Goal: Information Seeking & Learning: Learn about a topic

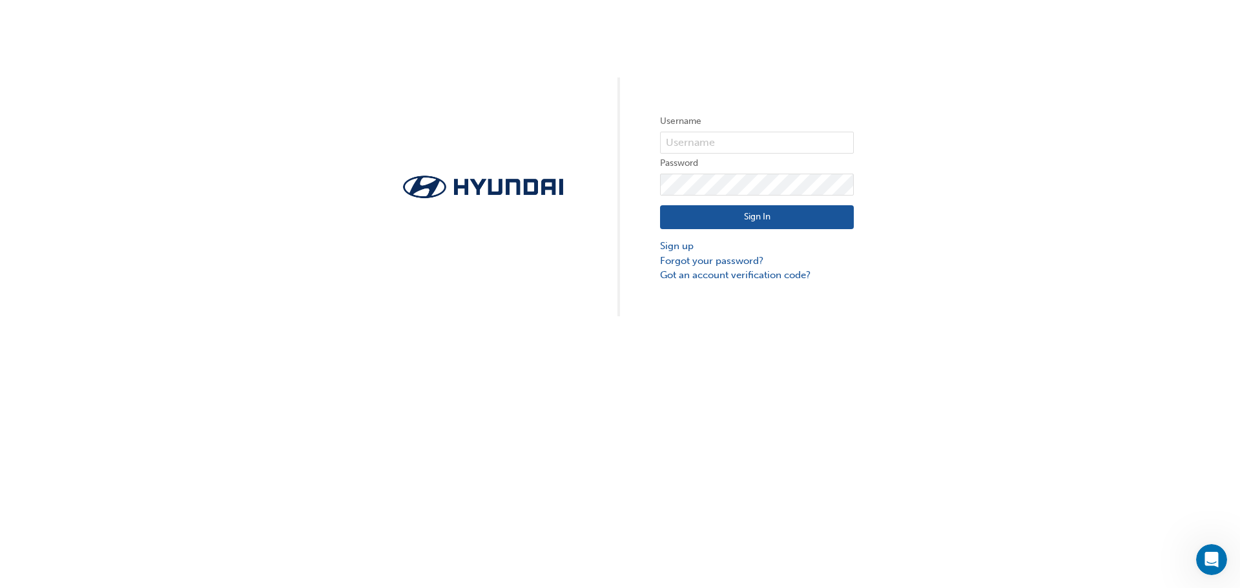
click at [98, 112] on div "Username Password Sign In Sign up Forgot your password? Got an account verifica…" at bounding box center [620, 158] width 1240 height 316
click at [709, 142] on input "text" at bounding box center [757, 143] width 194 height 22
type input "33455"
click at [718, 216] on button "Sign In" at bounding box center [757, 217] width 194 height 25
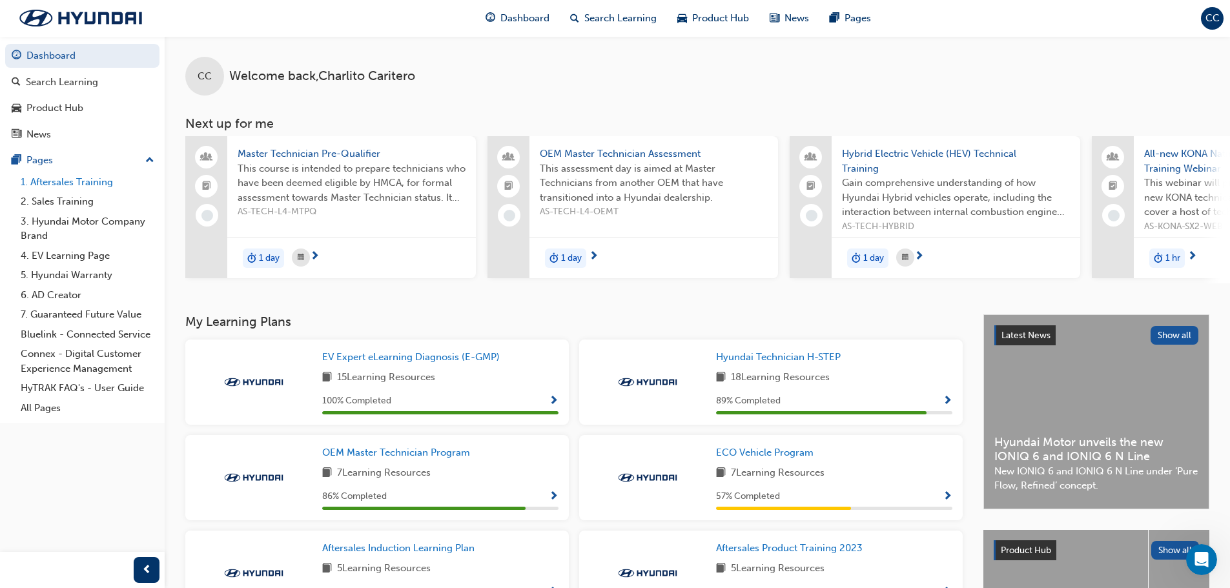
click at [80, 177] on link "1. Aftersales Training" at bounding box center [87, 182] width 144 height 20
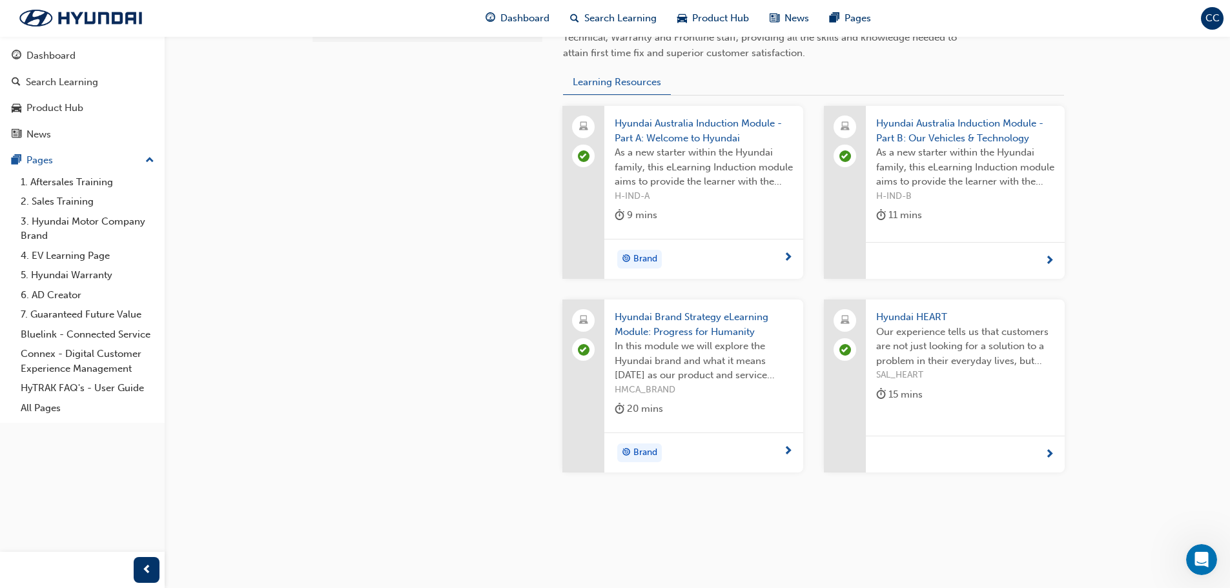
scroll to position [491, 0]
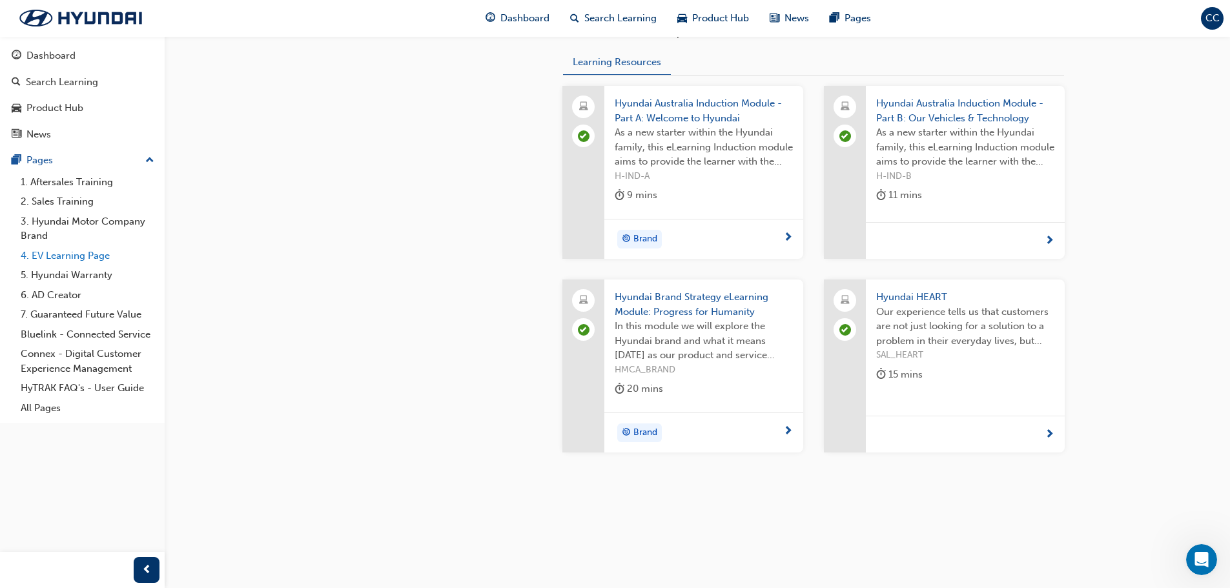
click at [77, 255] on link "4. EV Learning Page" at bounding box center [87, 256] width 144 height 20
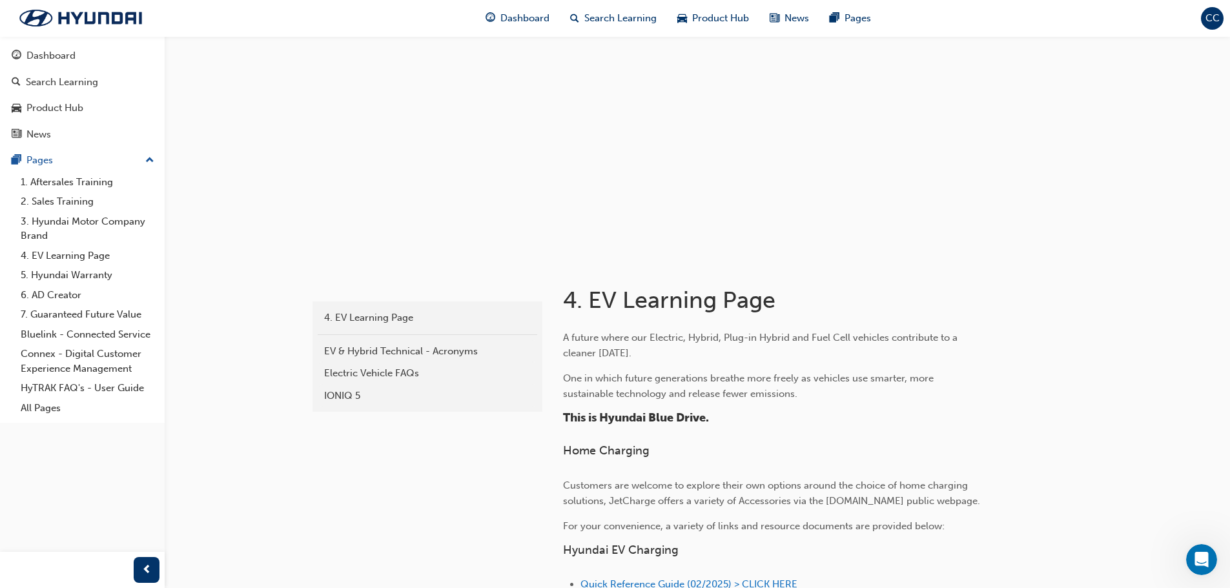
scroll to position [32, 0]
click at [107, 335] on link "Bluelink - Connected Service" at bounding box center [87, 335] width 144 height 20
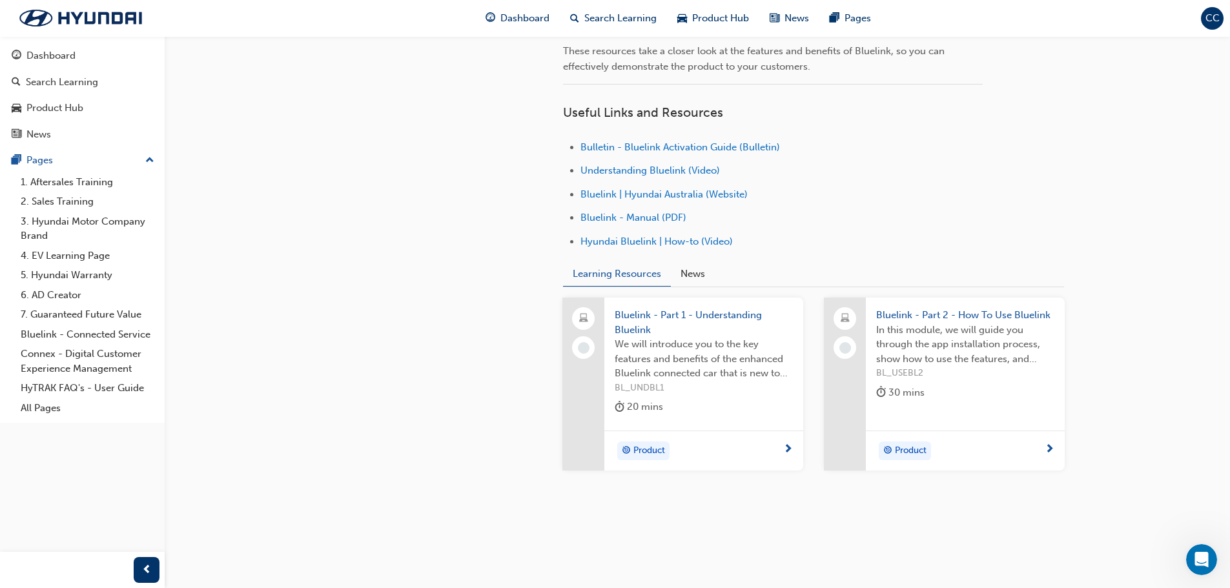
scroll to position [411, 0]
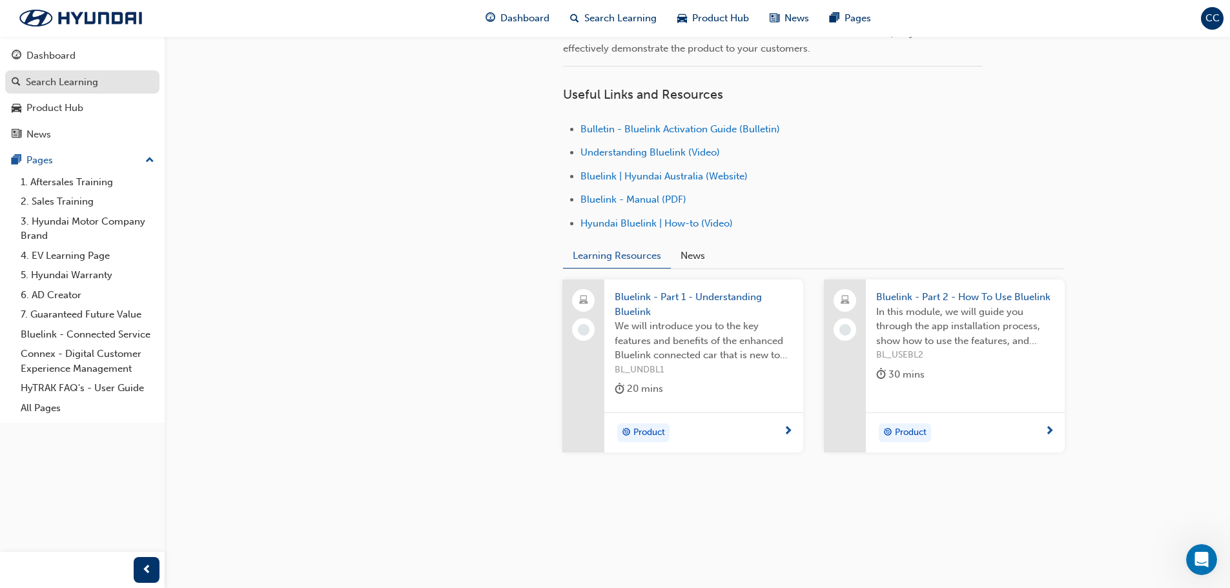
click at [41, 85] on div "Search Learning" at bounding box center [62, 82] width 72 height 15
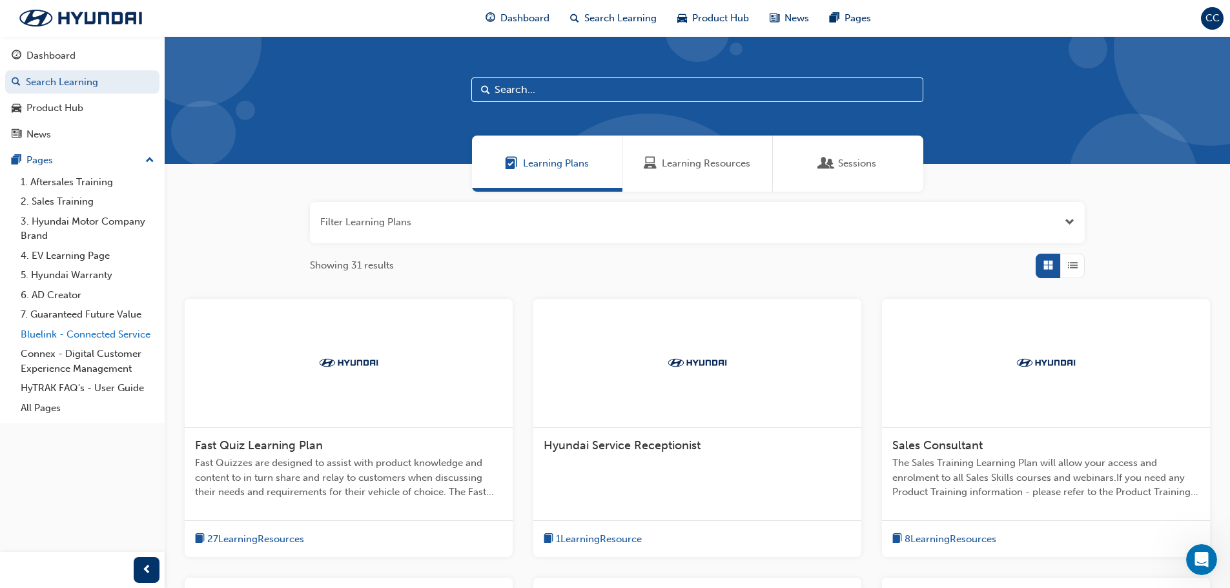
click at [105, 338] on link "Bluelink - Connected Service" at bounding box center [87, 335] width 144 height 20
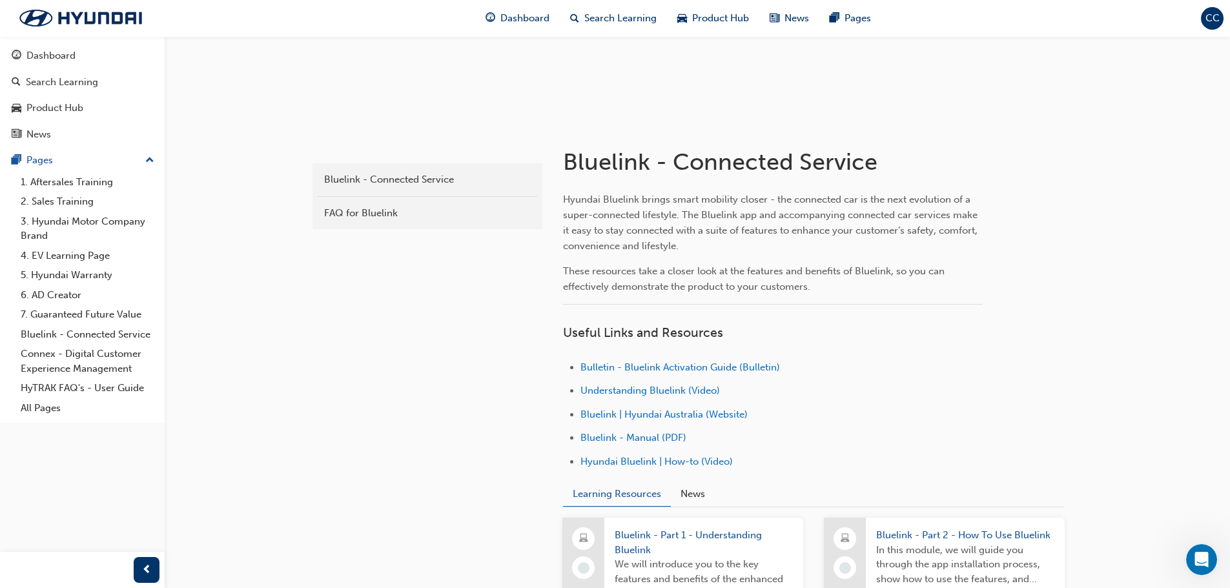
scroll to position [208, 0]
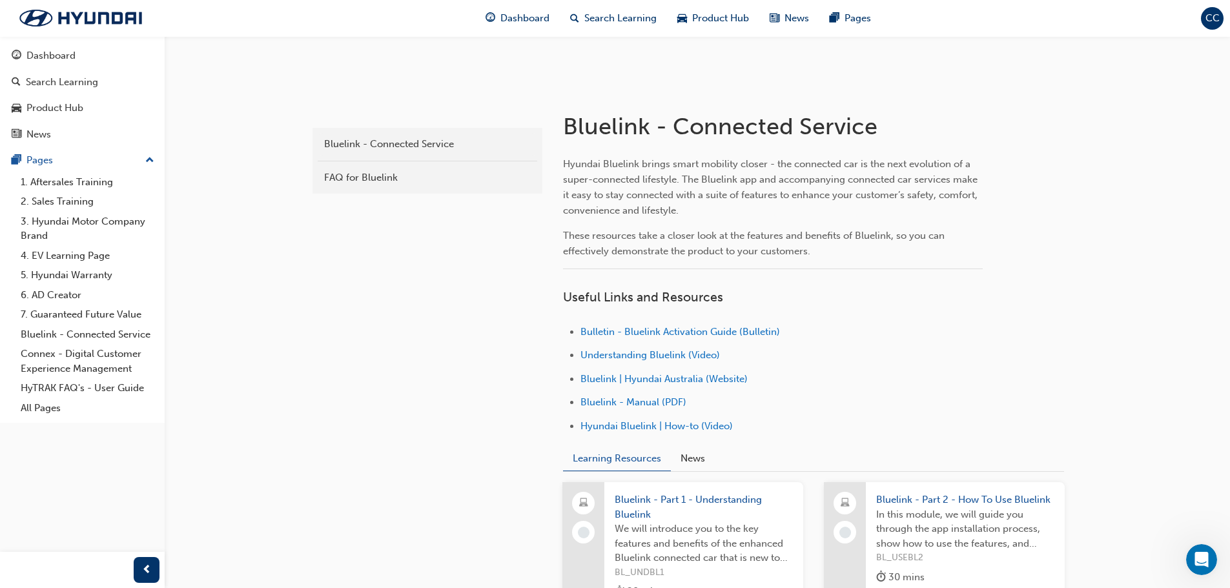
click at [643, 496] on span "Bluelink - Part 1 - Understanding Bluelink" at bounding box center [704, 507] width 178 height 29
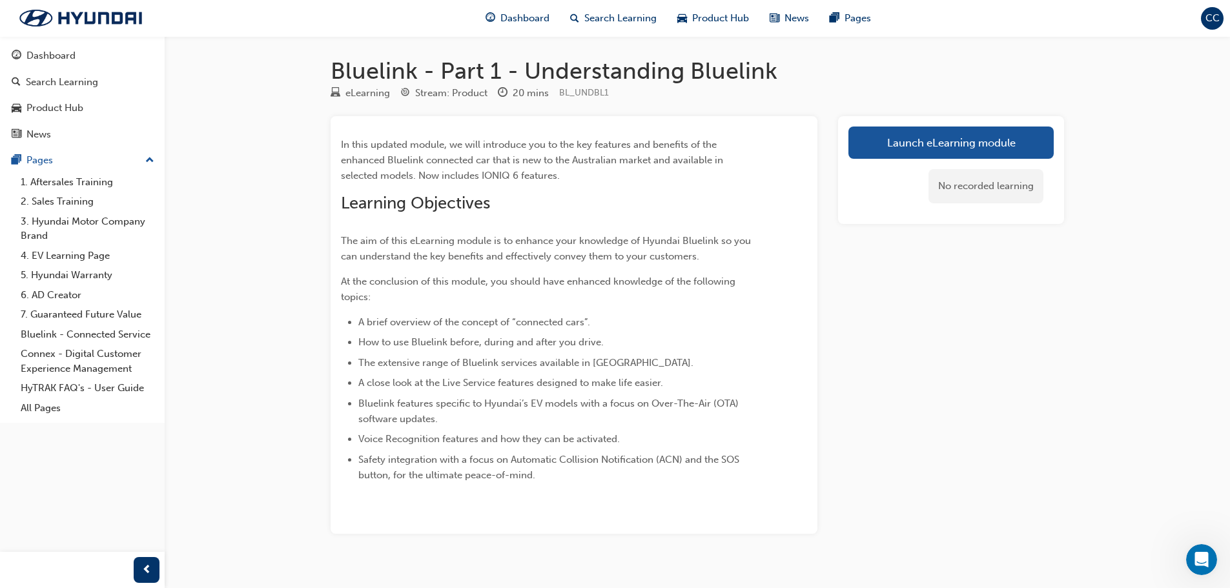
click at [887, 258] on div "Launch eLearning module No recorded learning" at bounding box center [951, 325] width 226 height 418
click at [910, 141] on link "Launch eLearning module" at bounding box center [950, 143] width 205 height 32
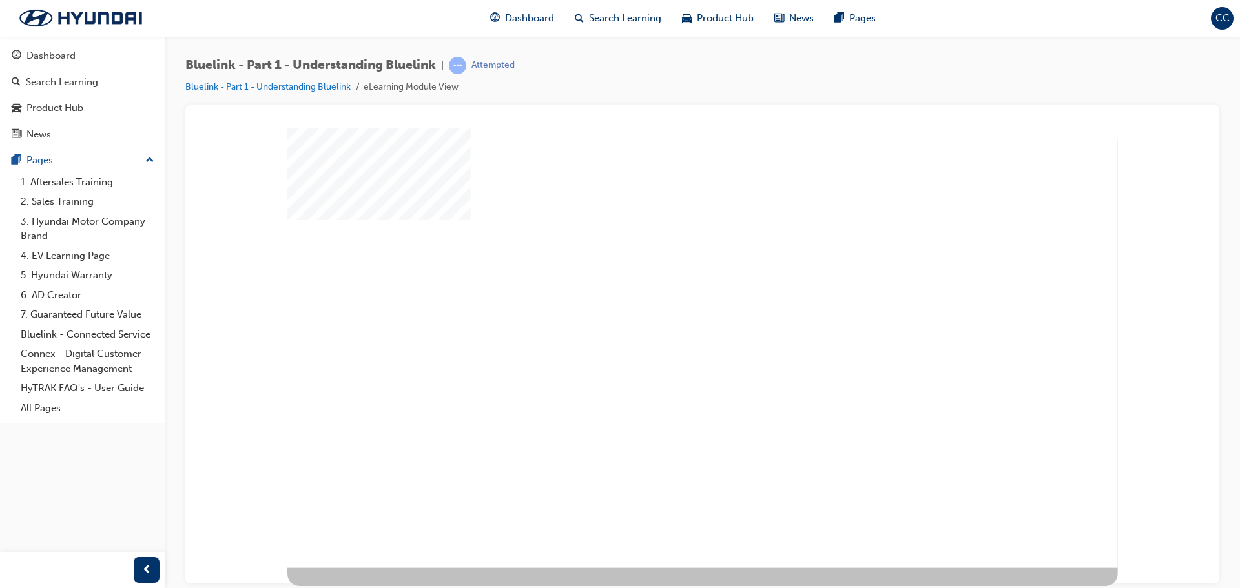
click at [667, 312] on div "play" at bounding box center [667, 312] width 0 height 0
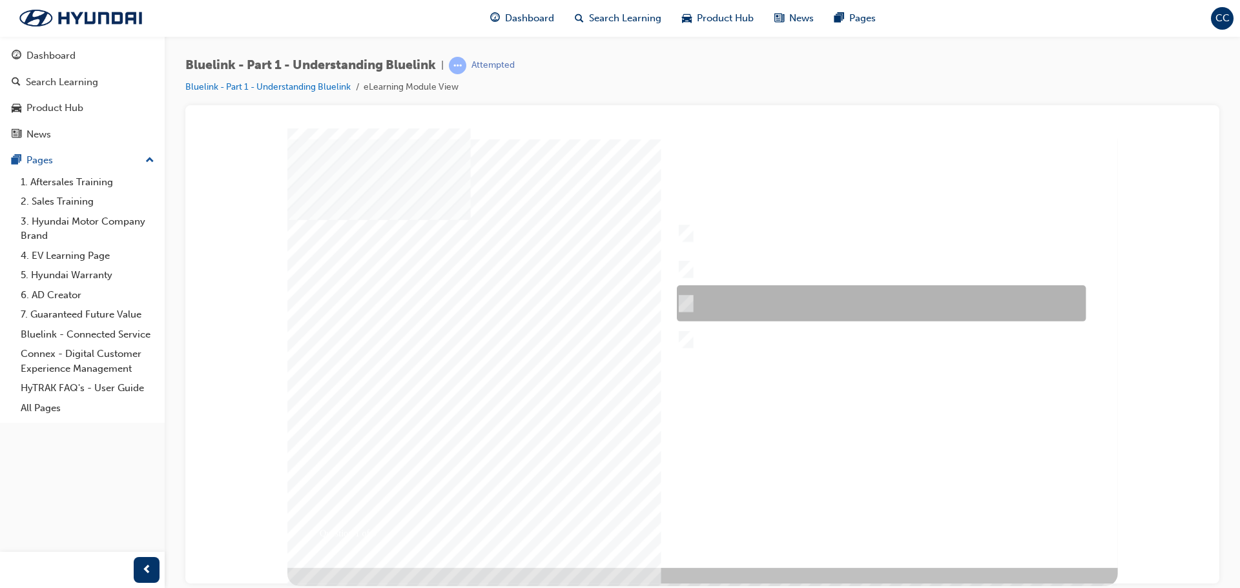
checkbox input "true"
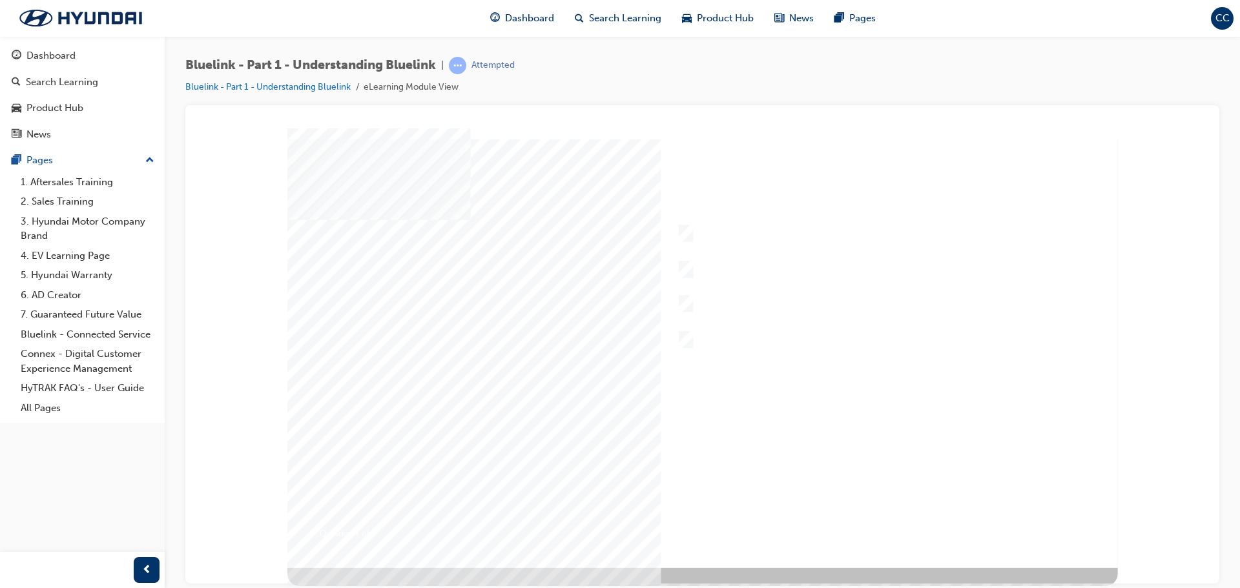
click at [686, 267] on div at bounding box center [702, 348] width 830 height 440
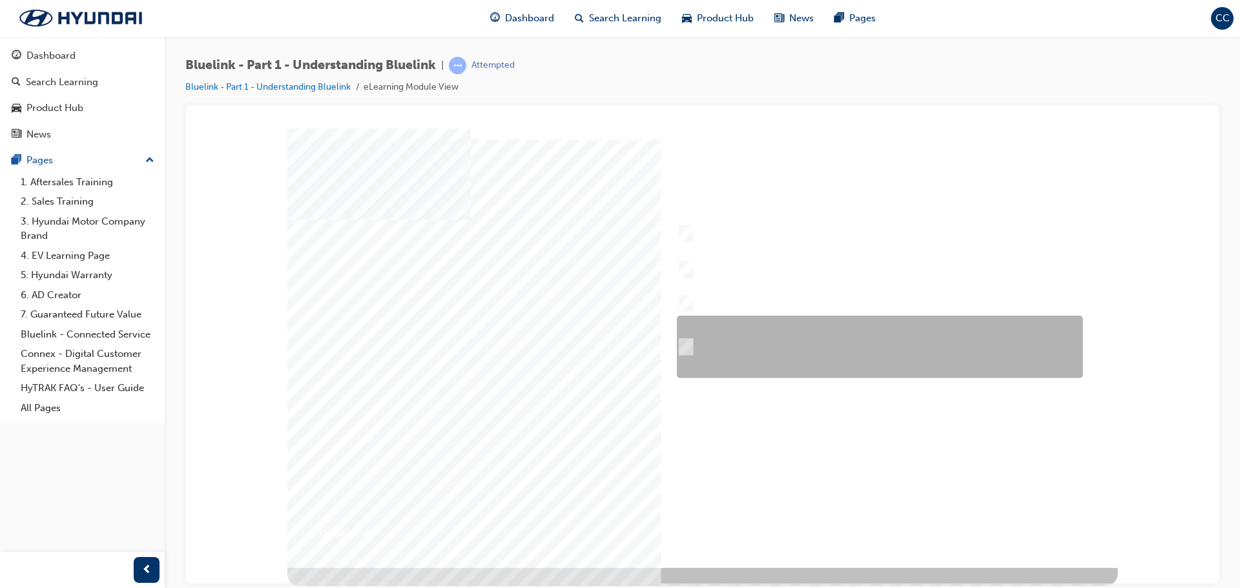
checkbox input "true"
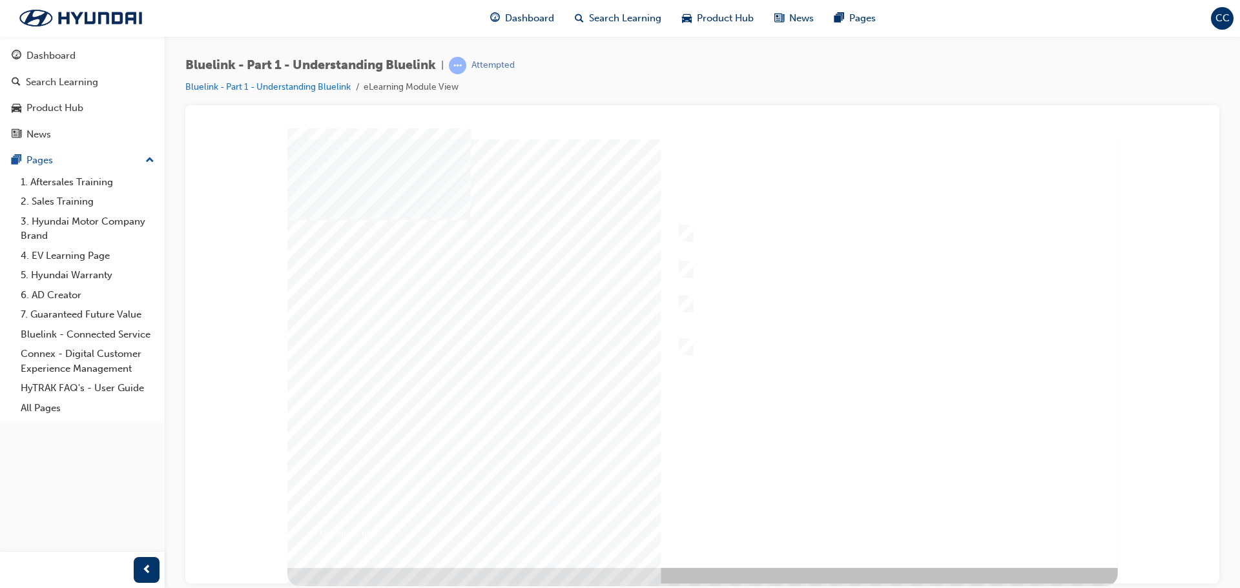
click at [684, 232] on div at bounding box center [702, 348] width 830 height 440
click at [790, 353] on div "Question 3 of 5" at bounding box center [702, 348] width 830 height 440
radio input "true"
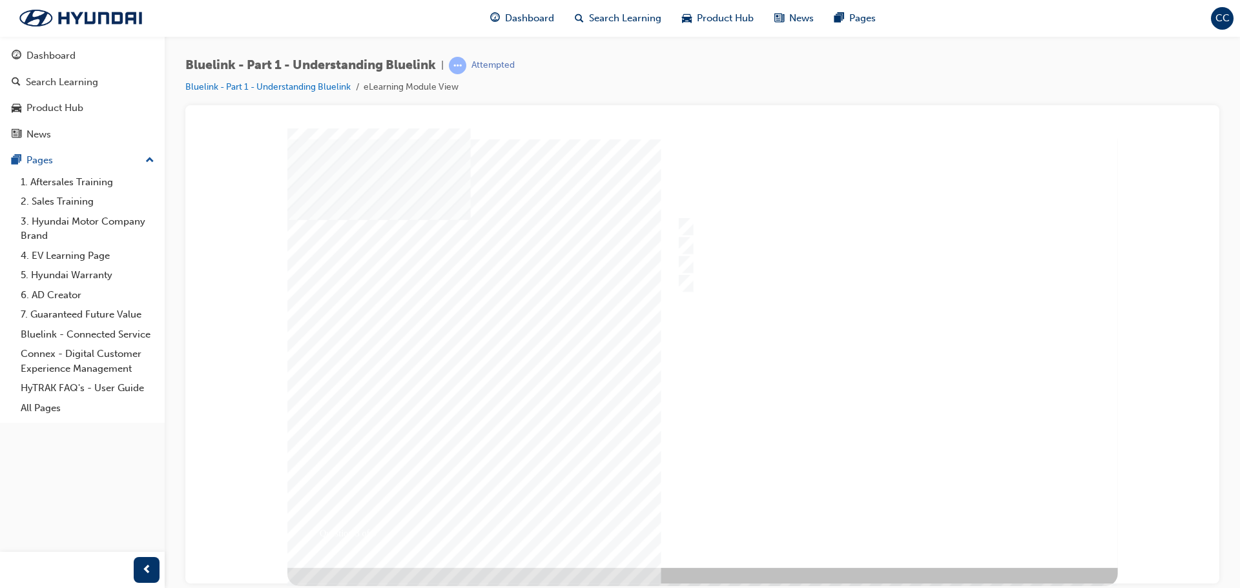
click at [866, 524] on div at bounding box center [702, 348] width 830 height 440
checkbox input "true"
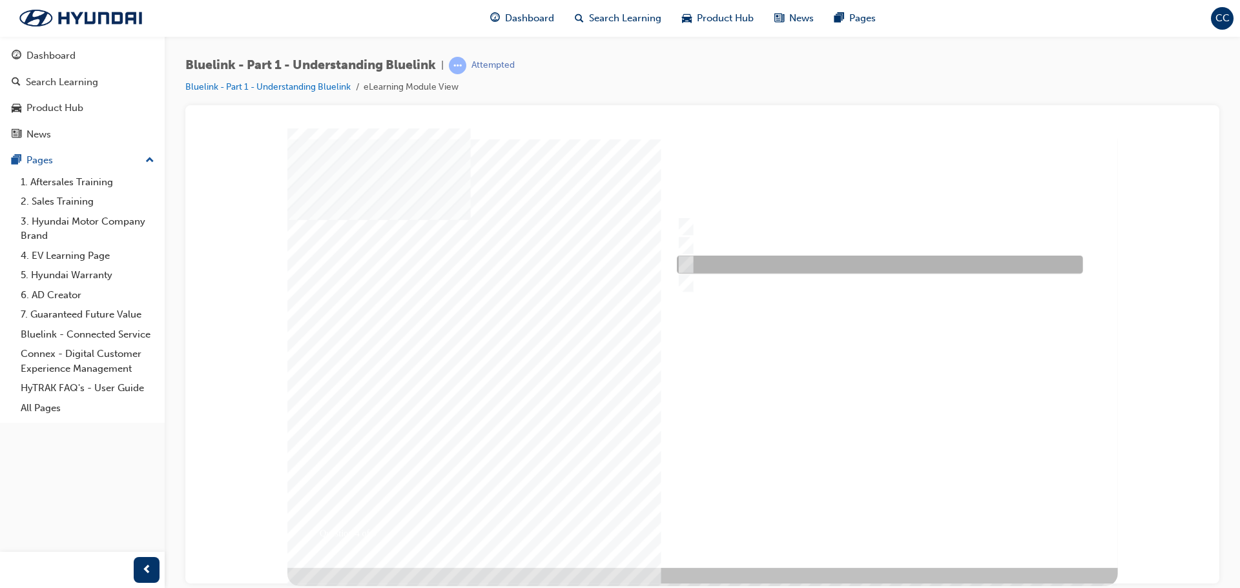
checkbox input "true"
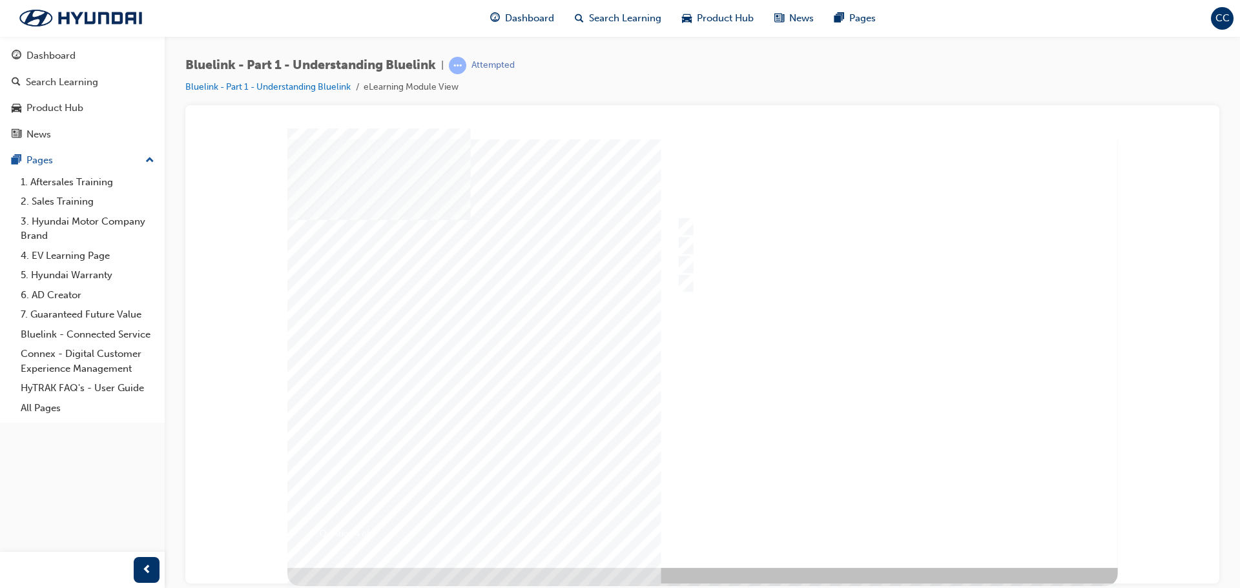
click at [901, 518] on div at bounding box center [702, 348] width 830 height 440
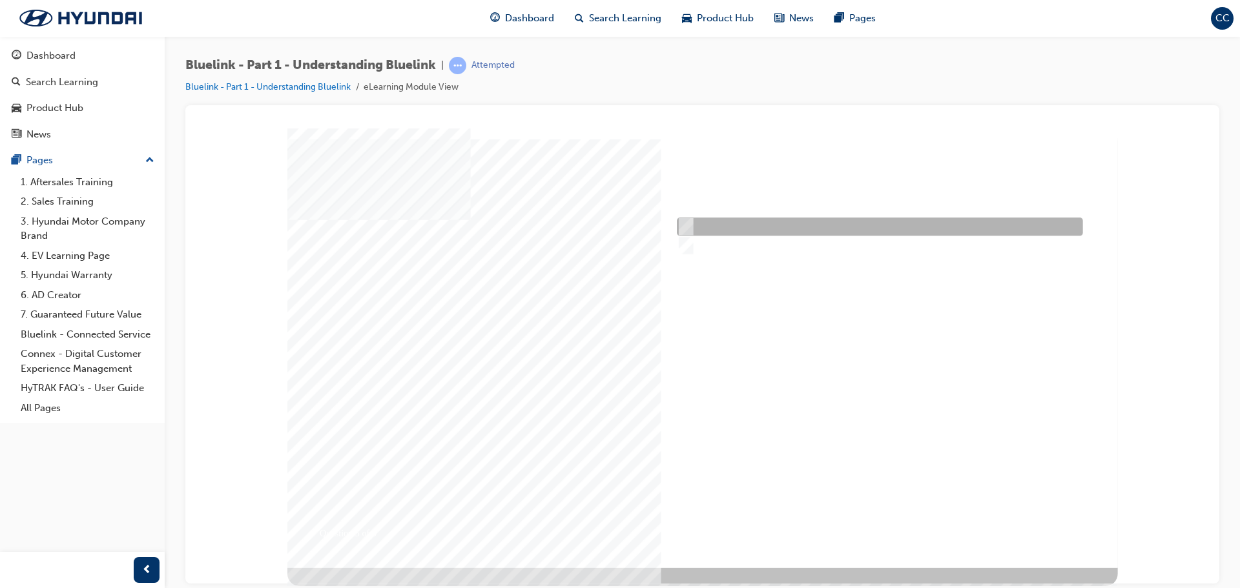
radio input "true"
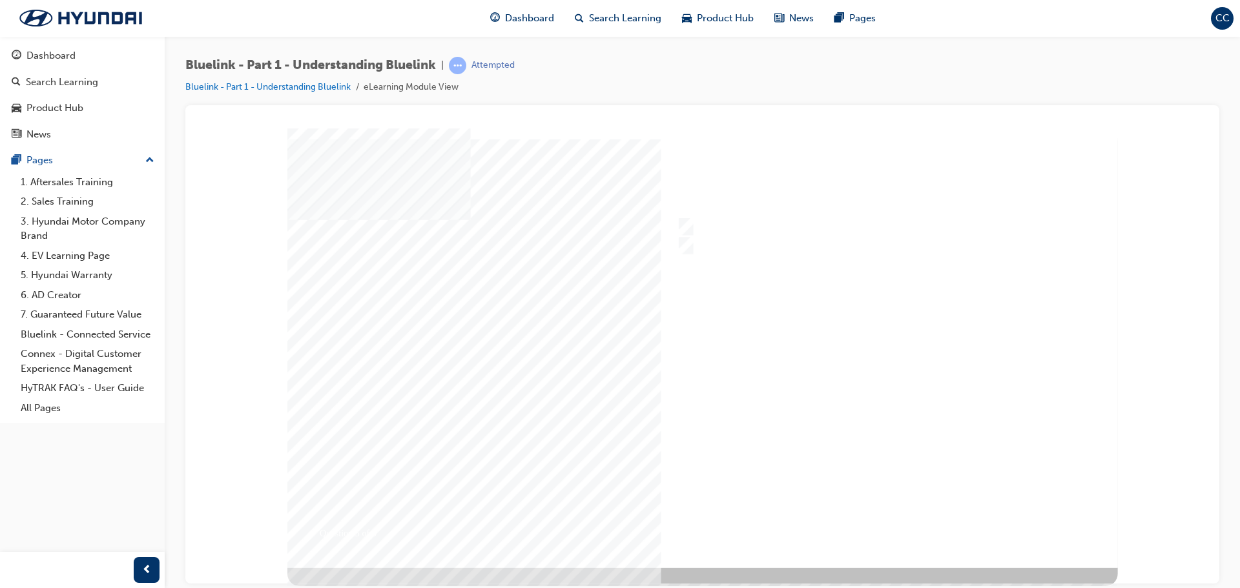
click at [881, 522] on div at bounding box center [702, 348] width 830 height 440
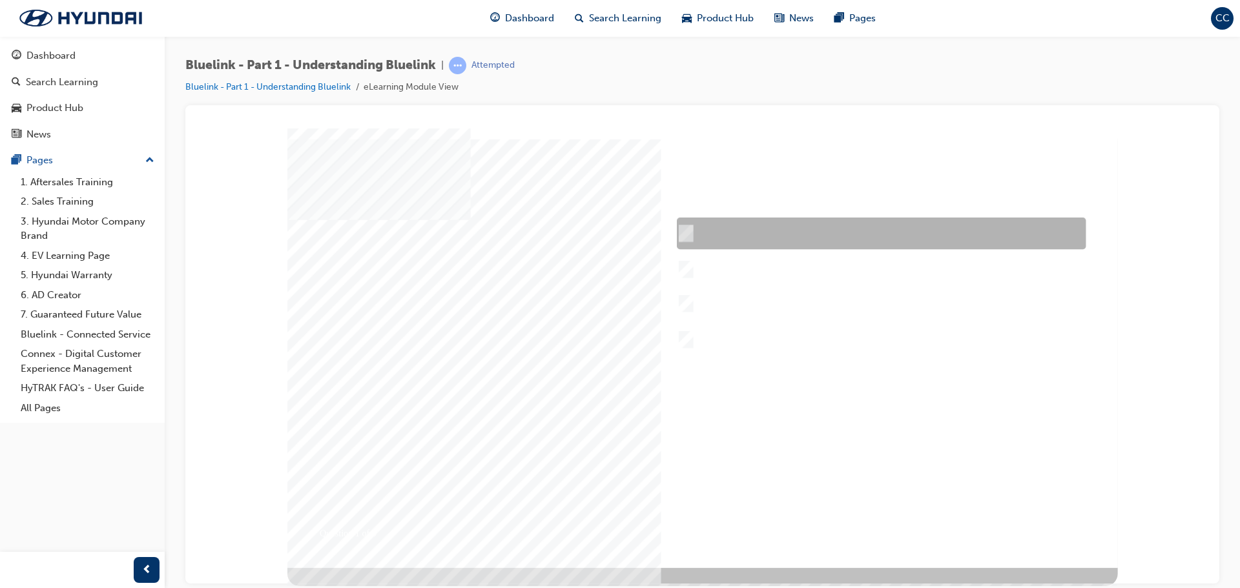
checkbox input "true"
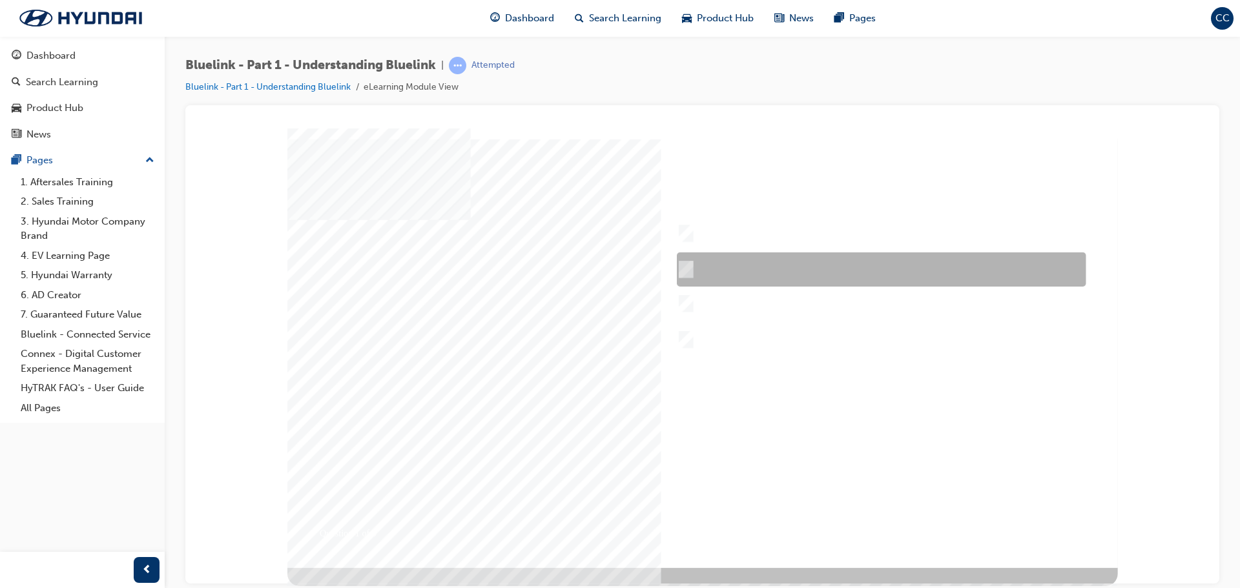
checkbox input "true"
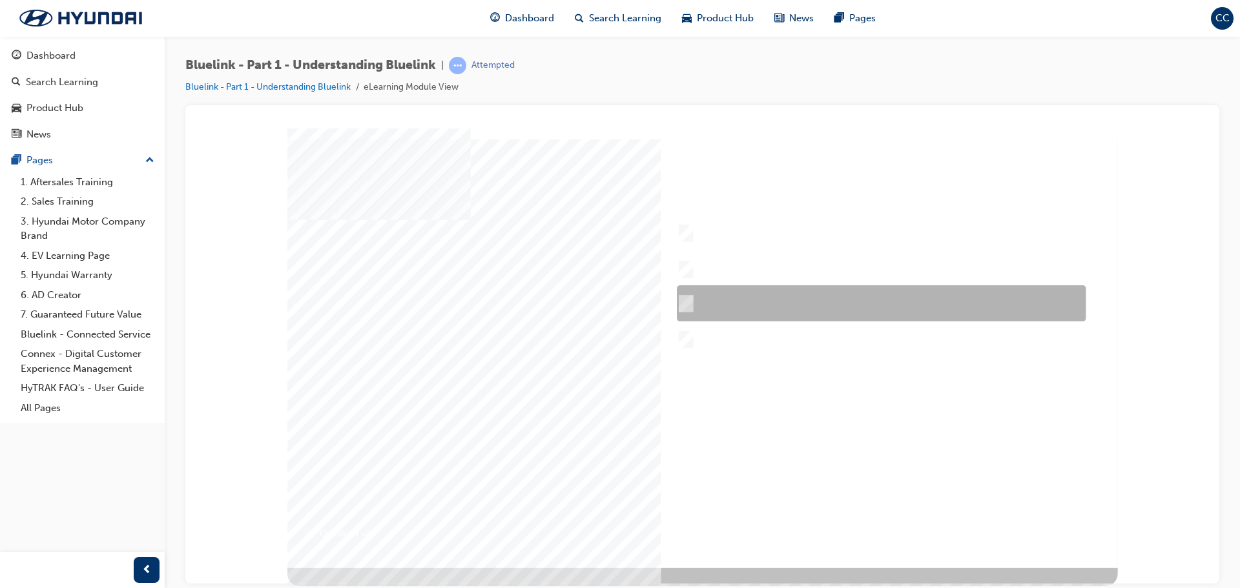
checkbox input "true"
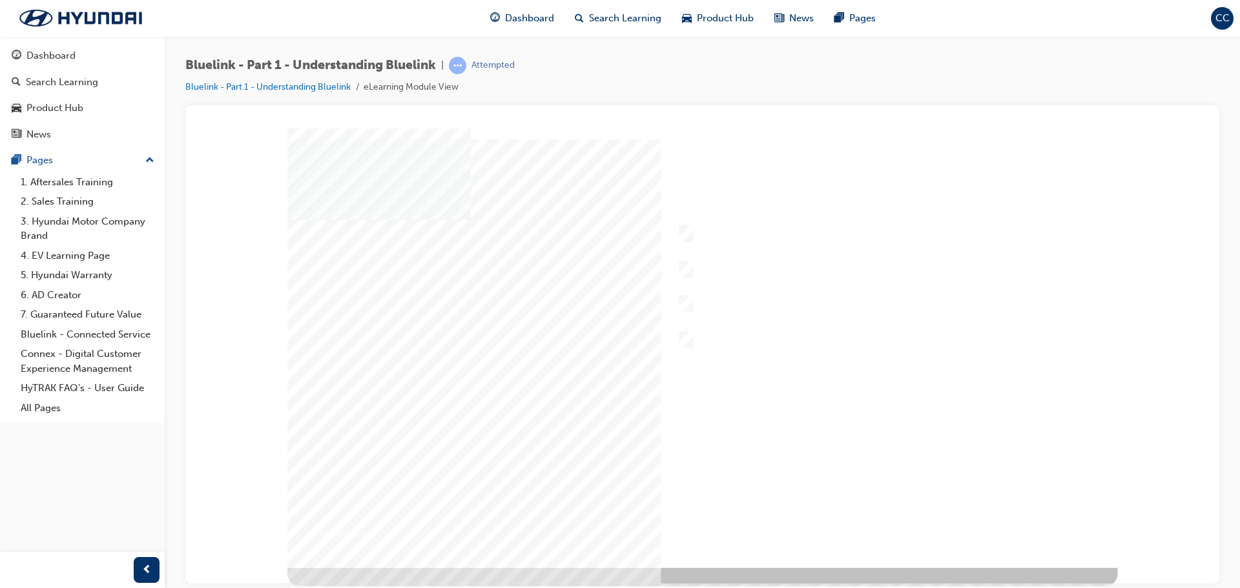
click at [877, 525] on div at bounding box center [702, 348] width 830 height 440
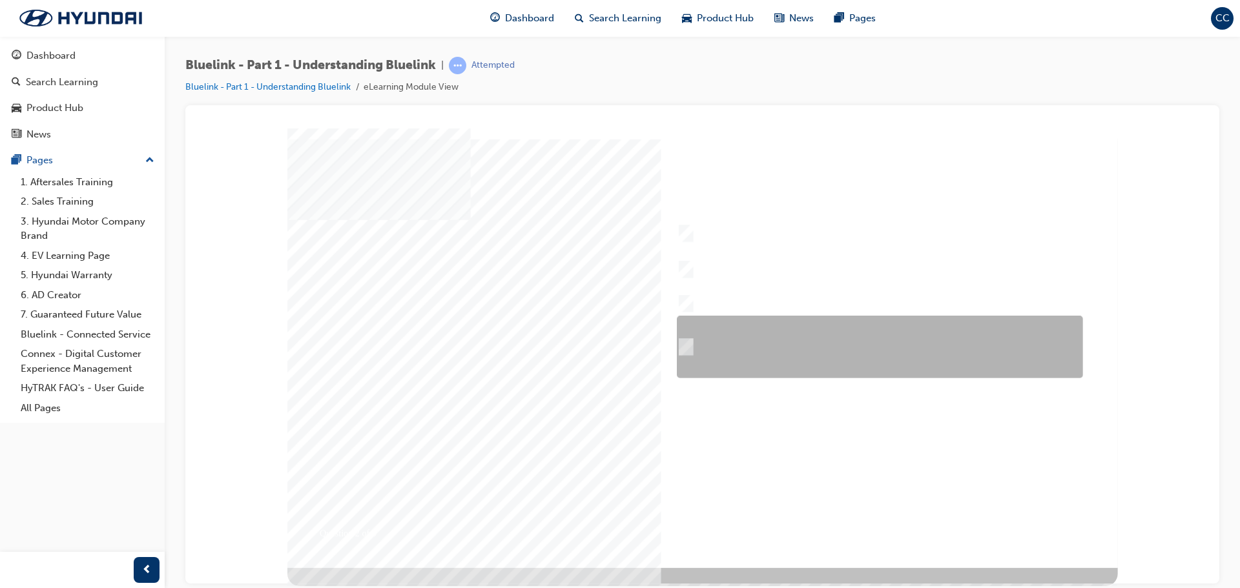
checkbox input "true"
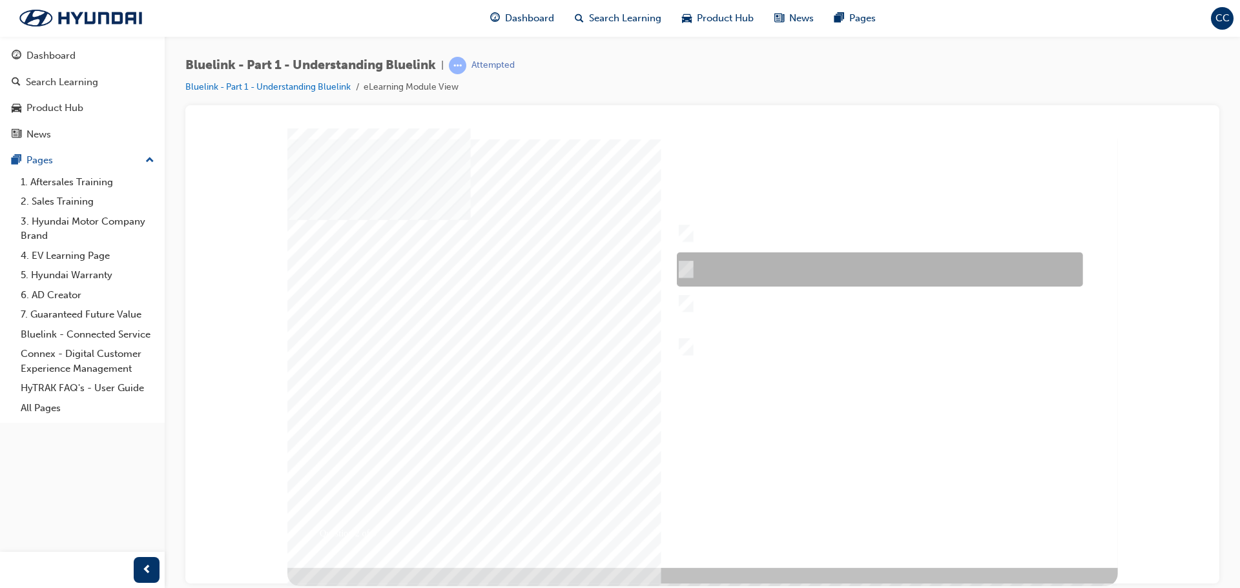
checkbox input "true"
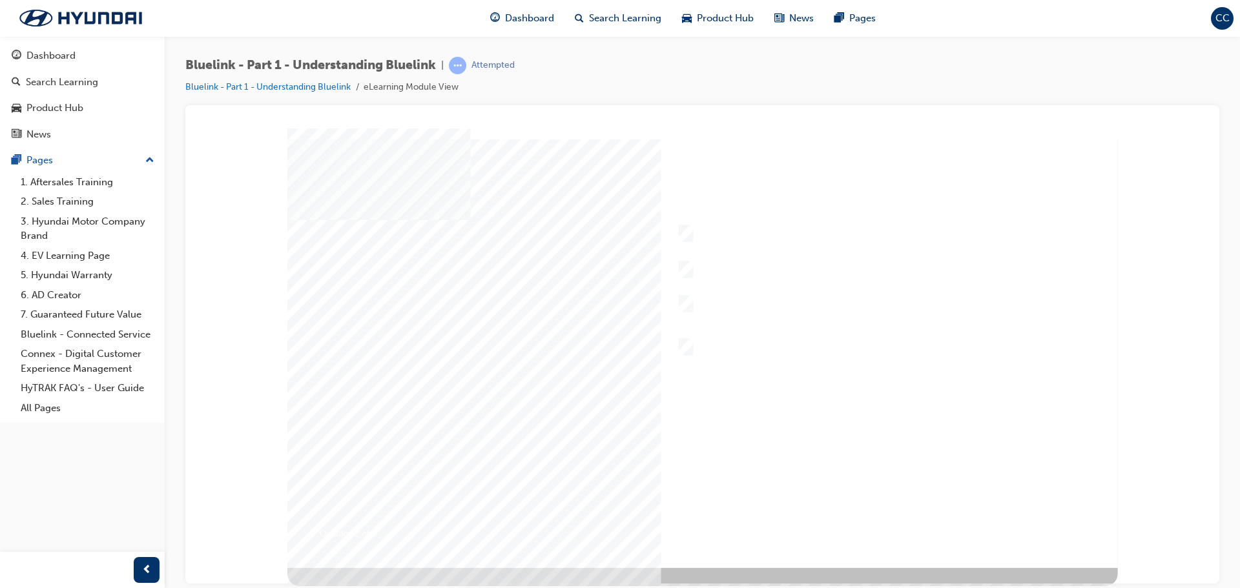
click at [875, 526] on div at bounding box center [702, 348] width 830 height 440
radio input "true"
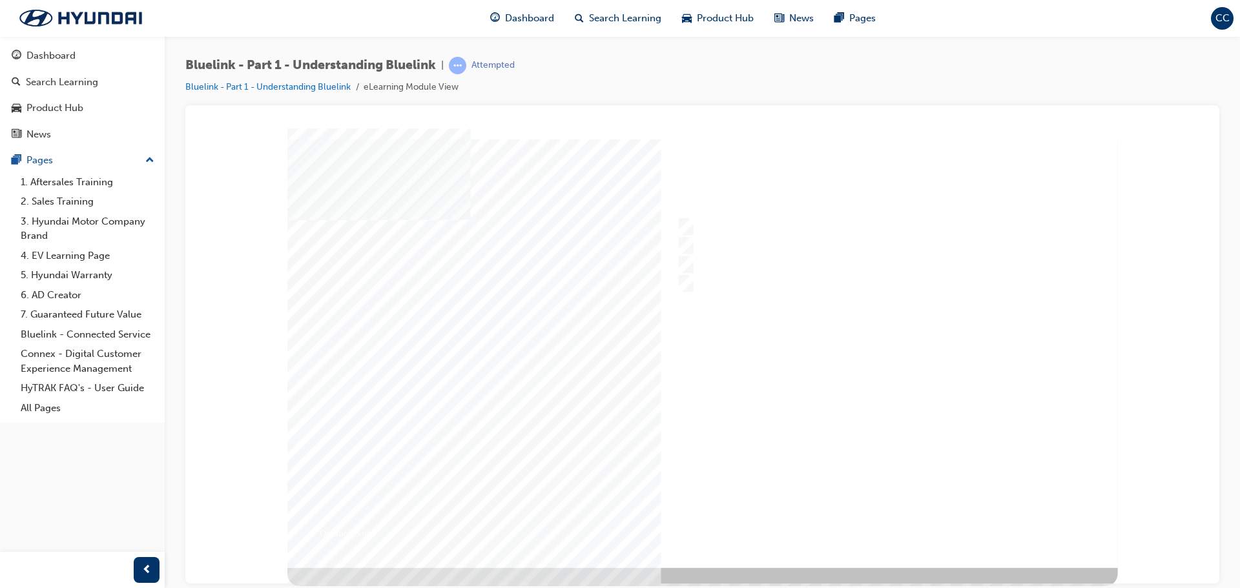
click at [881, 527] on div at bounding box center [702, 348] width 830 height 440
checkbox input "true"
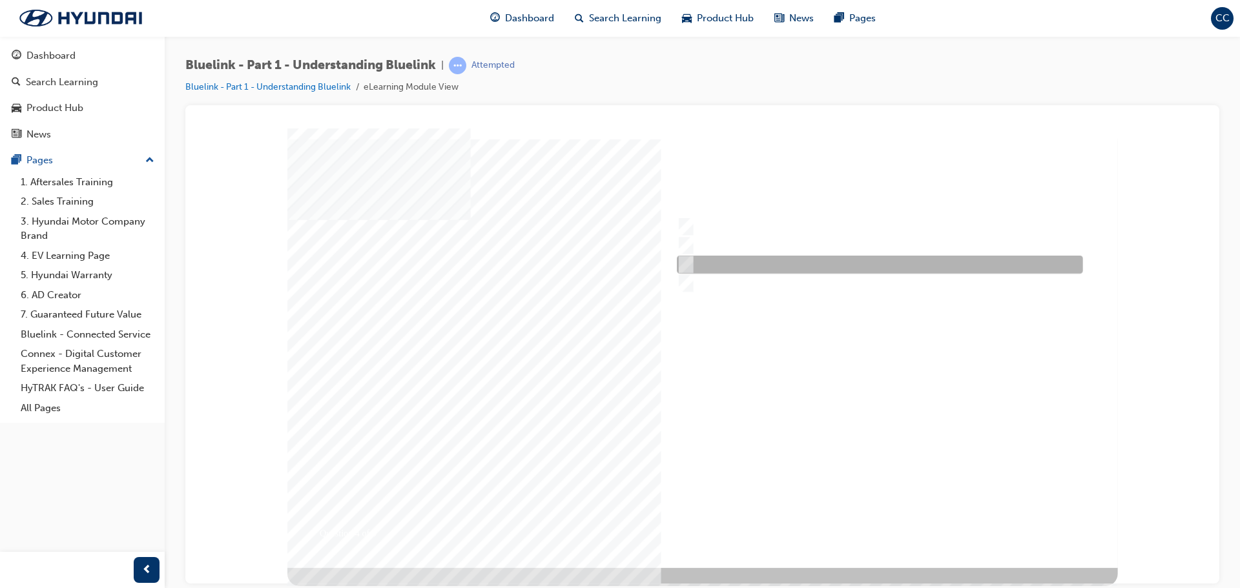
checkbox input "true"
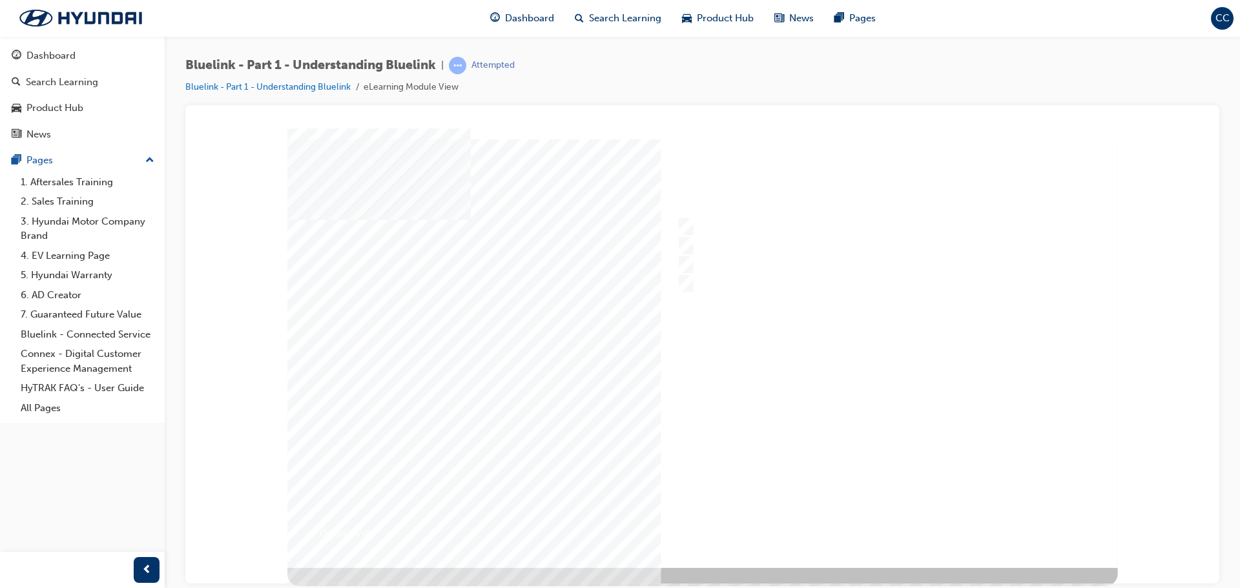
click at [874, 521] on div at bounding box center [702, 348] width 830 height 440
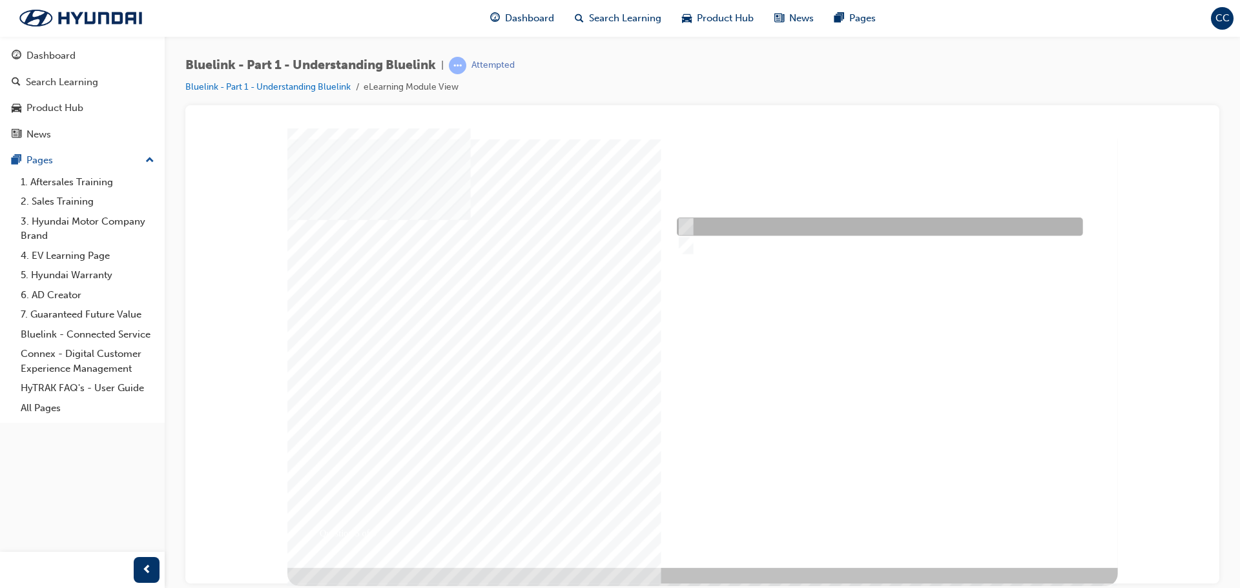
radio input "true"
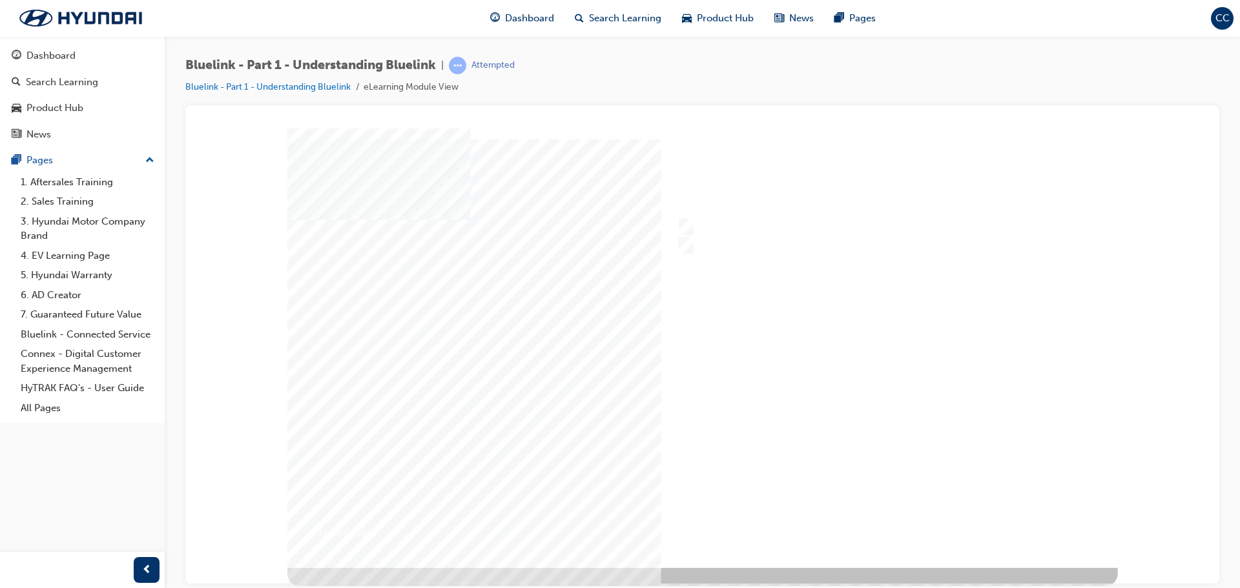
click at [879, 522] on div at bounding box center [702, 348] width 830 height 440
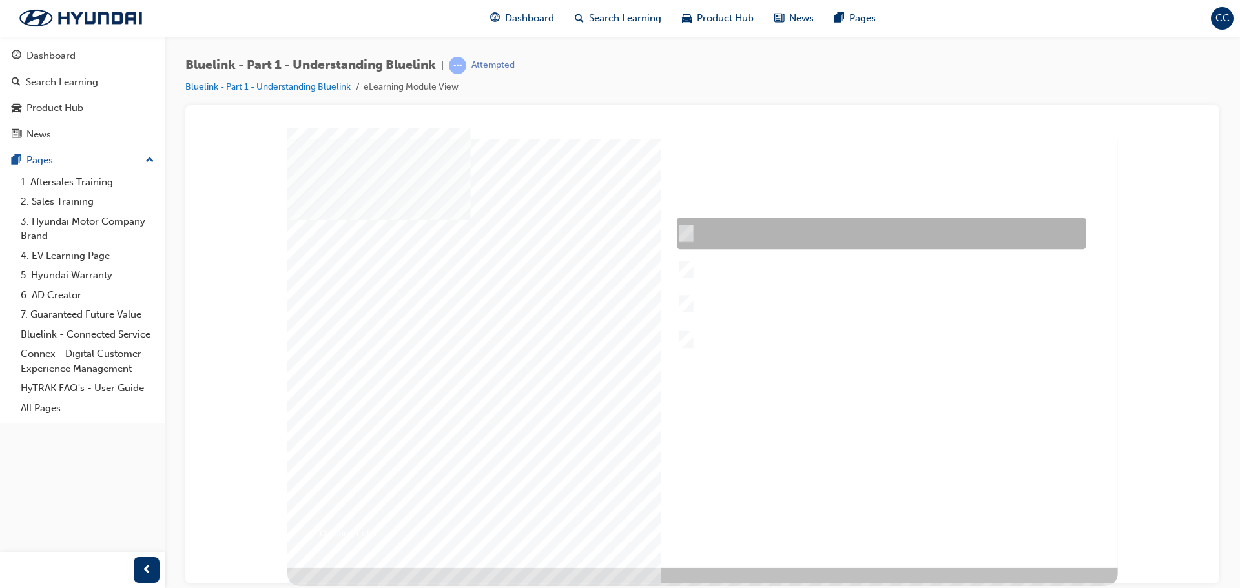
checkbox input "true"
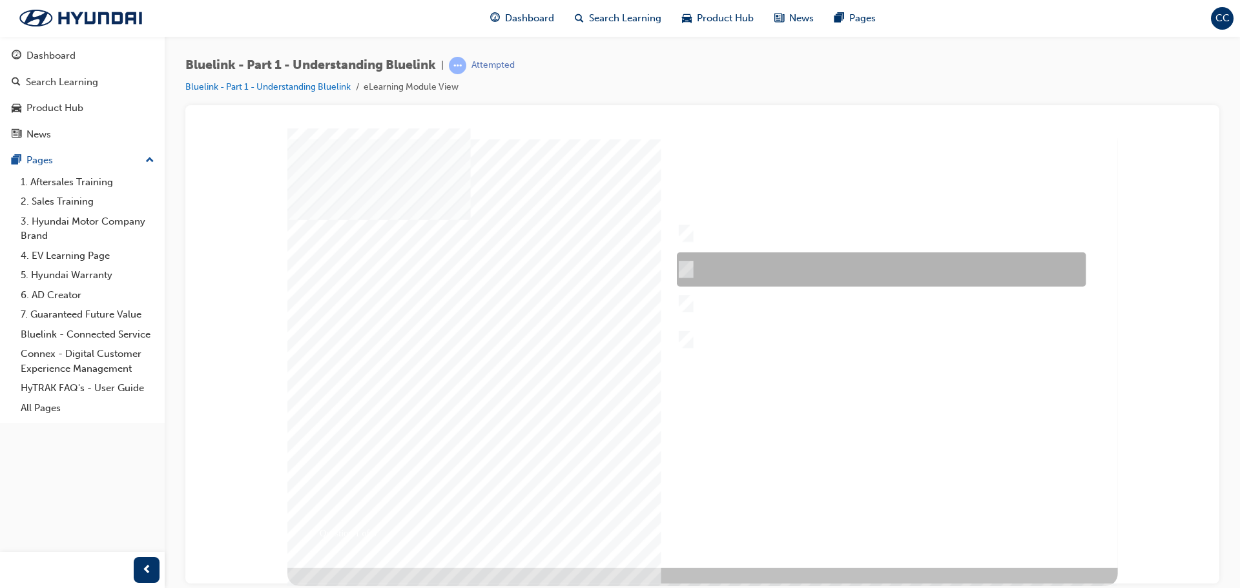
checkbox input "true"
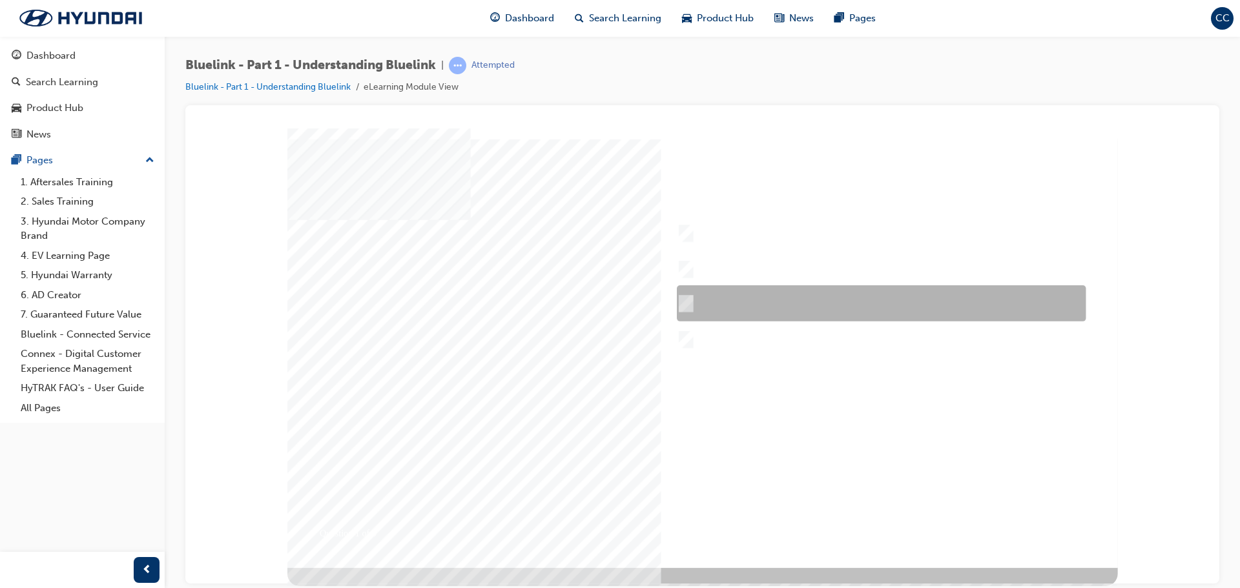
checkbox input "true"
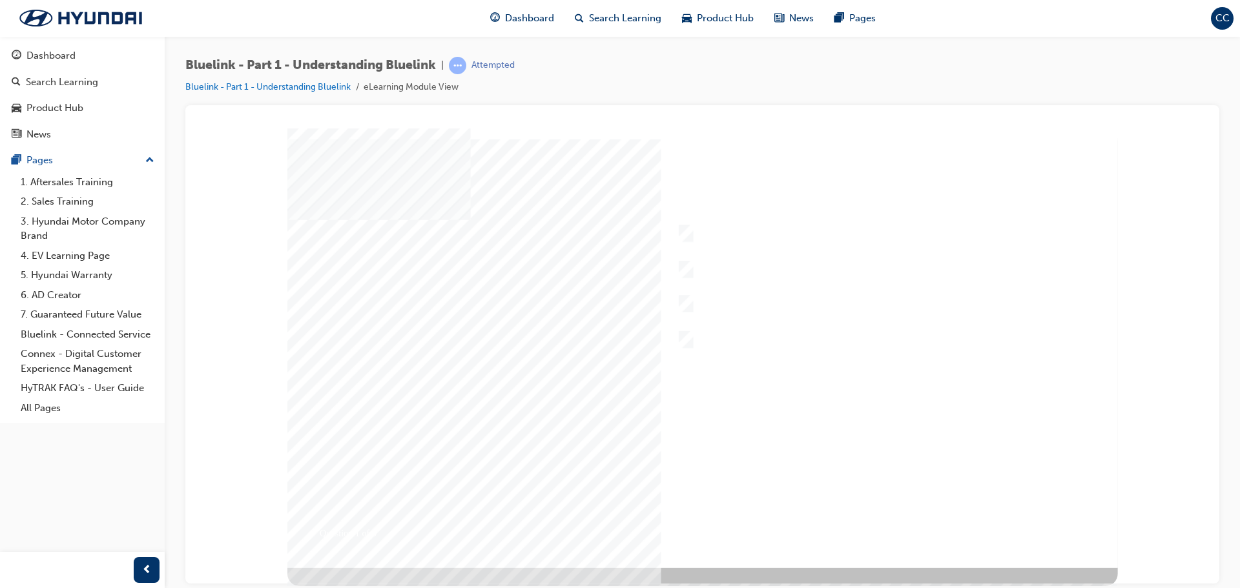
click at [877, 521] on div at bounding box center [702, 348] width 830 height 440
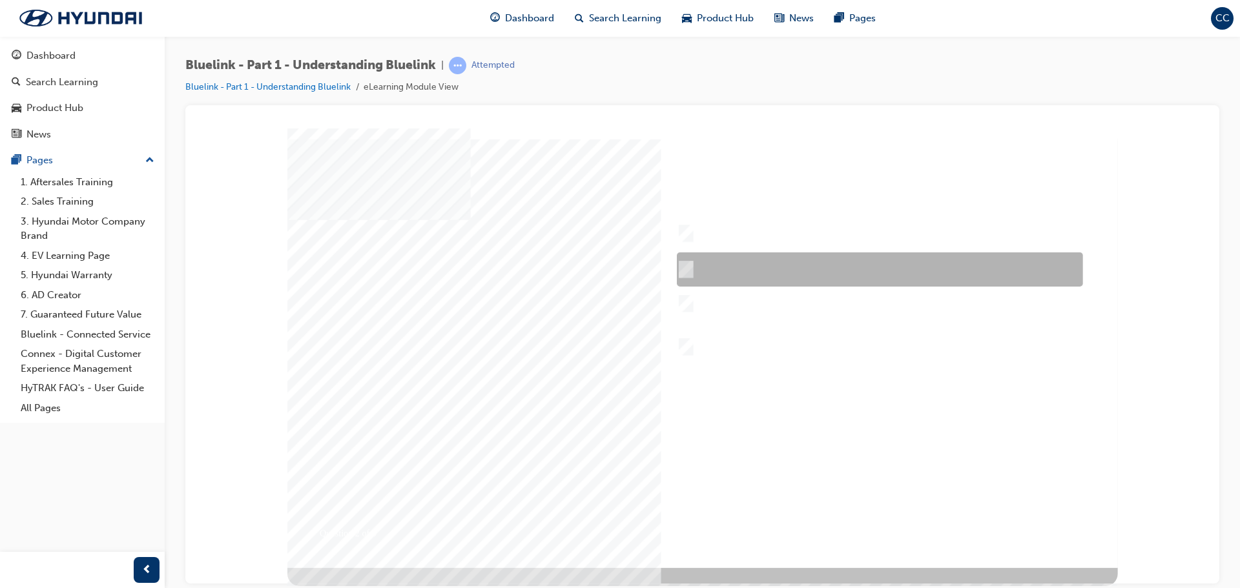
checkbox input "true"
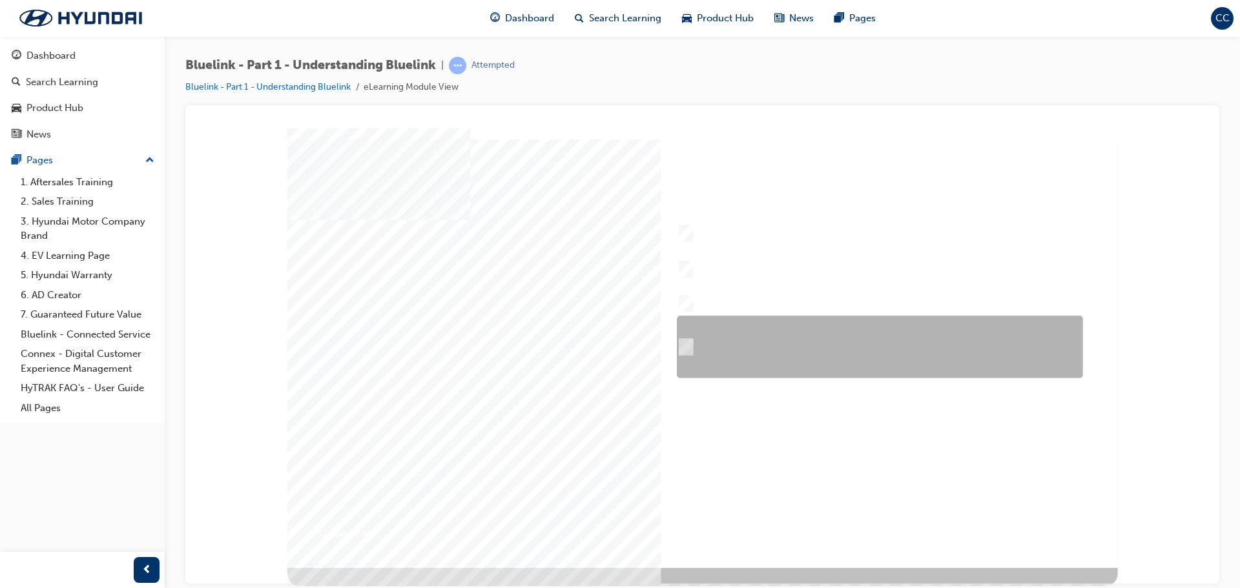
checkbox input "true"
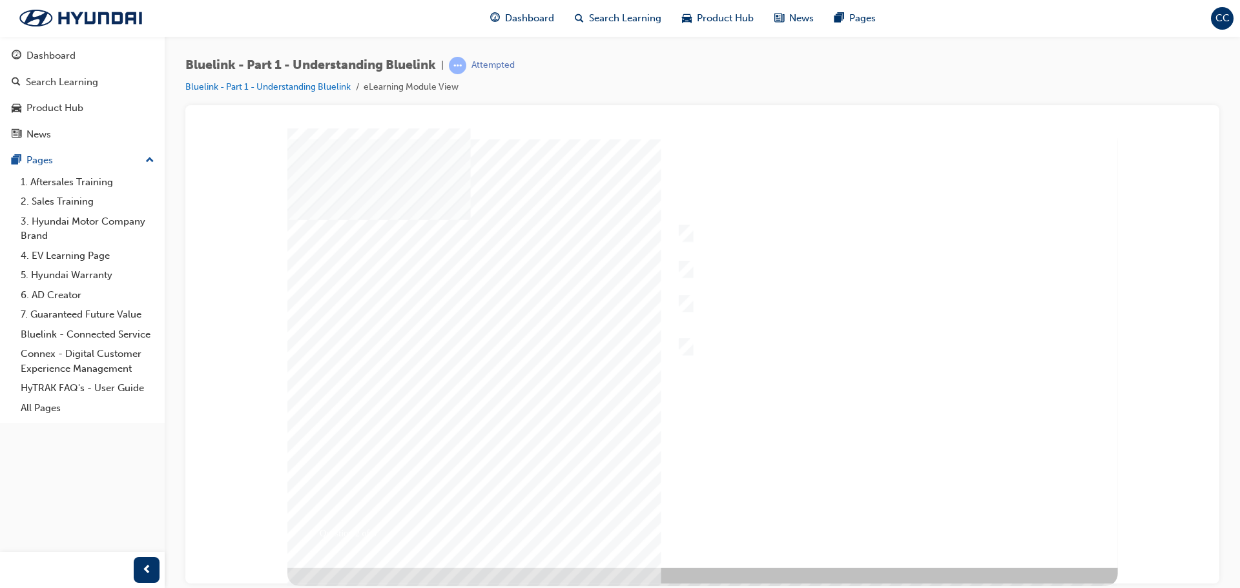
click at [884, 523] on div at bounding box center [702, 348] width 830 height 440
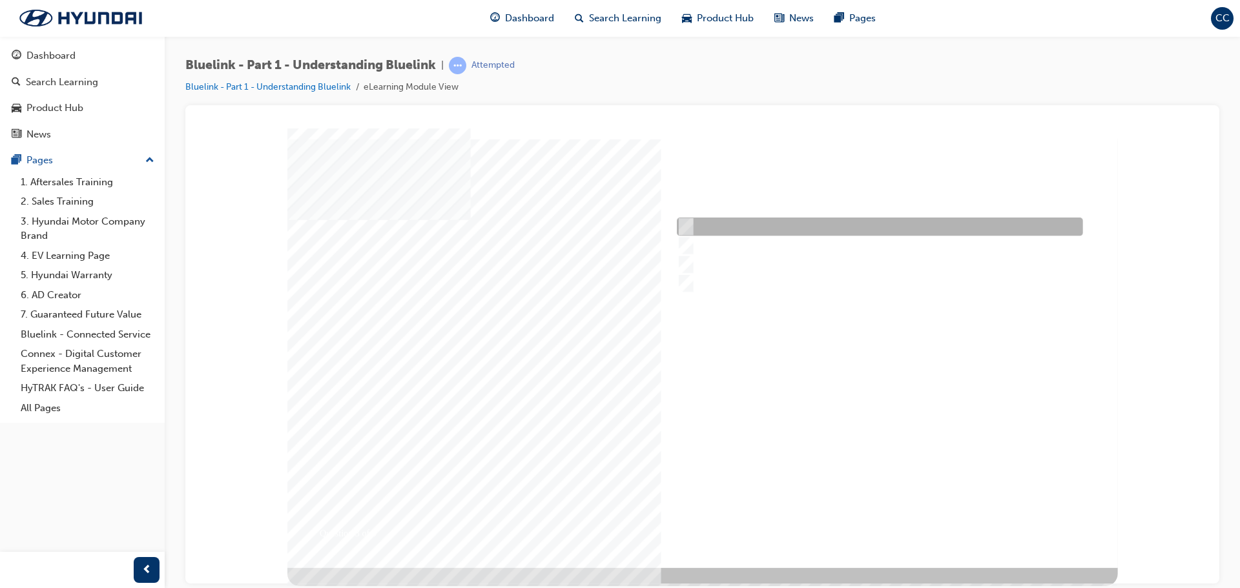
radio input "true"
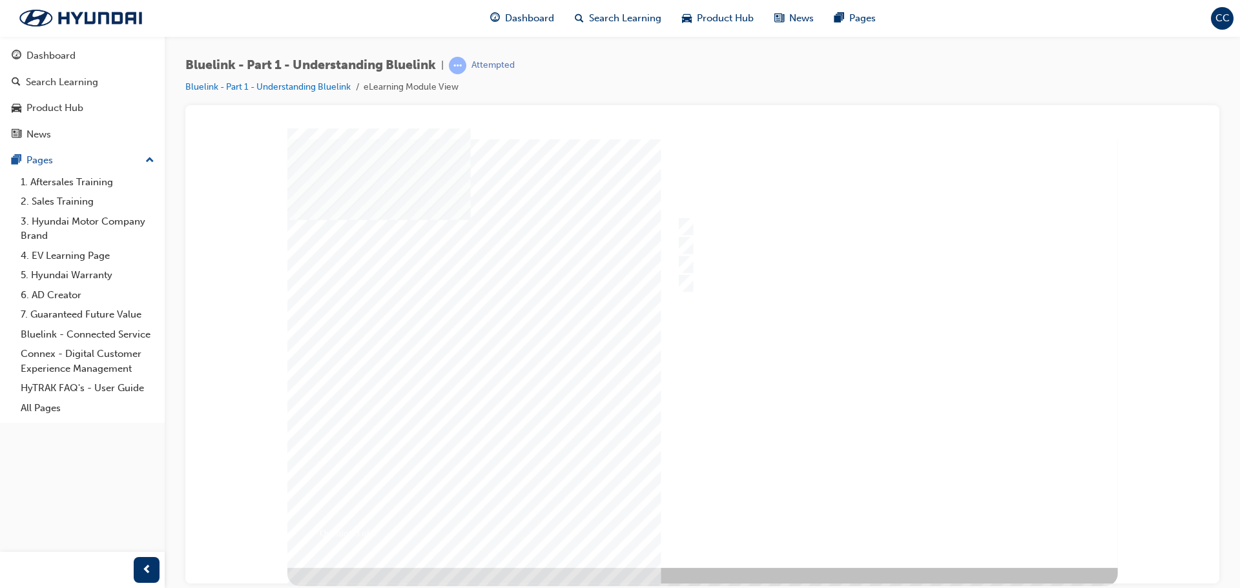
click at [873, 522] on div at bounding box center [702, 348] width 830 height 440
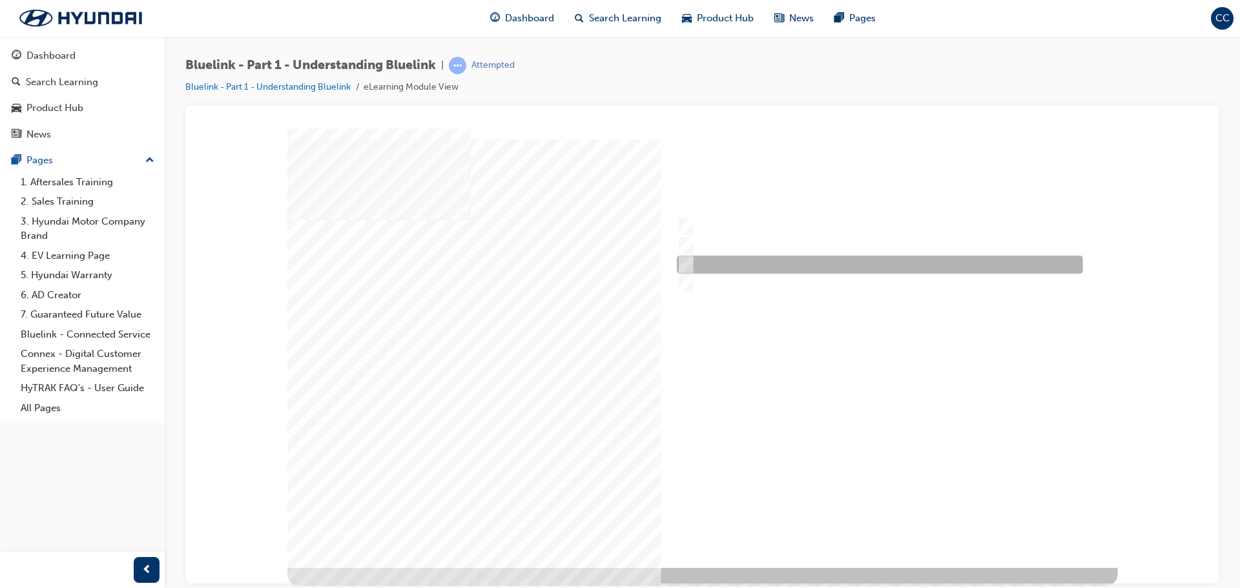
checkbox input "true"
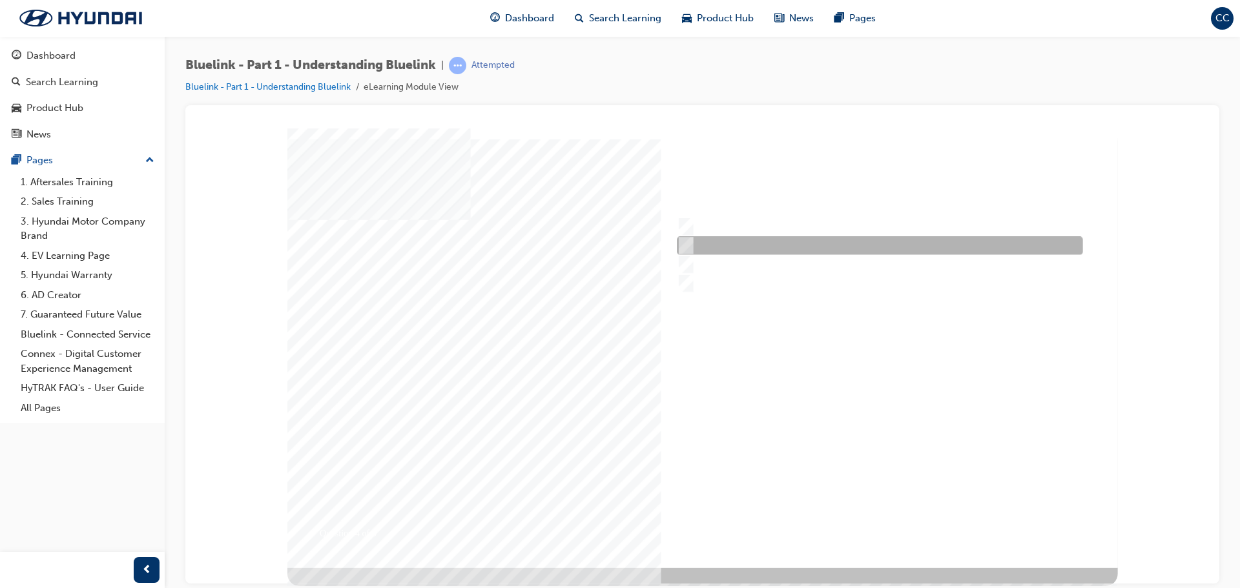
checkbox input "true"
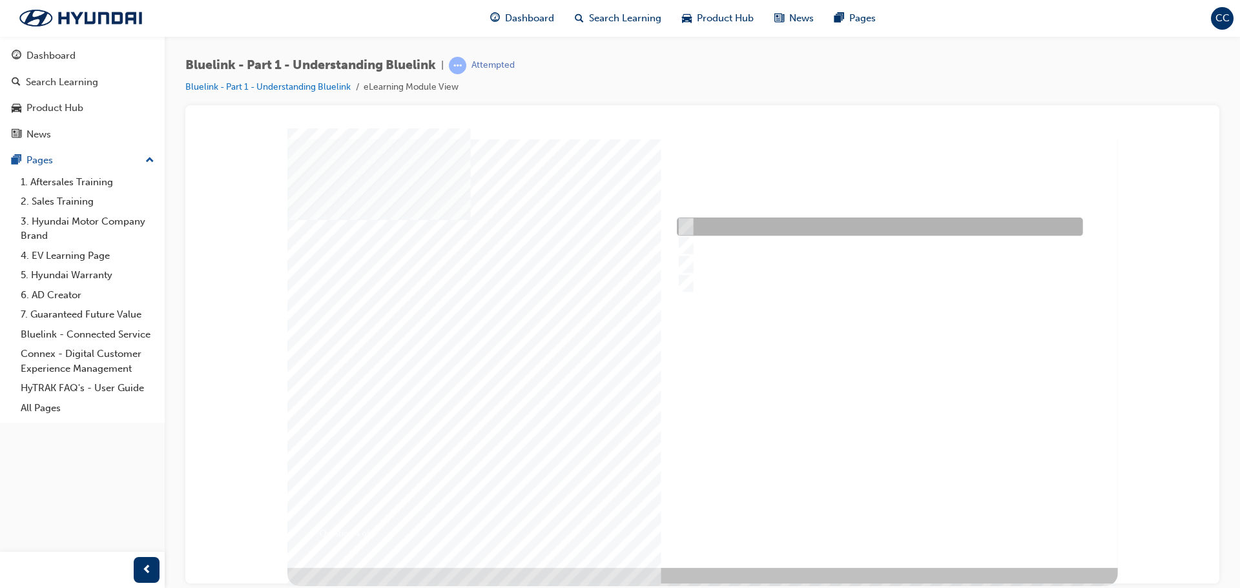
checkbox input "true"
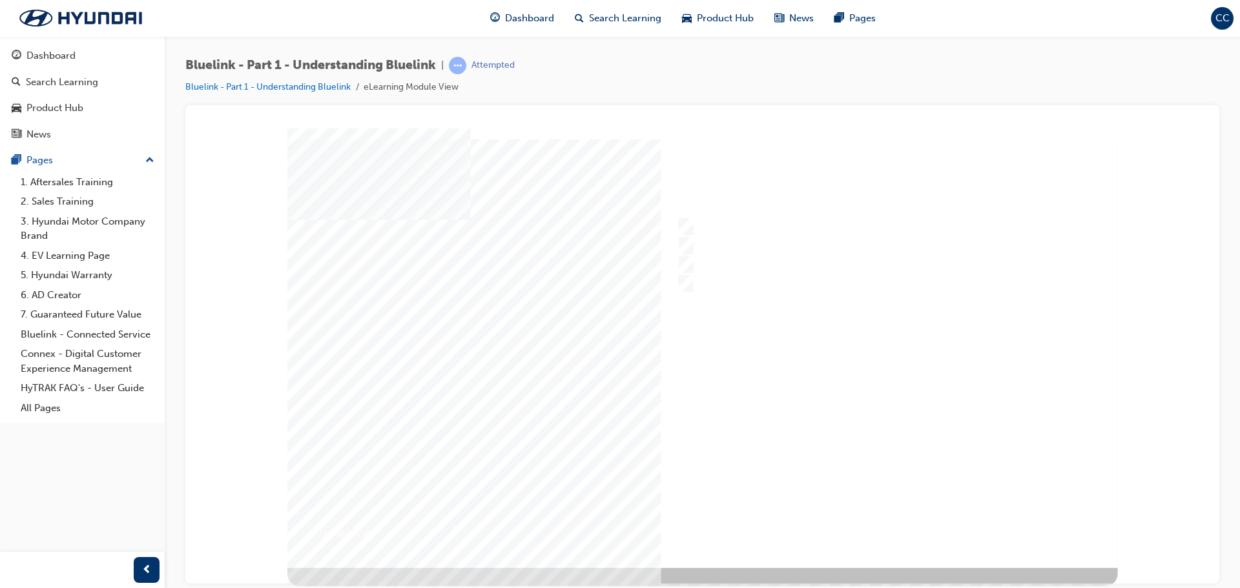
click at [882, 527] on div at bounding box center [702, 348] width 830 height 440
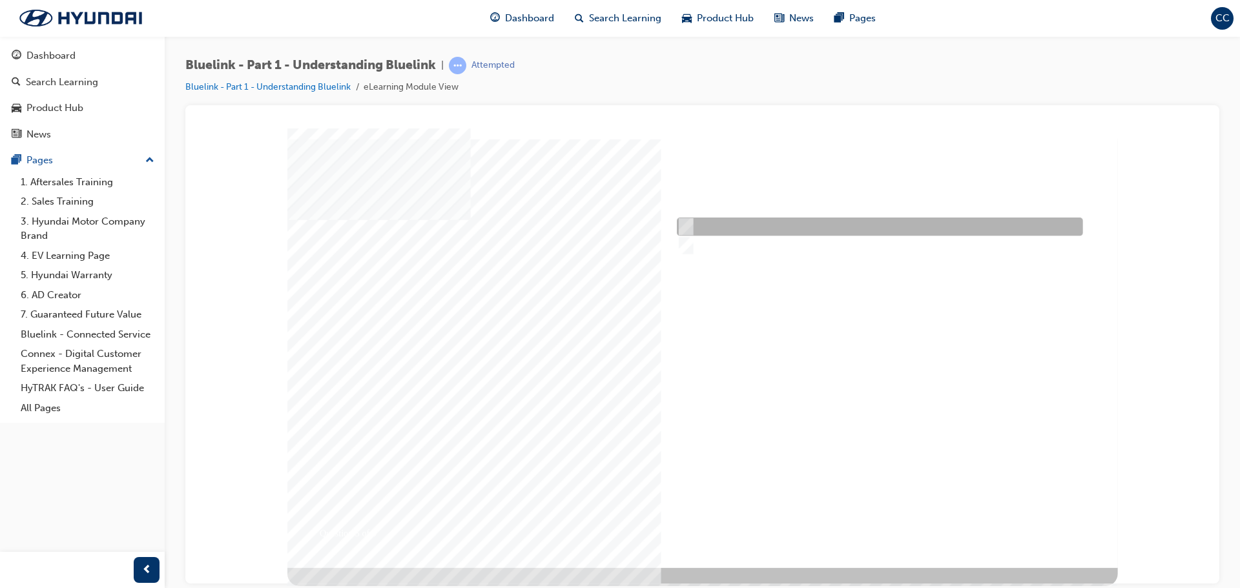
radio input "true"
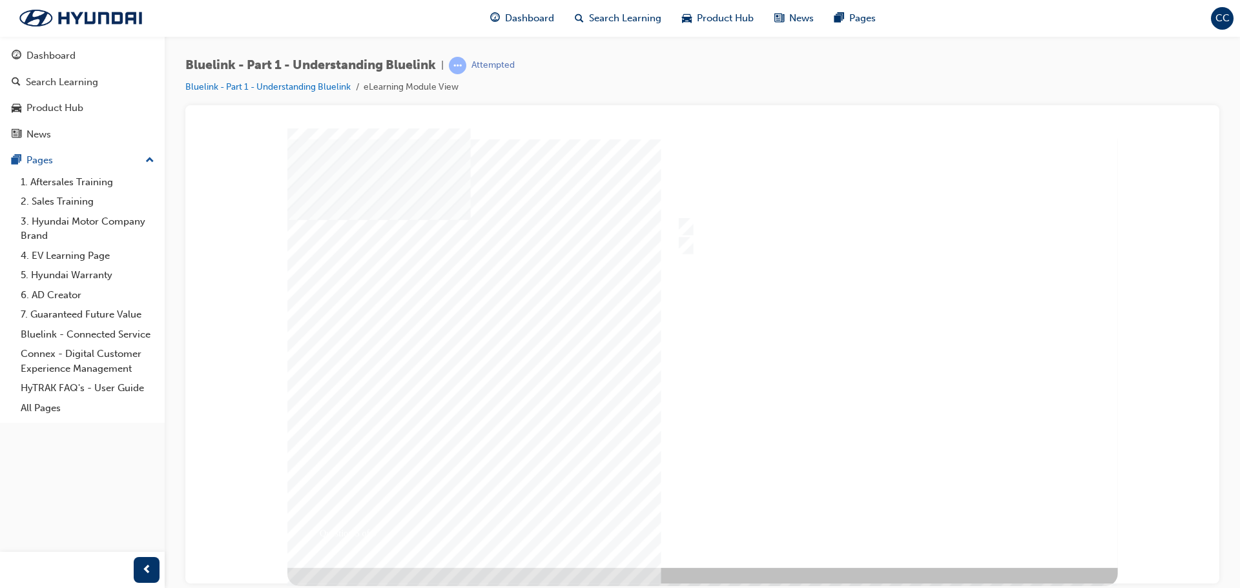
click at [862, 517] on div at bounding box center [702, 348] width 830 height 440
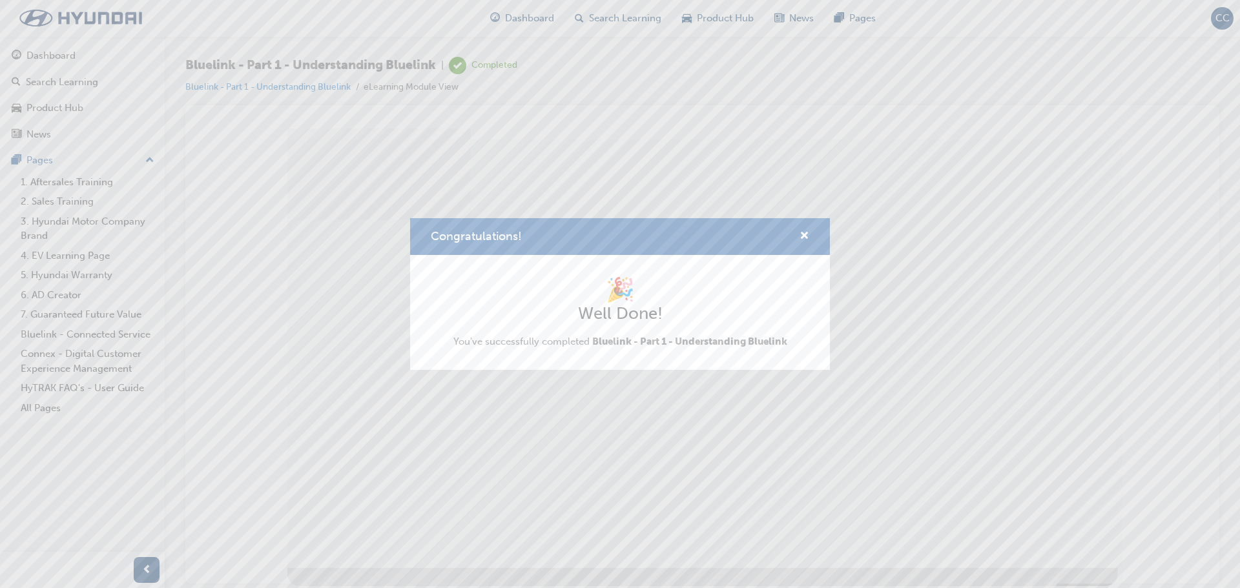
click at [712, 513] on div "Congratulations! 🎉 Well Done! You've successfully completed Bluelink - Part 1 -…" at bounding box center [620, 294] width 1240 height 588
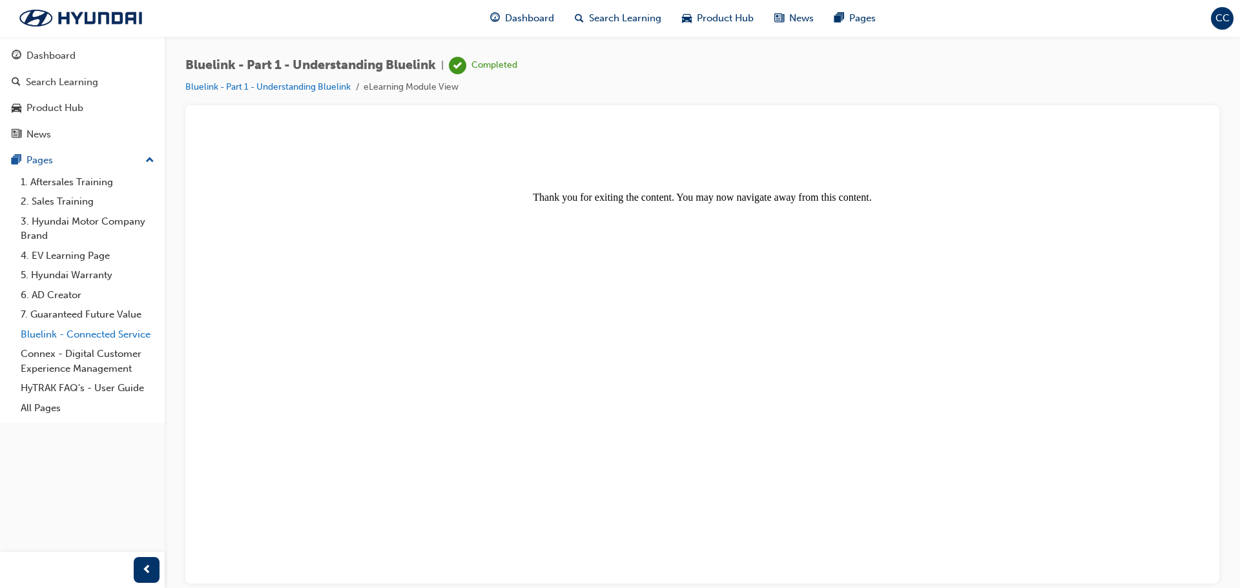
click at [90, 335] on link "Bluelink - Connected Service" at bounding box center [87, 335] width 144 height 20
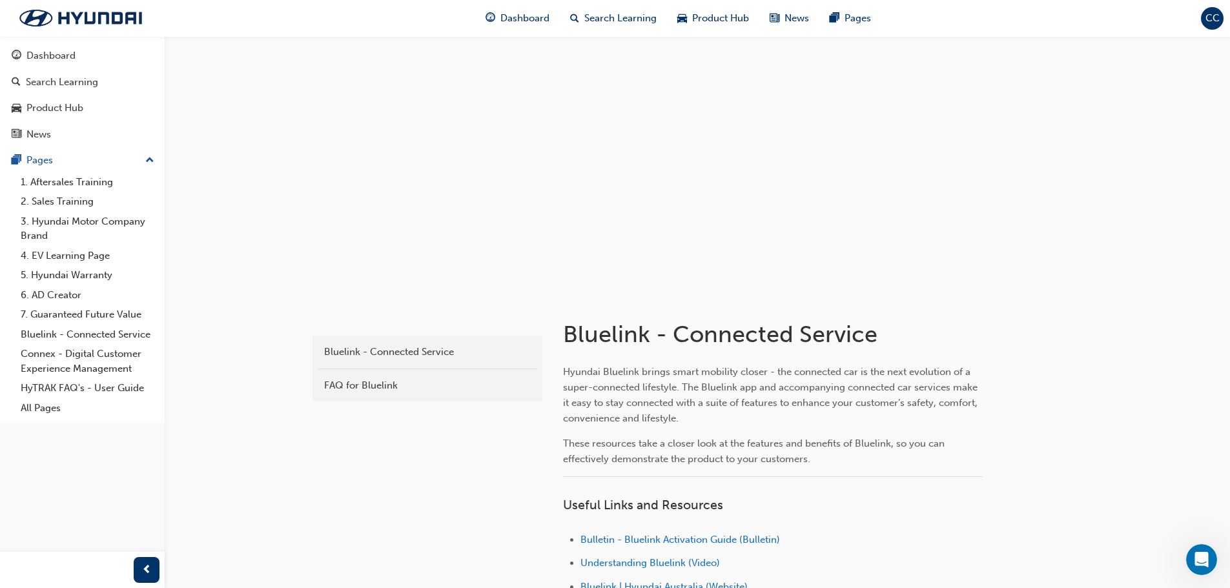
drag, startPoint x: 1229, startPoint y: 128, endPoint x: 1234, endPoint y: 141, distance: 13.9
click at [1230, 141] on html "Your version of Internet Explorer is outdated and not supported. Please upgrade…" at bounding box center [615, 294] width 1230 height 588
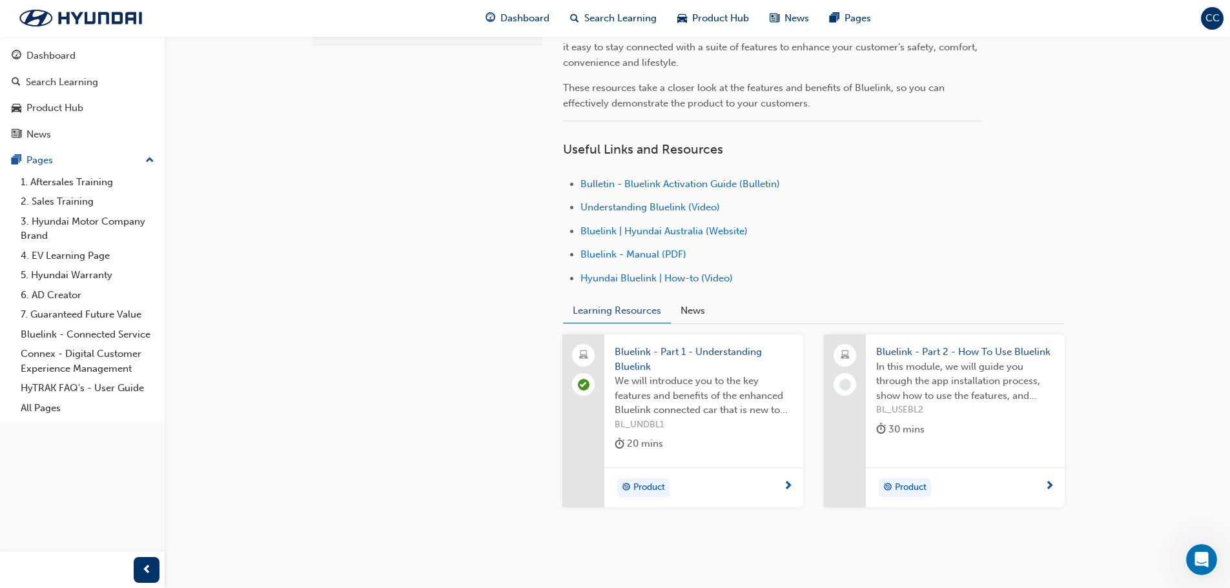
scroll to position [393, 0]
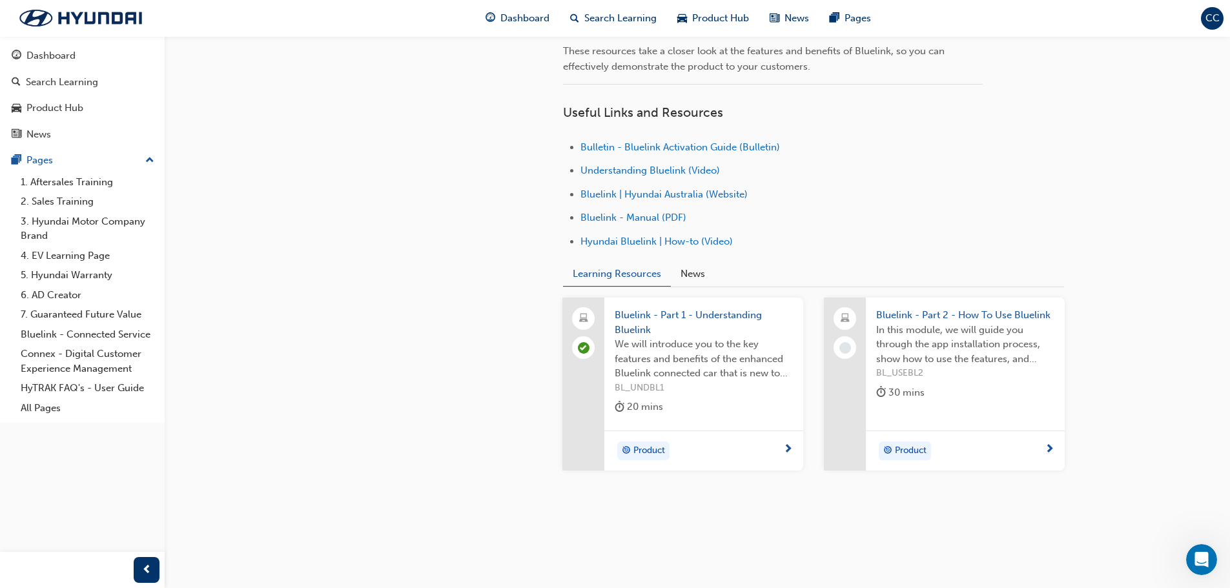
click at [1051, 447] on span "next-icon" at bounding box center [1050, 450] width 10 height 12
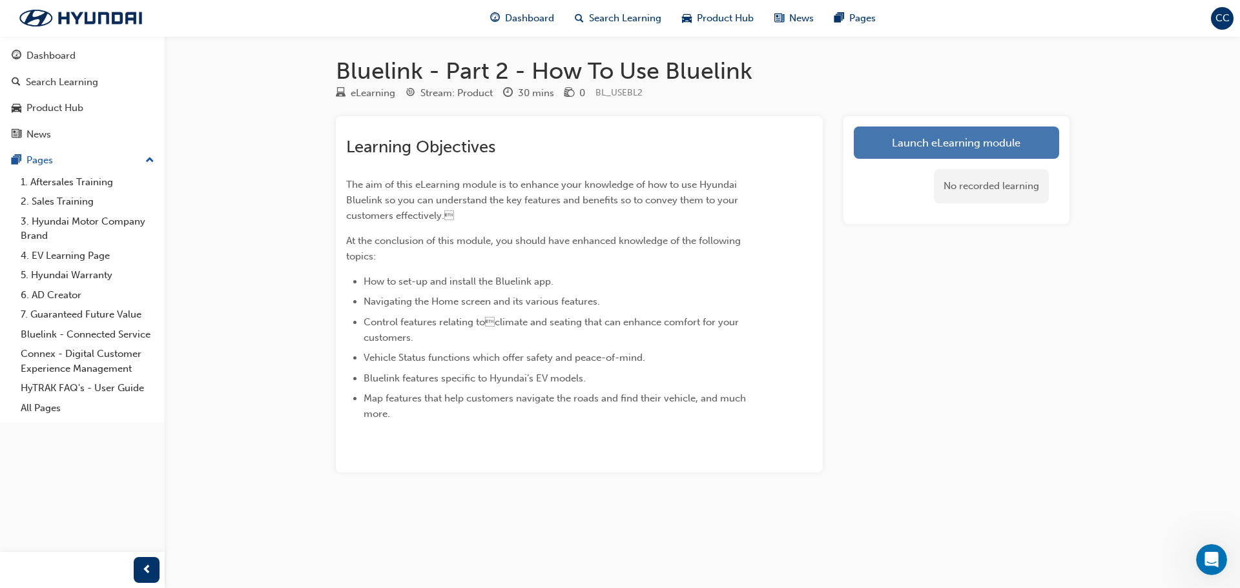
click at [944, 152] on link "Launch eLearning module" at bounding box center [955, 143] width 205 height 32
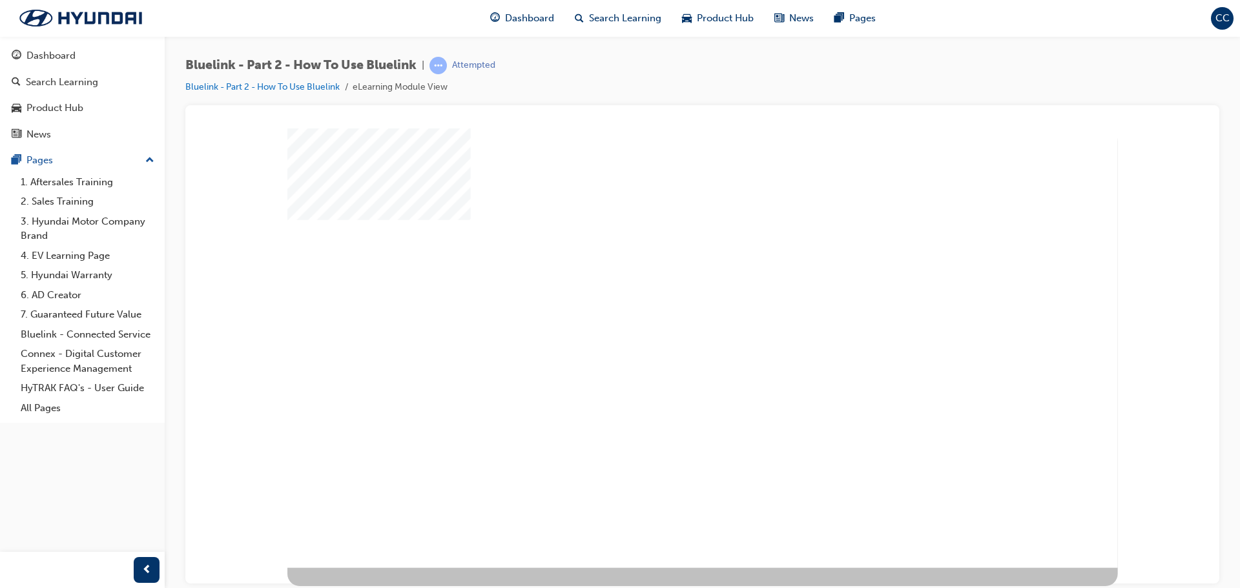
click at [667, 312] on div "play" at bounding box center [667, 312] width 0 height 0
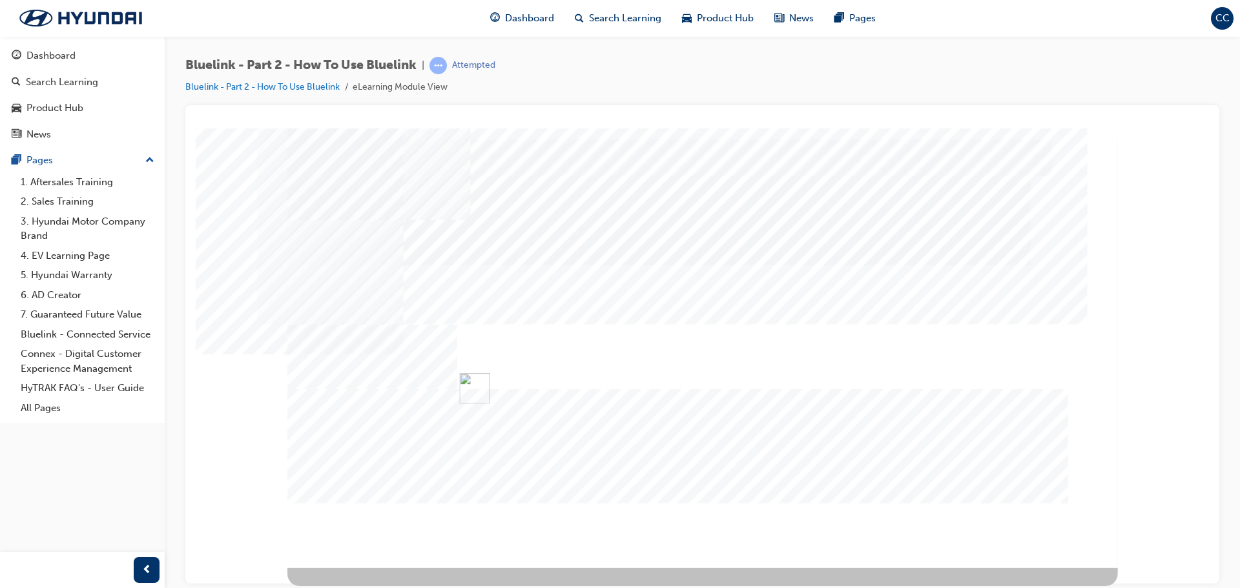
drag, startPoint x: 399, startPoint y: 340, endPoint x: 1037, endPoint y: 618, distance: 695.6
click at [1037, 133] on html "Content Image Right Loading..." at bounding box center [702, 130] width 1013 height 5
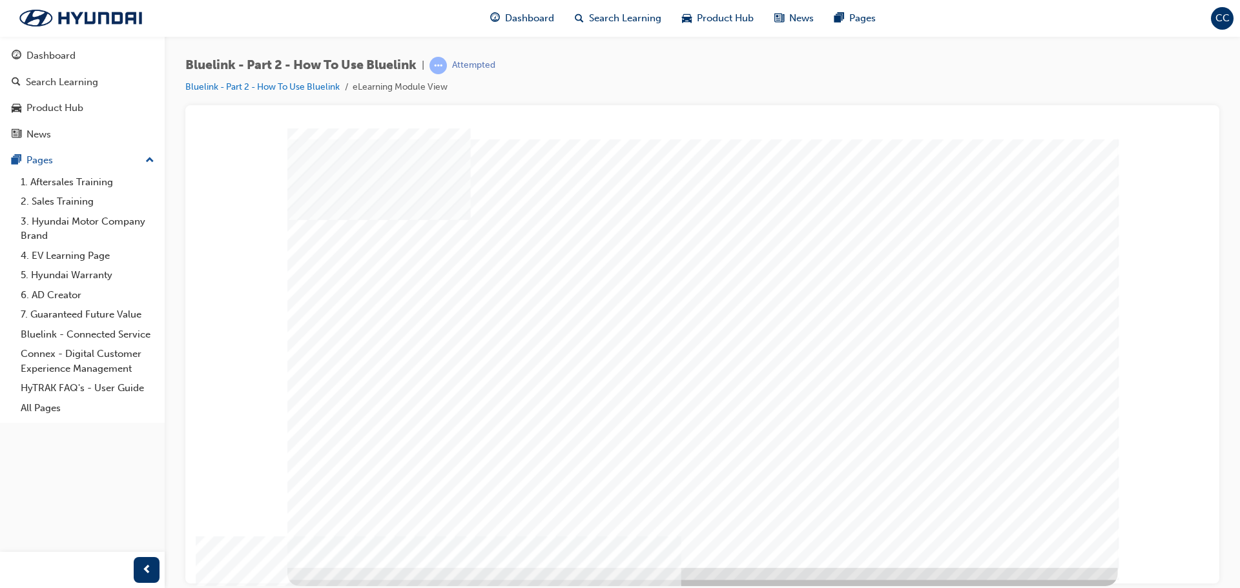
drag, startPoint x: 484, startPoint y: 369, endPoint x: 480, endPoint y: 394, distance: 25.5
click at [480, 394] on div "multistate" at bounding box center [702, 348] width 830 height 440
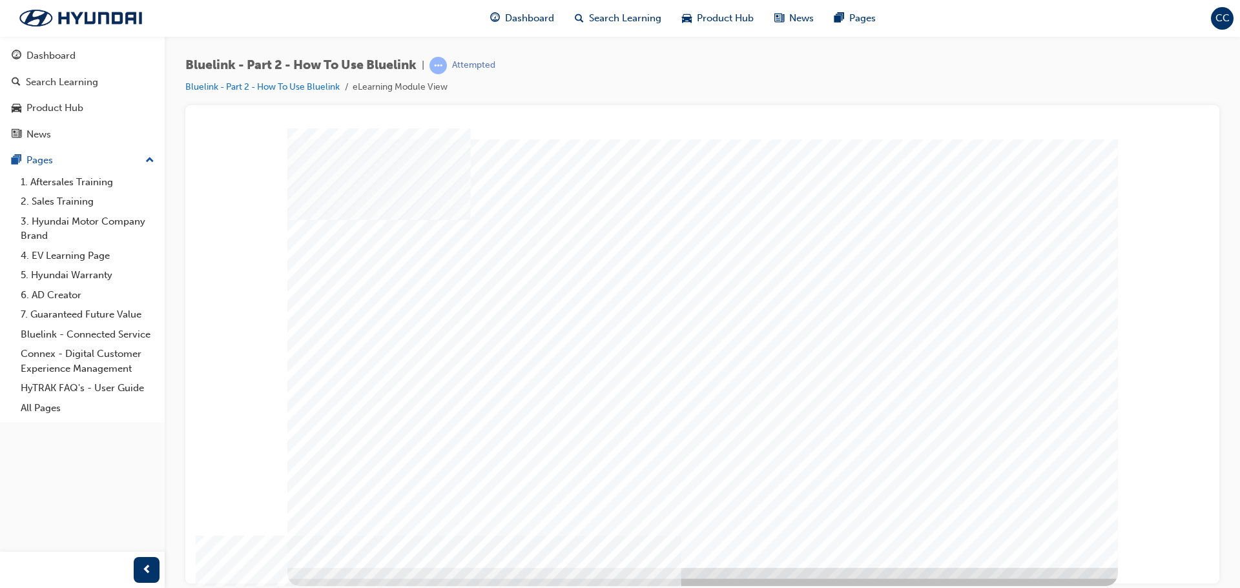
drag, startPoint x: 355, startPoint y: 367, endPoint x: 385, endPoint y: 356, distance: 31.7
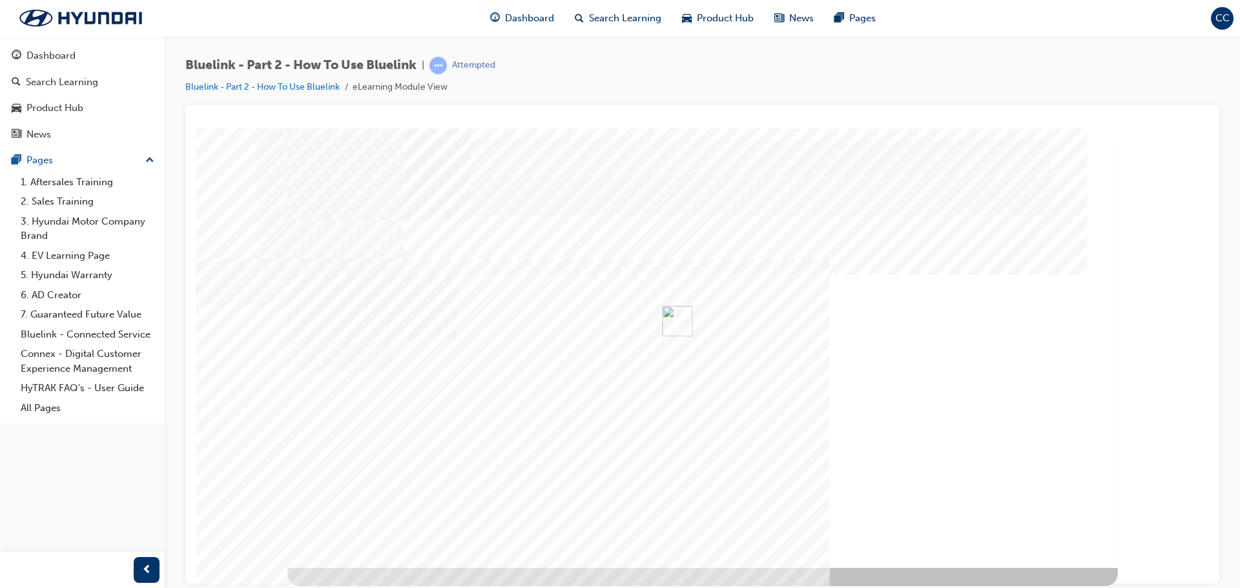
drag, startPoint x: 498, startPoint y: 328, endPoint x: 493, endPoint y: 370, distance: 42.2
click at [493, 370] on div "multistate" at bounding box center [702, 348] width 830 height 440
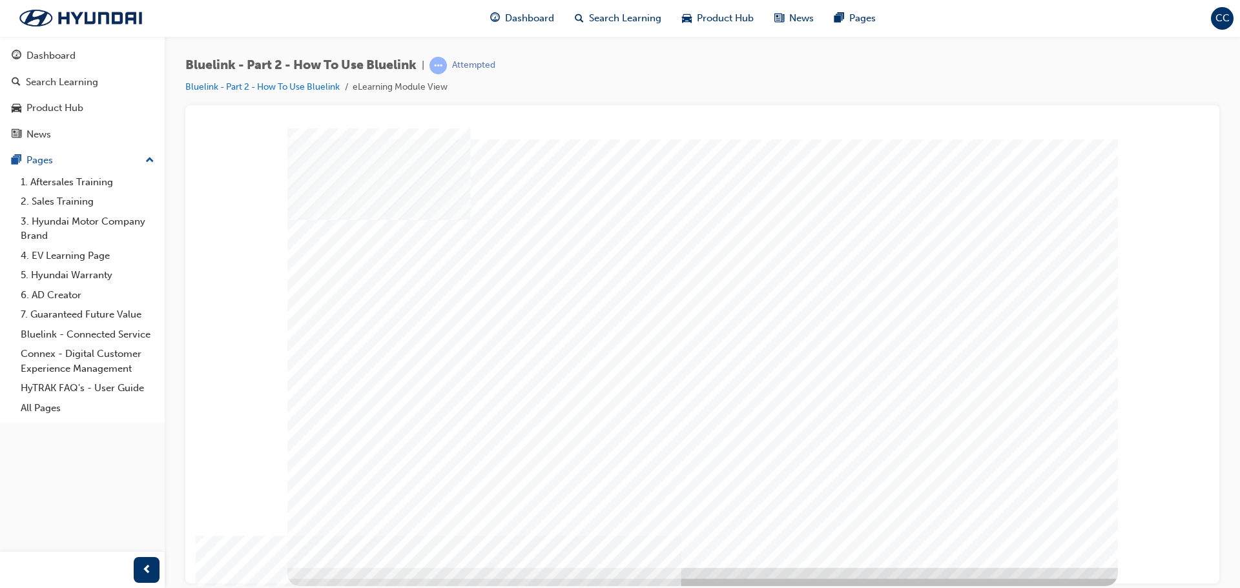
drag, startPoint x: 591, startPoint y: 366, endPoint x: 606, endPoint y: 347, distance: 23.5
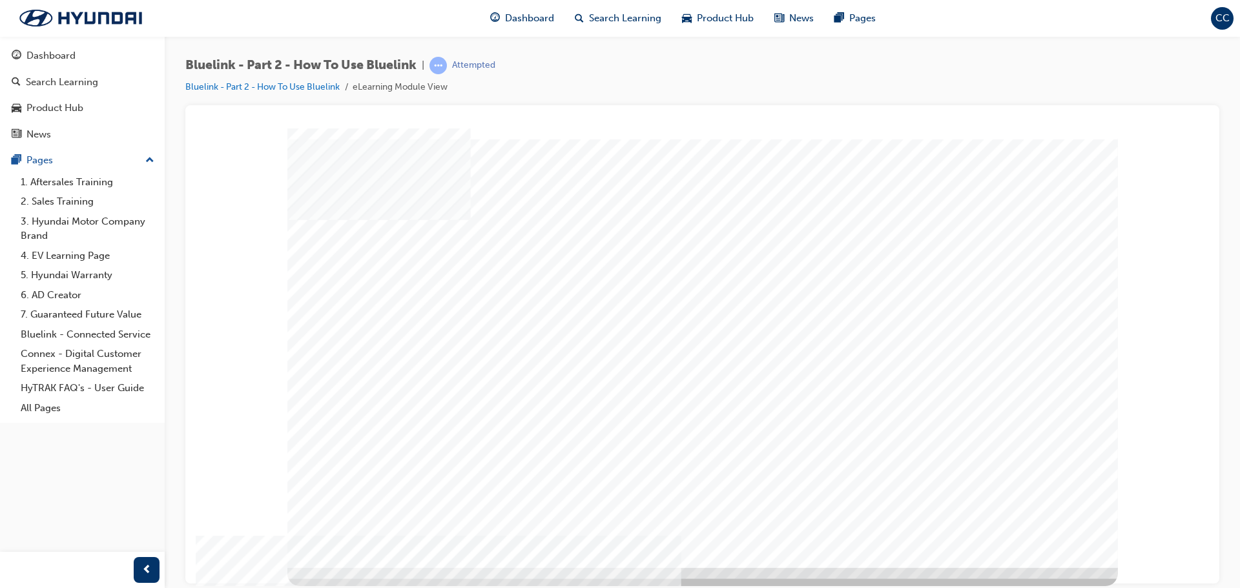
drag, startPoint x: 373, startPoint y: 343, endPoint x: 372, endPoint y: 357, distance: 14.2
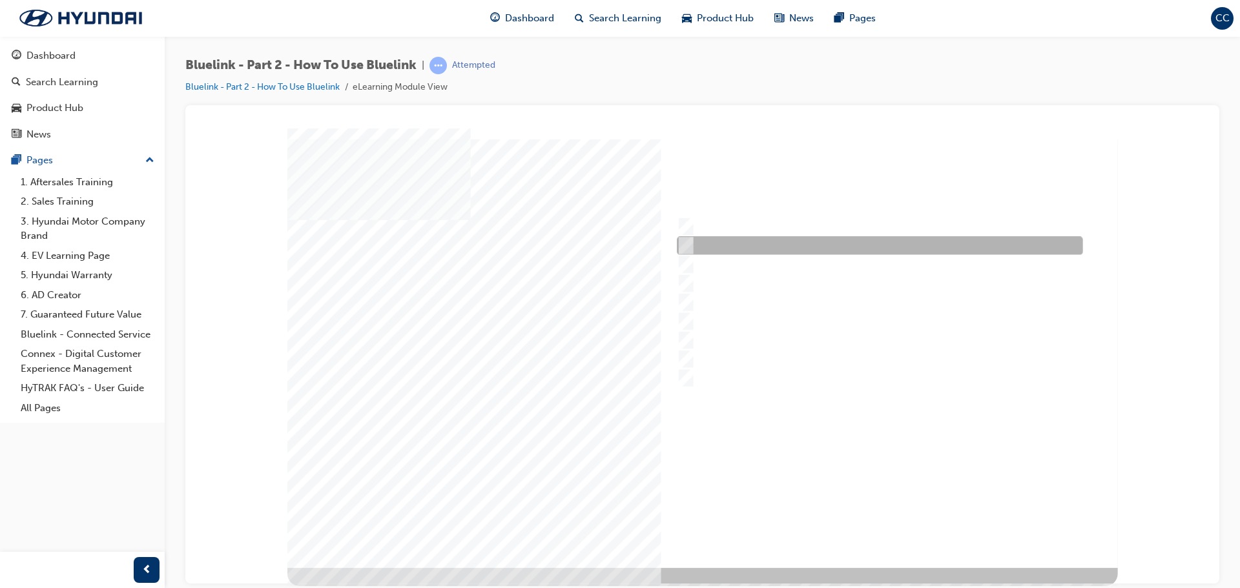
checkbox input "true"
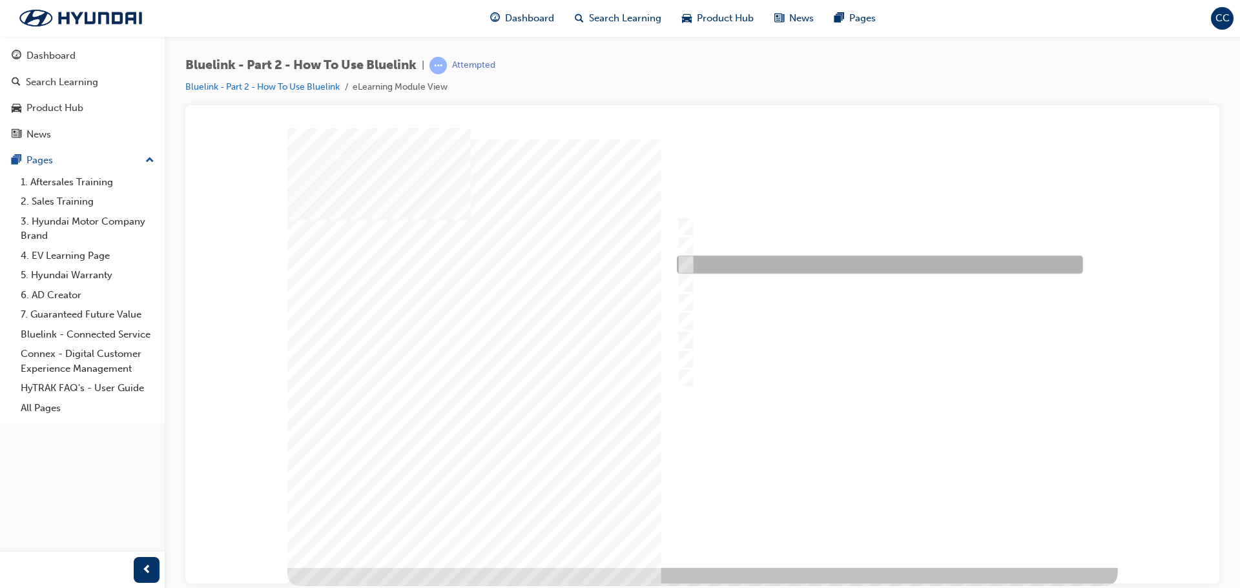
checkbox input "false"
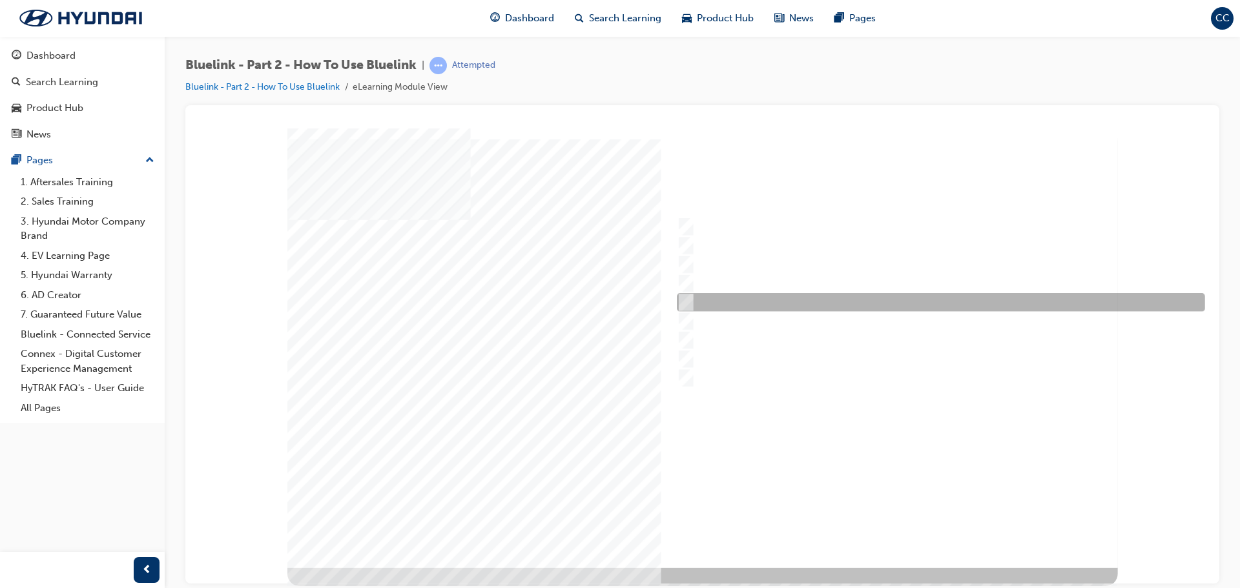
checkbox input "true"
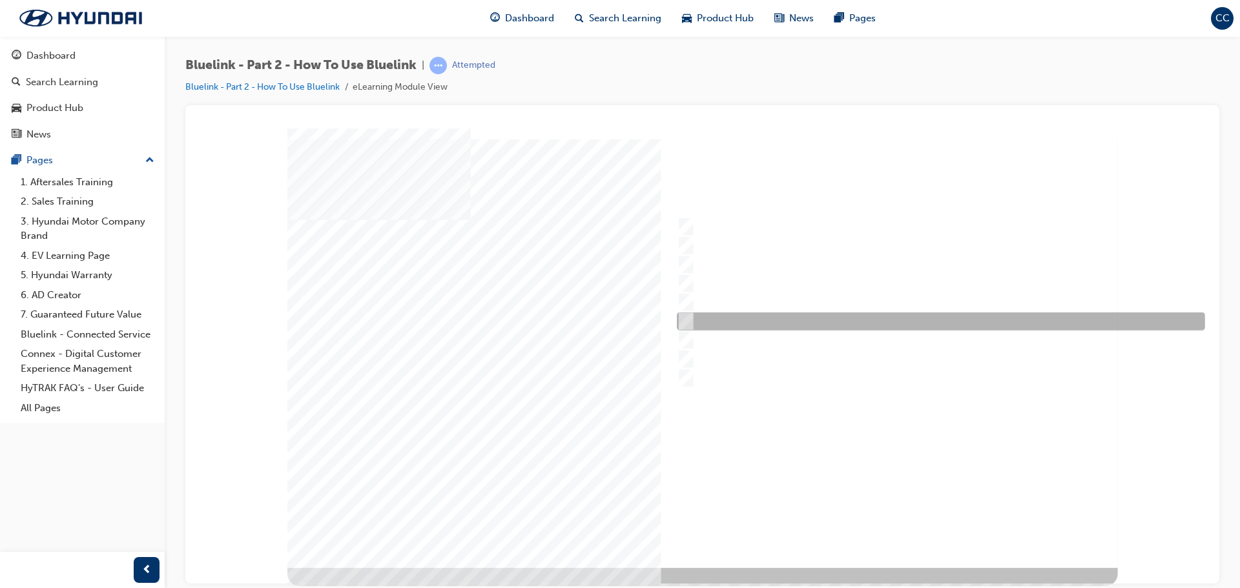
checkbox input "true"
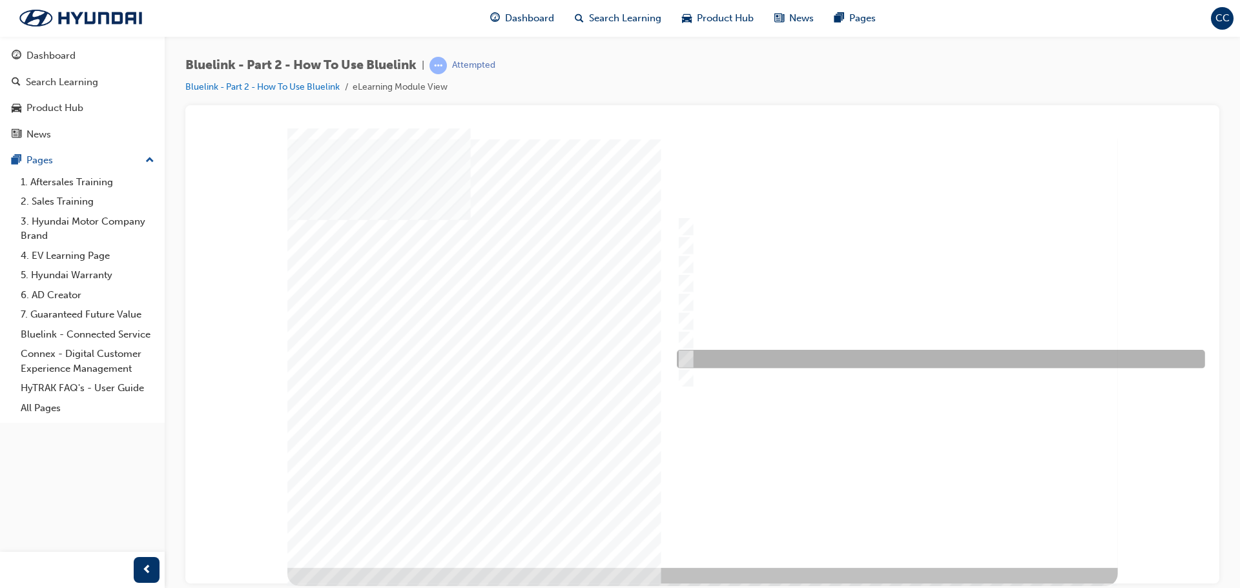
checkbox input "true"
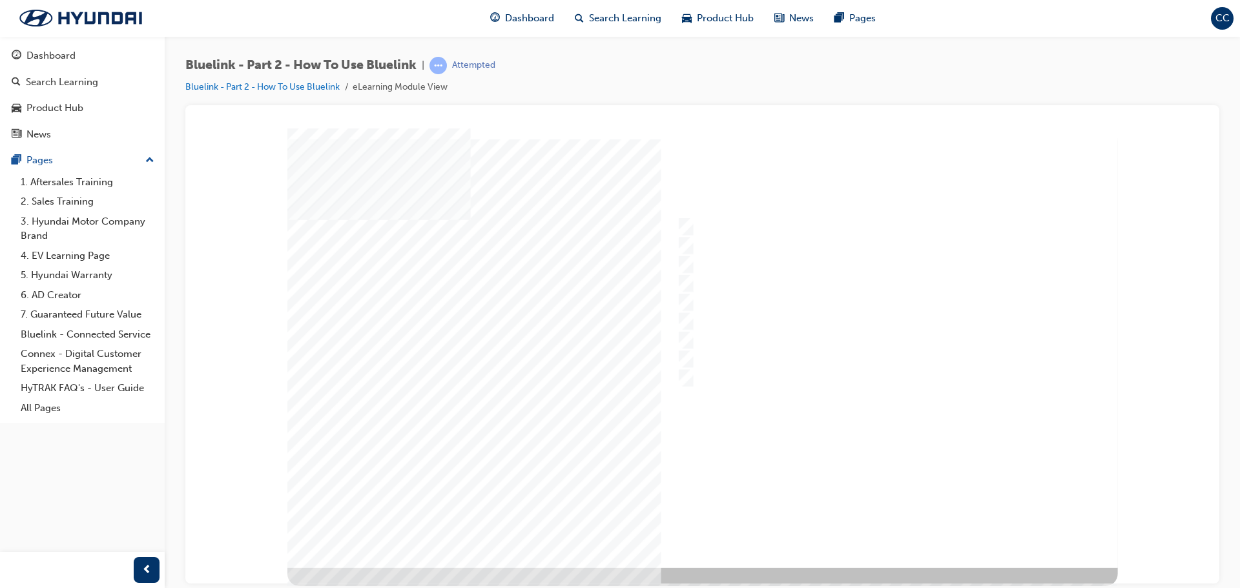
click at [861, 520] on div at bounding box center [702, 348] width 830 height 440
radio input "true"
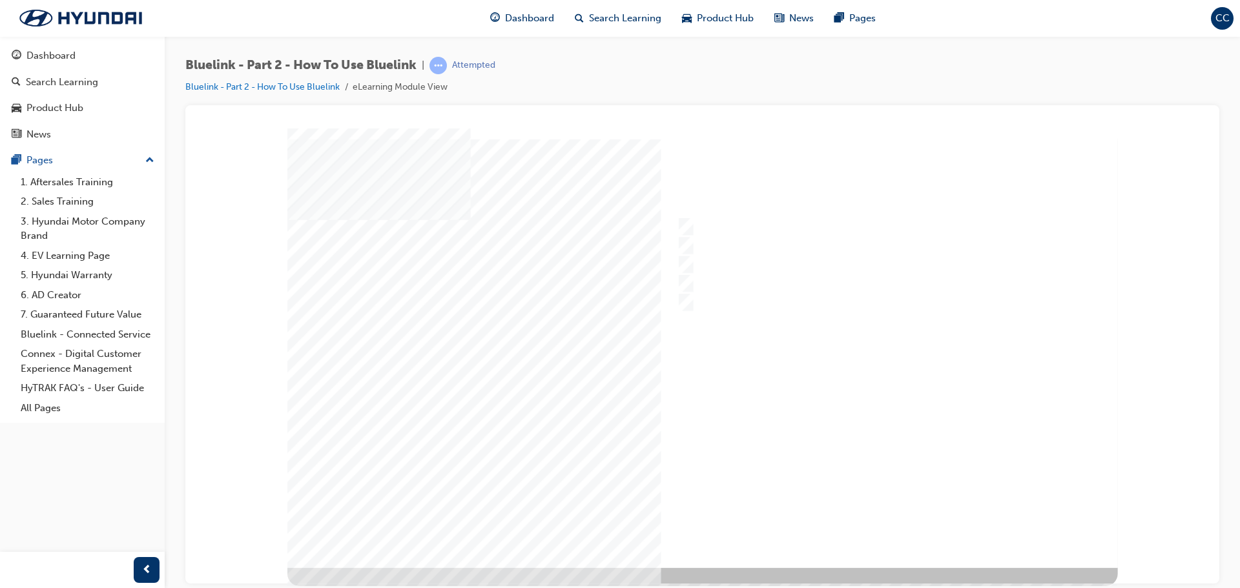
click at [886, 518] on div at bounding box center [702, 348] width 830 height 440
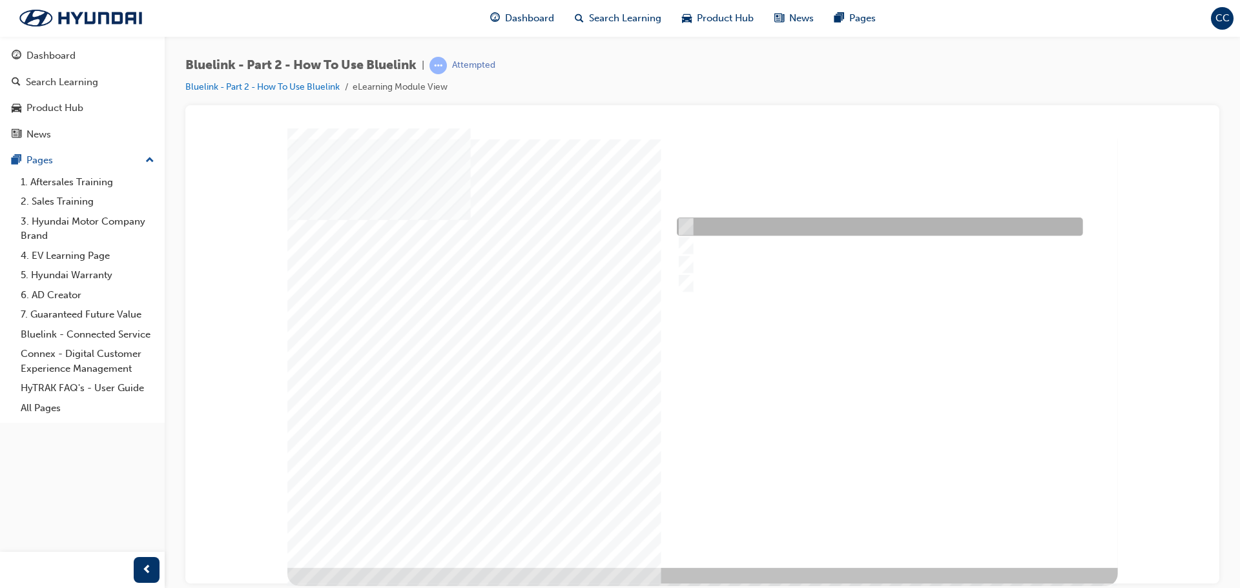
radio input "true"
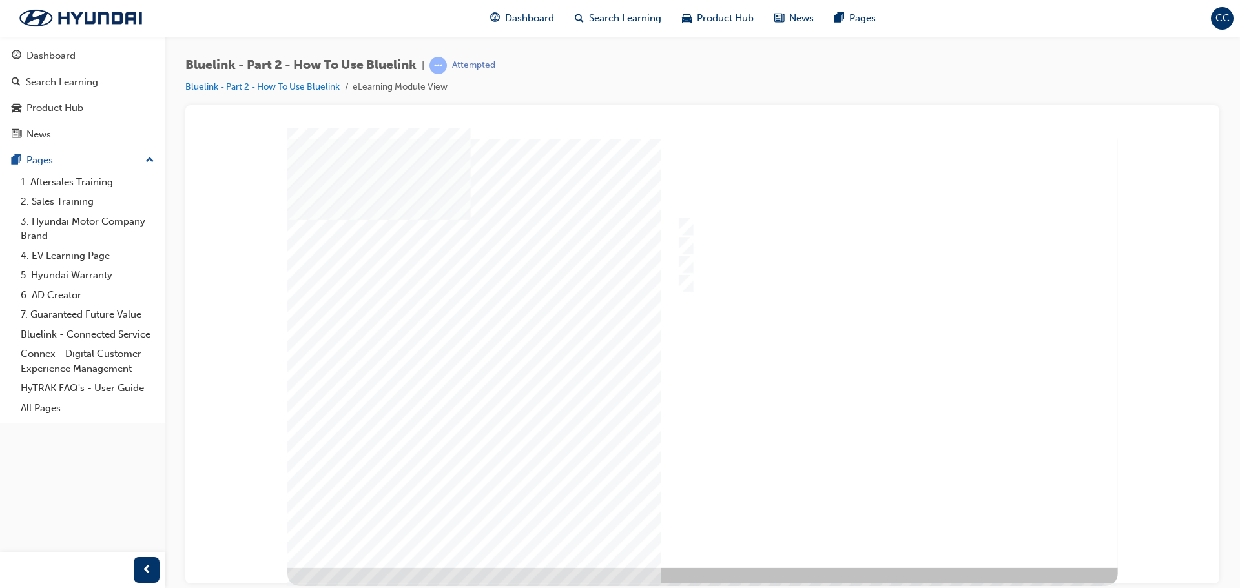
click at [879, 520] on div at bounding box center [702, 348] width 830 height 440
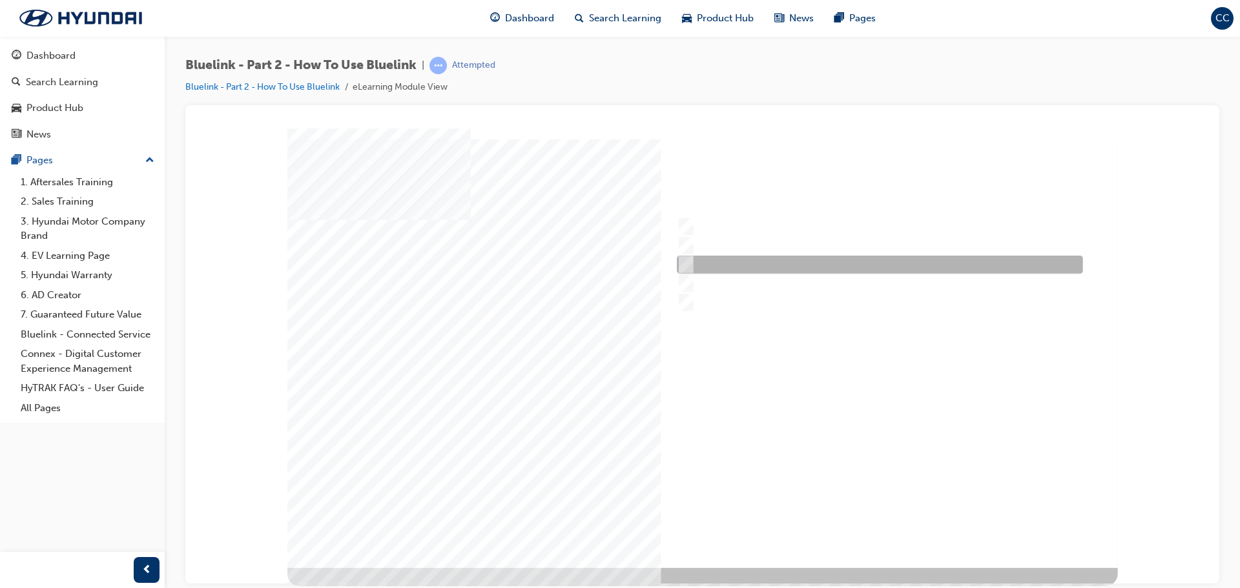
radio input "true"
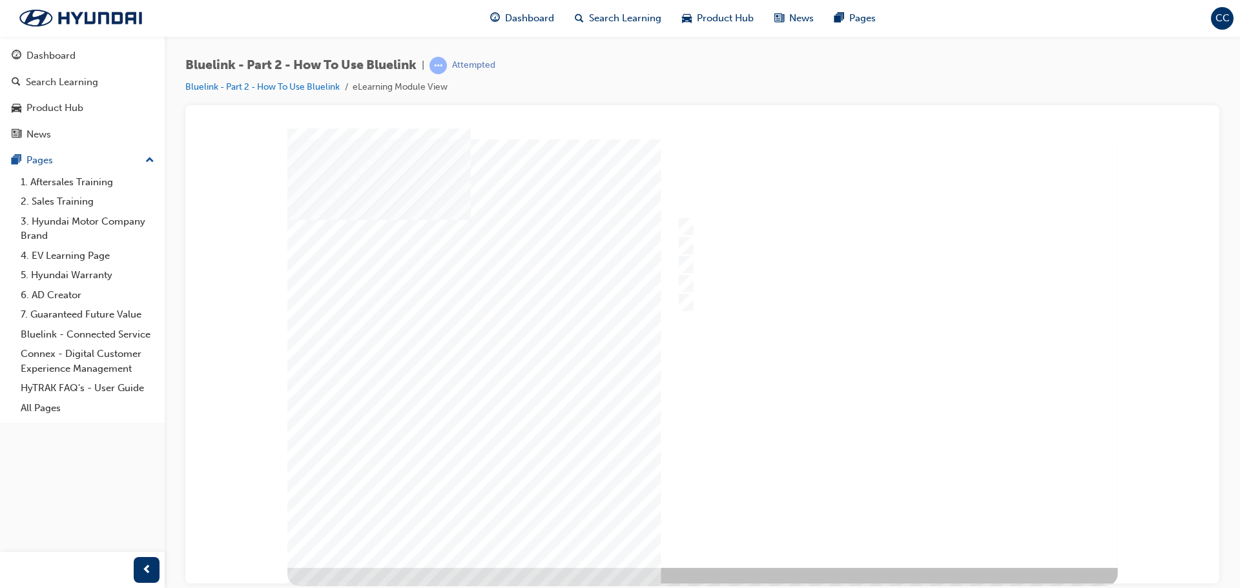
click at [870, 526] on div at bounding box center [702, 348] width 830 height 440
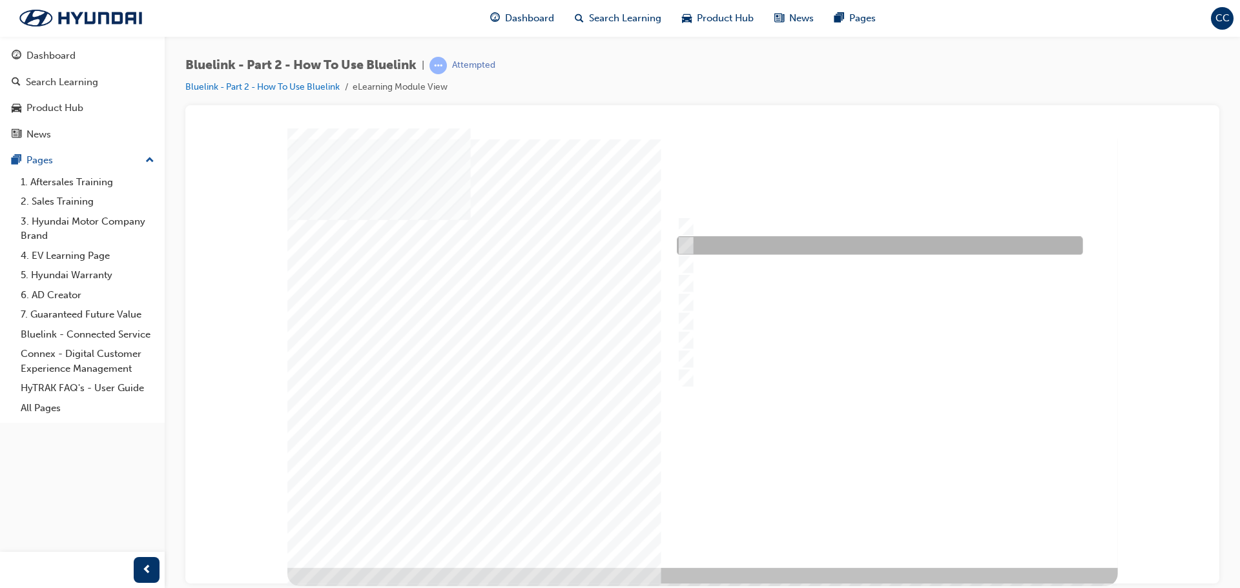
checkbox input "true"
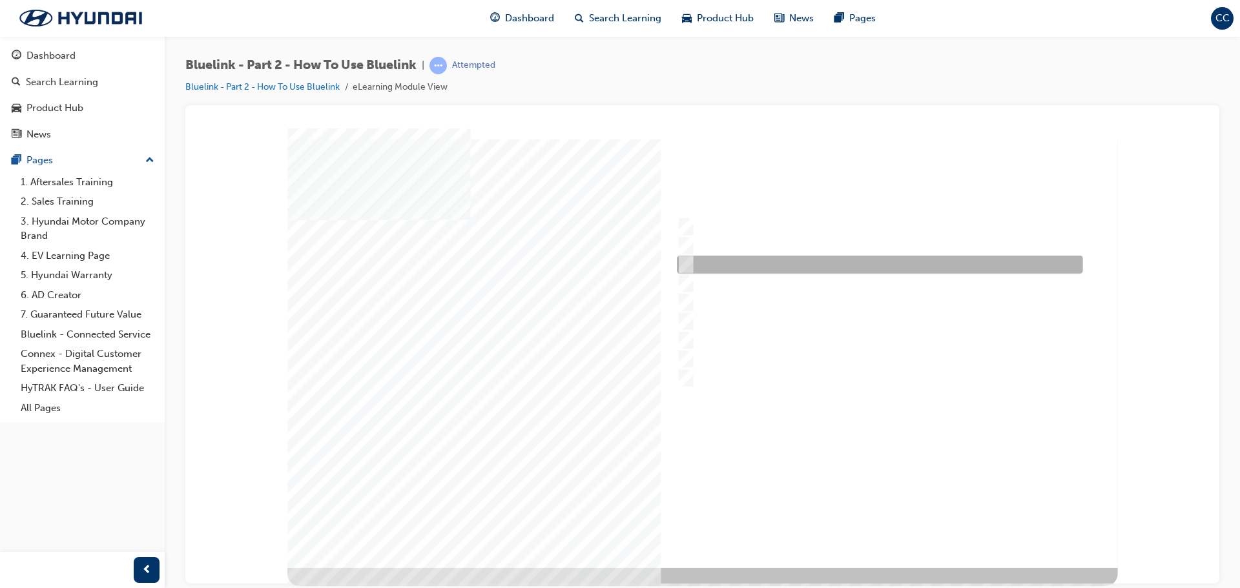
checkbox input "true"
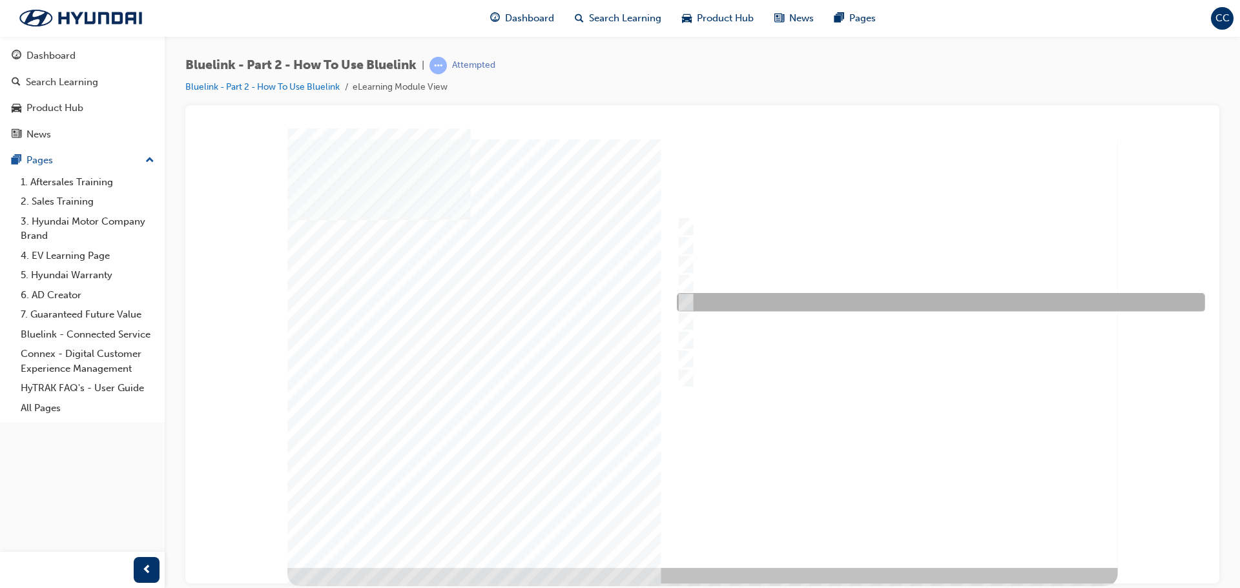
checkbox input "true"
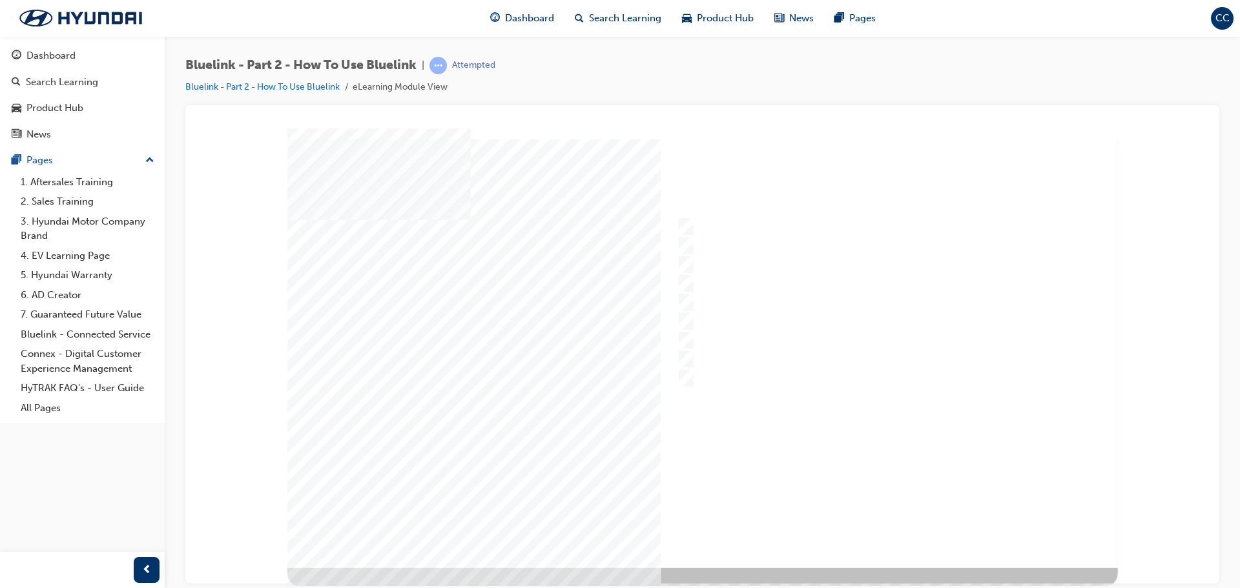
click at [885, 520] on div at bounding box center [702, 348] width 830 height 440
radio input "true"
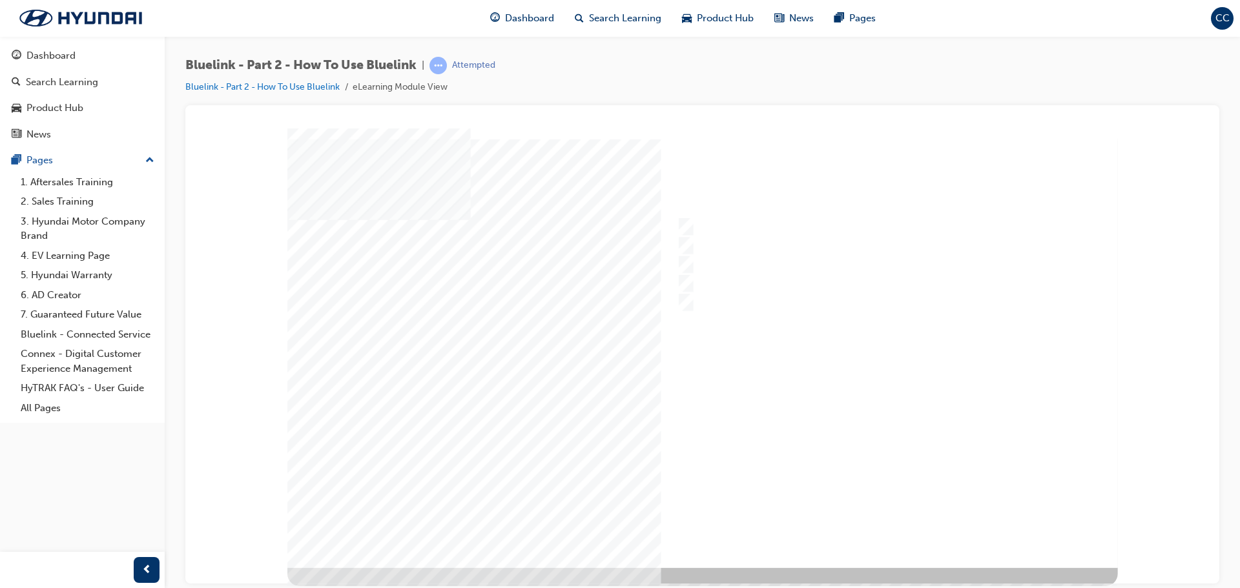
click at [897, 520] on div at bounding box center [702, 348] width 830 height 440
radio input "true"
click at [877, 521] on div at bounding box center [702, 348] width 830 height 440
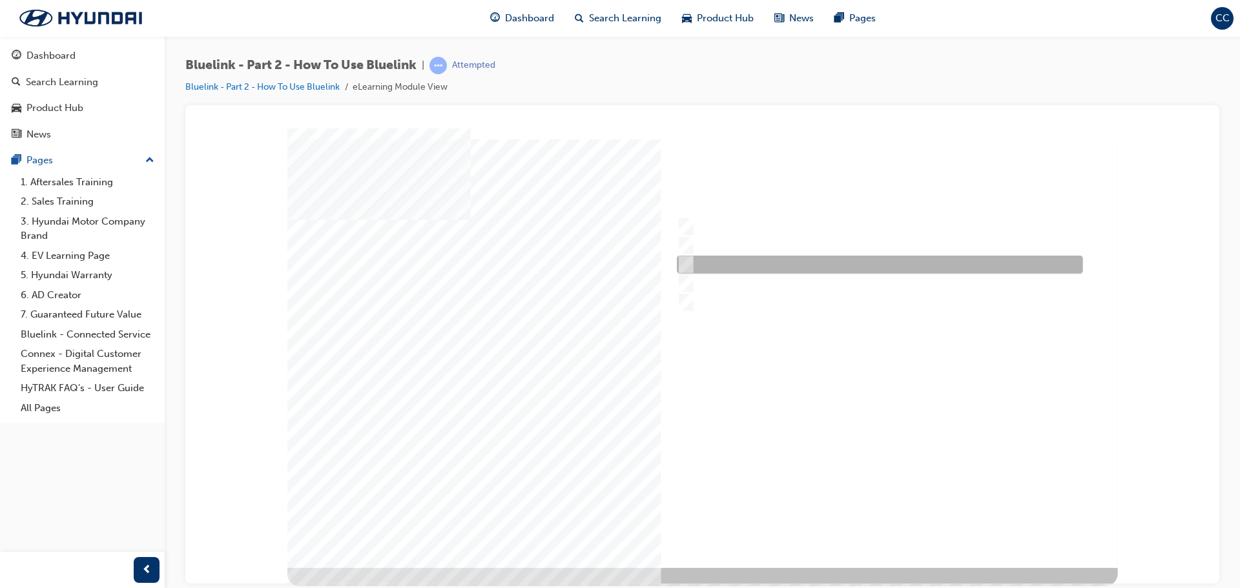
radio input "true"
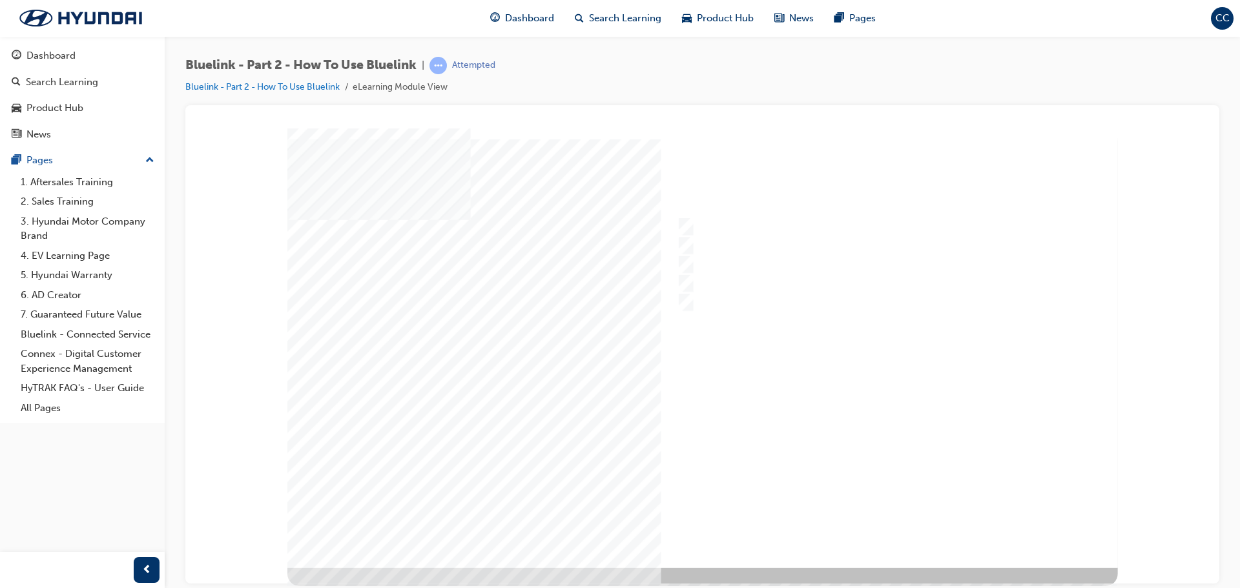
click at [872, 519] on div at bounding box center [702, 348] width 830 height 440
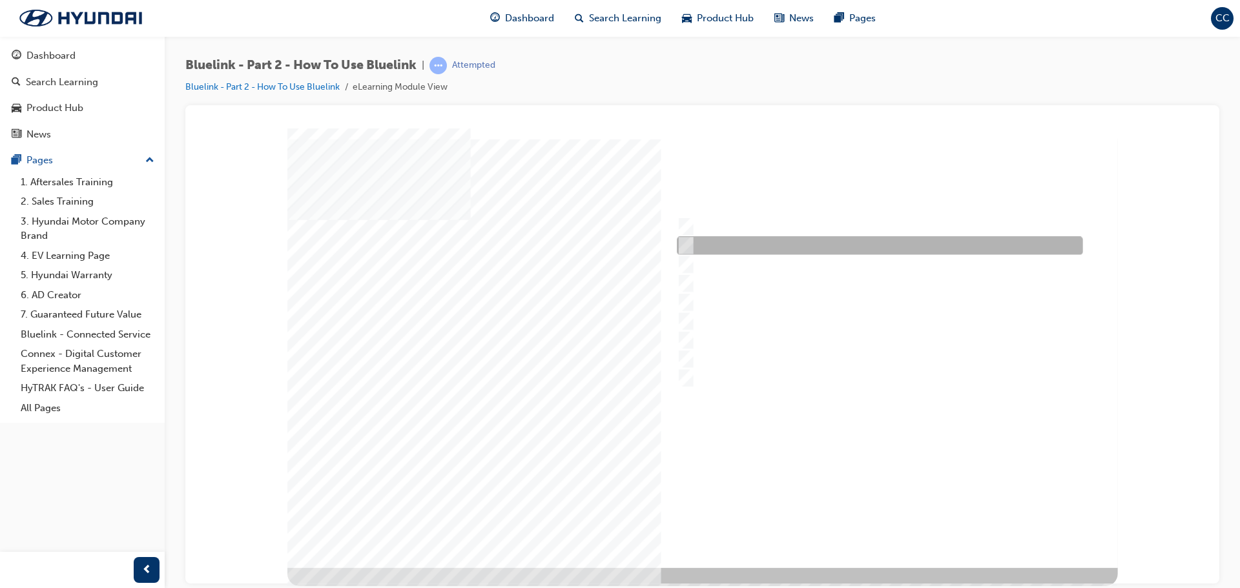
checkbox input "true"
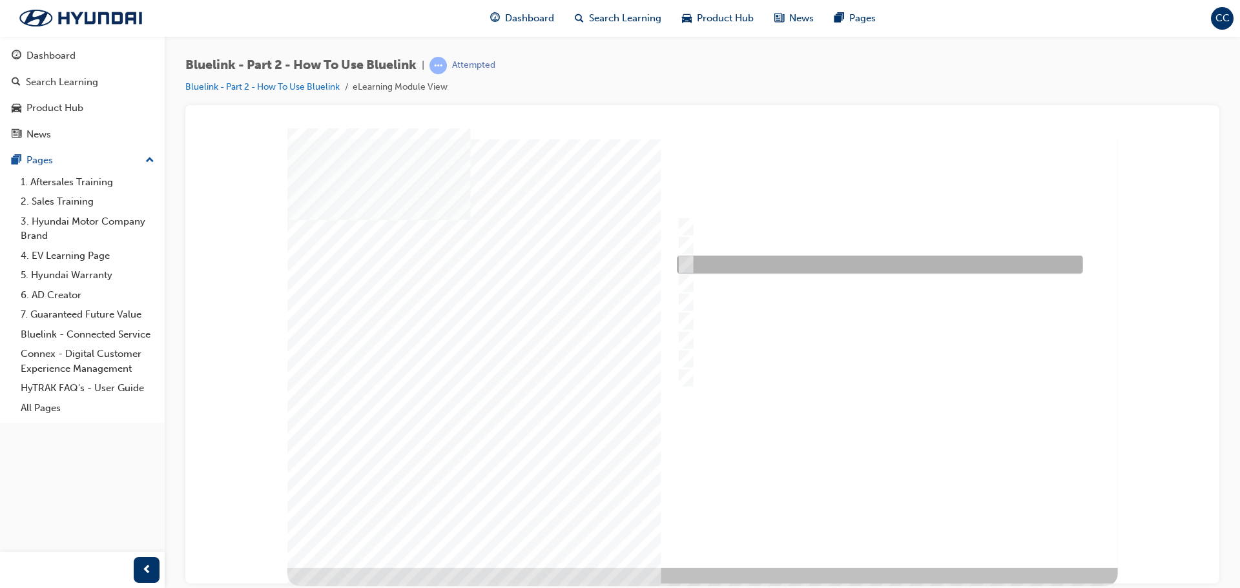
checkbox input "true"
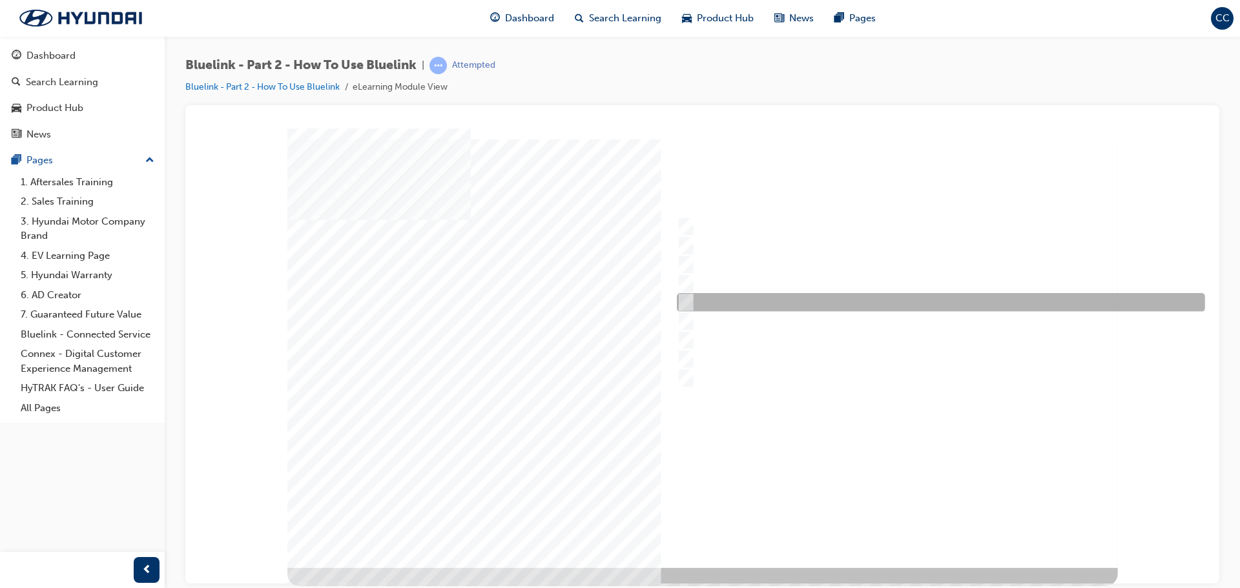
checkbox input "true"
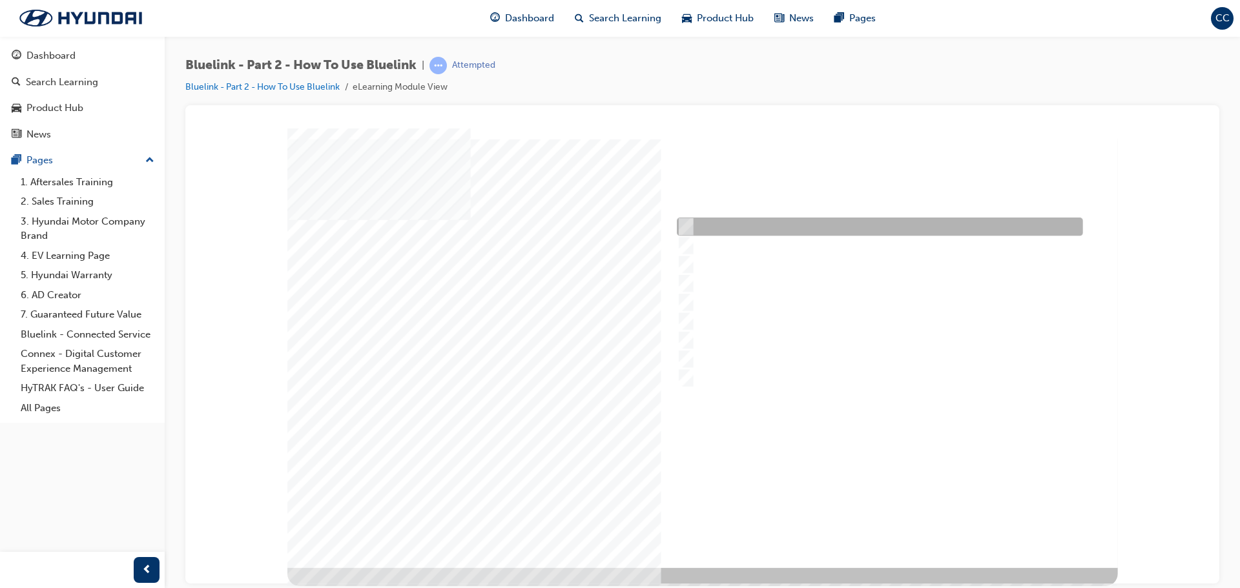
checkbox input "true"
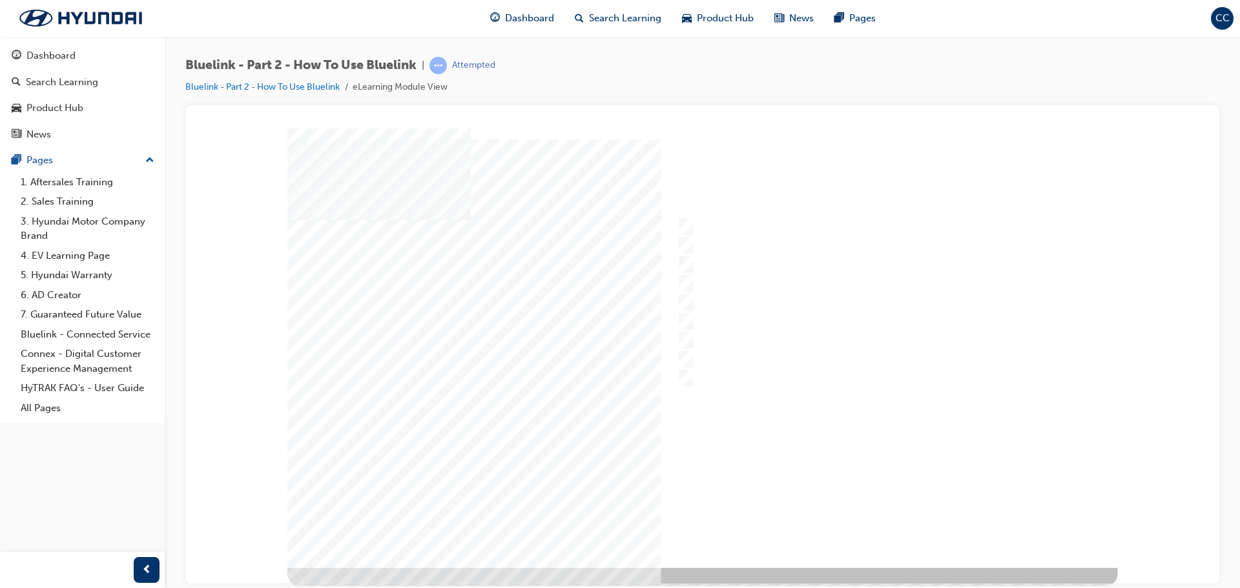
click at [880, 526] on div at bounding box center [702, 348] width 830 height 440
radio input "true"
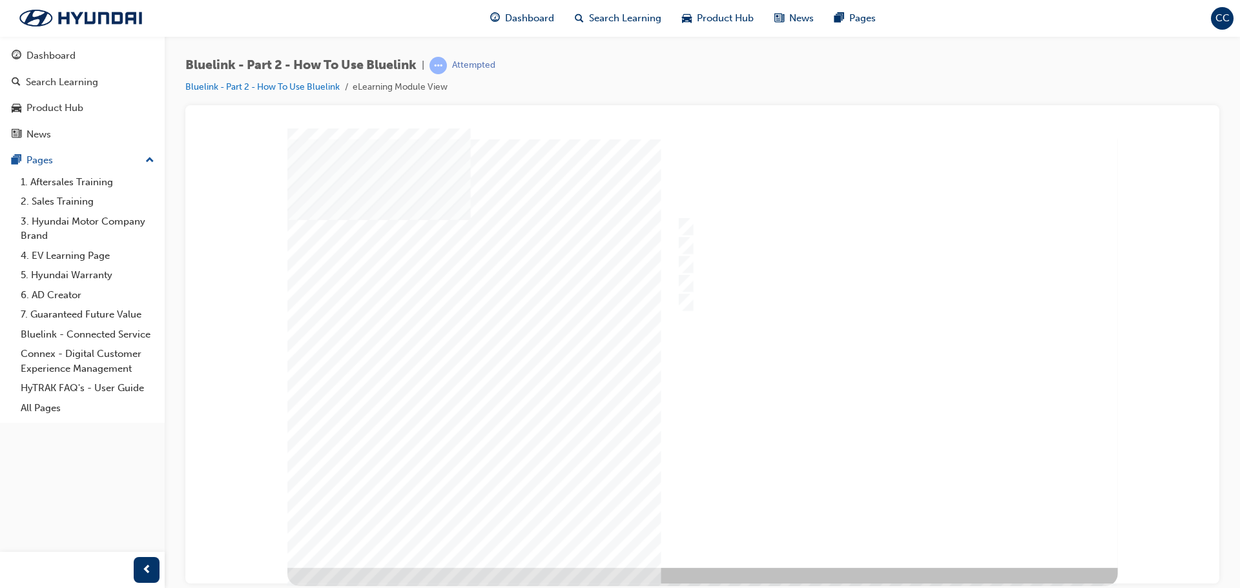
click at [869, 519] on div at bounding box center [702, 348] width 830 height 440
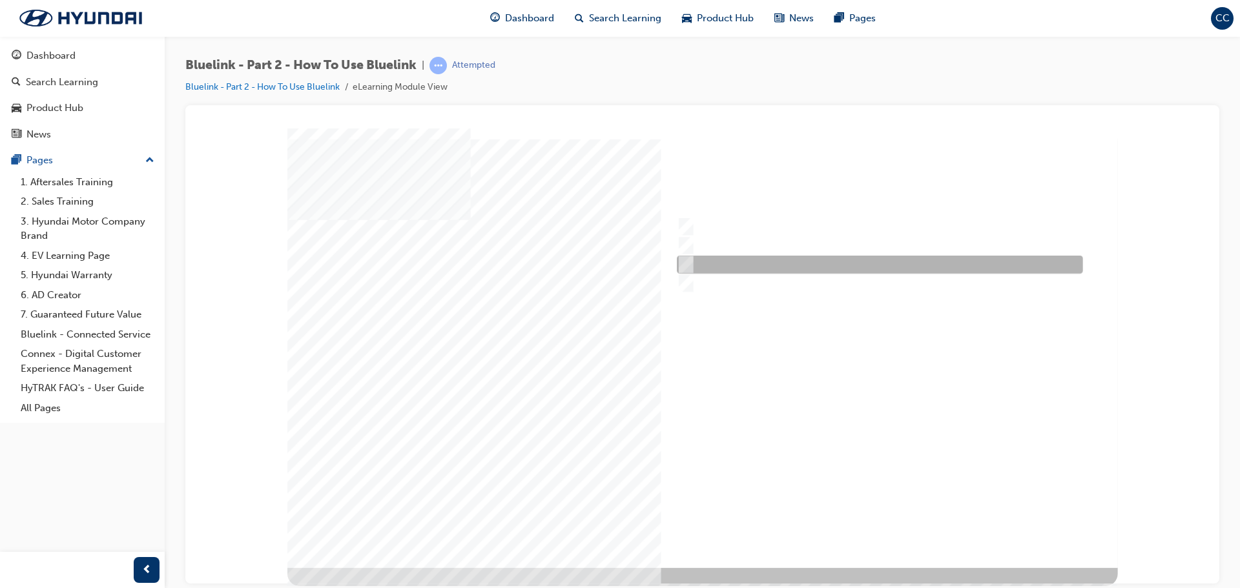
radio input "true"
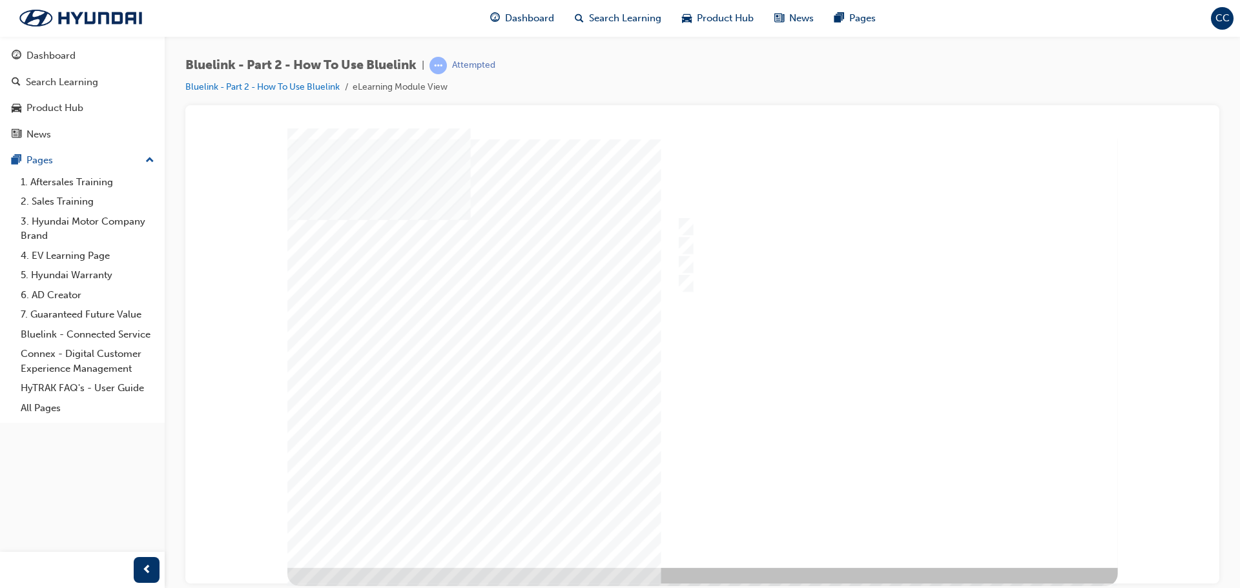
click at [881, 520] on div at bounding box center [702, 348] width 830 height 440
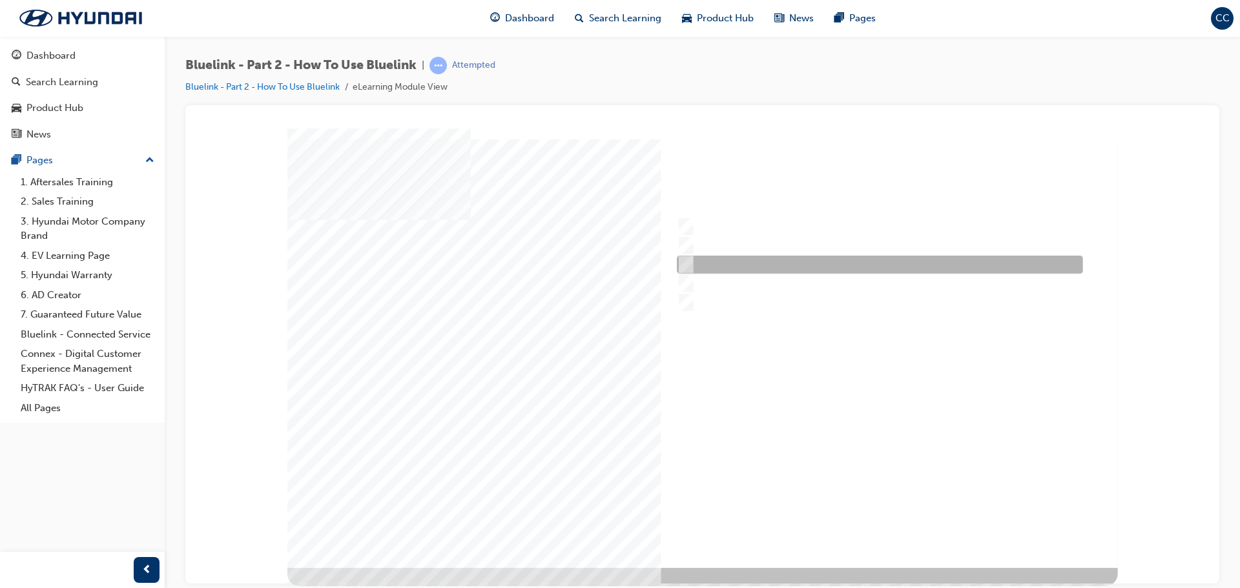
radio input "true"
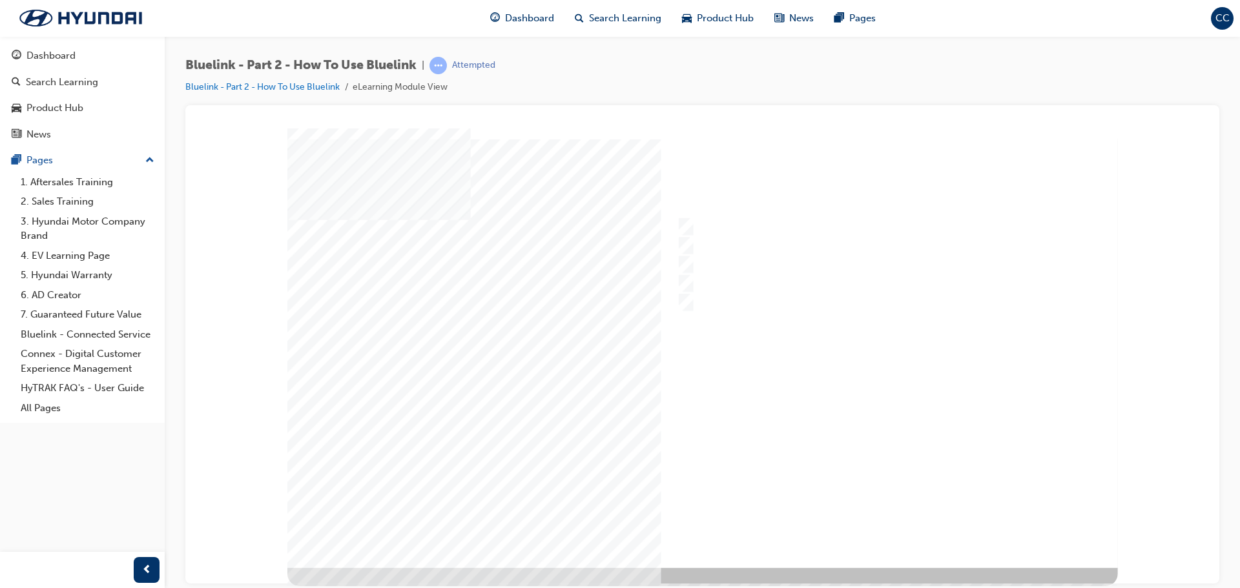
click at [877, 518] on div at bounding box center [702, 348] width 830 height 440
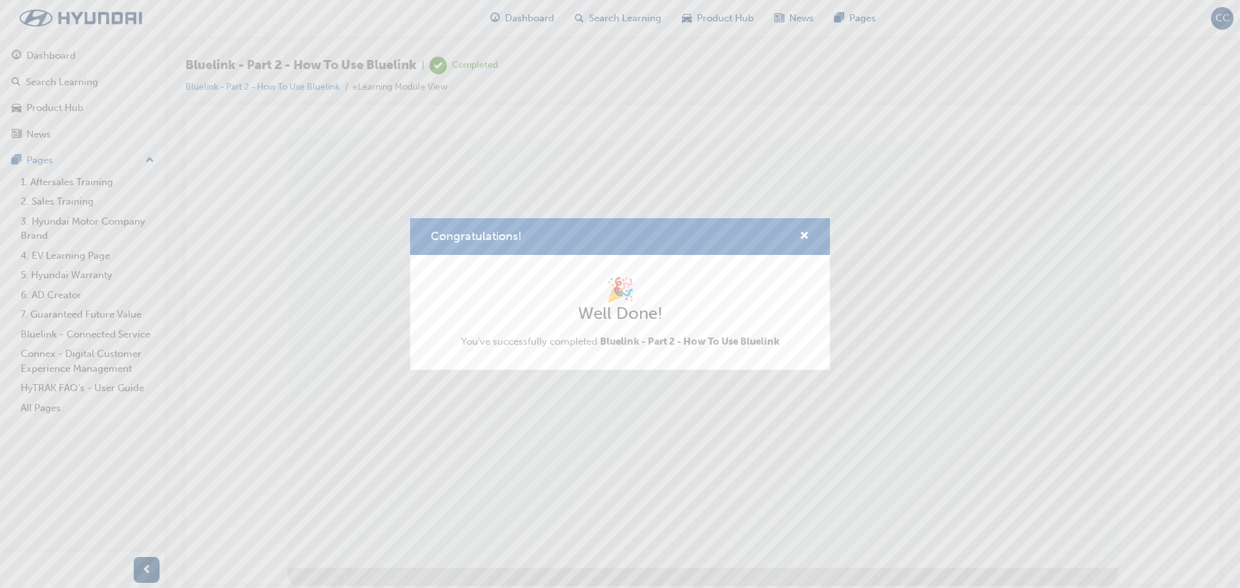
click at [718, 526] on div "Congratulations! 🎉 Well Done! You've successfully completed Bluelink - Part 2 -…" at bounding box center [620, 294] width 1240 height 588
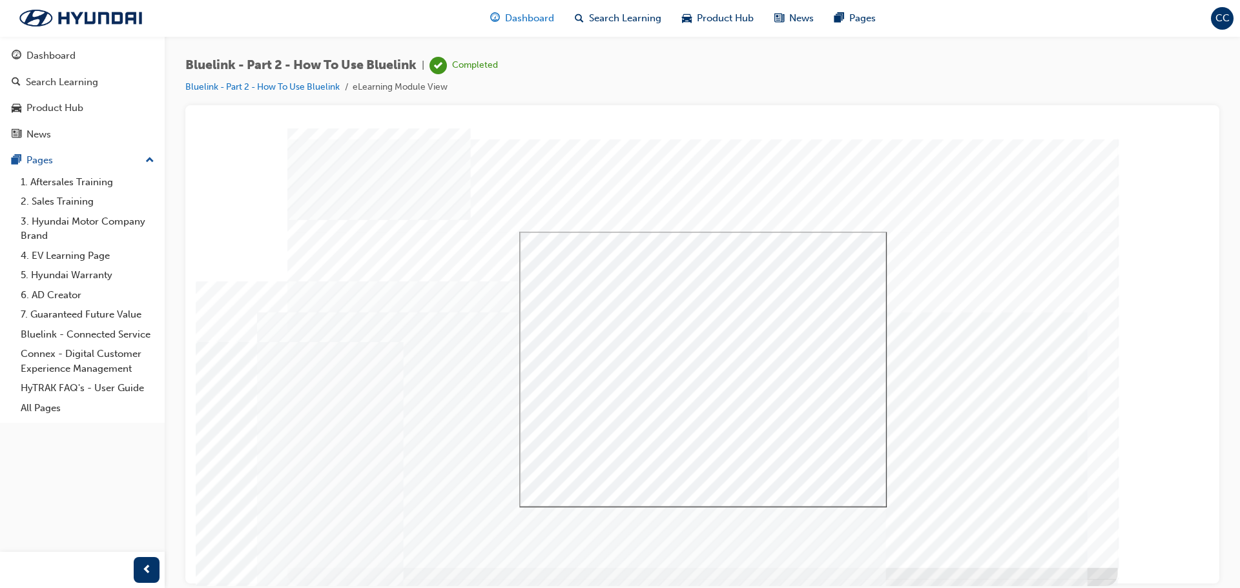
click at [534, 12] on span "Dashboard" at bounding box center [529, 18] width 49 height 15
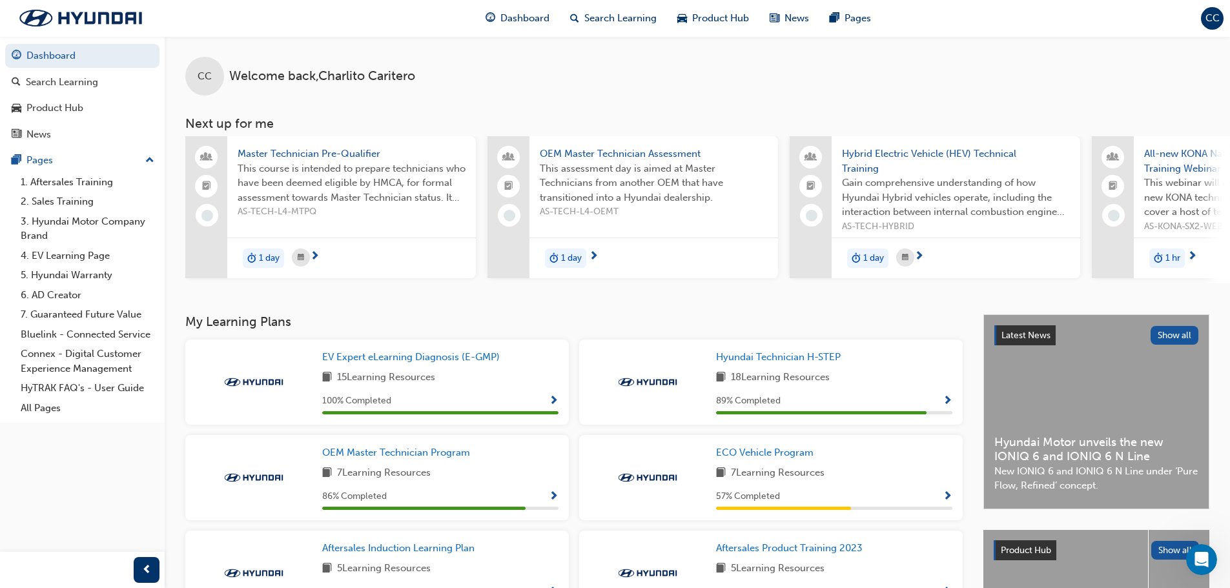
click at [945, 400] on span "Show Progress" at bounding box center [948, 402] width 10 height 12
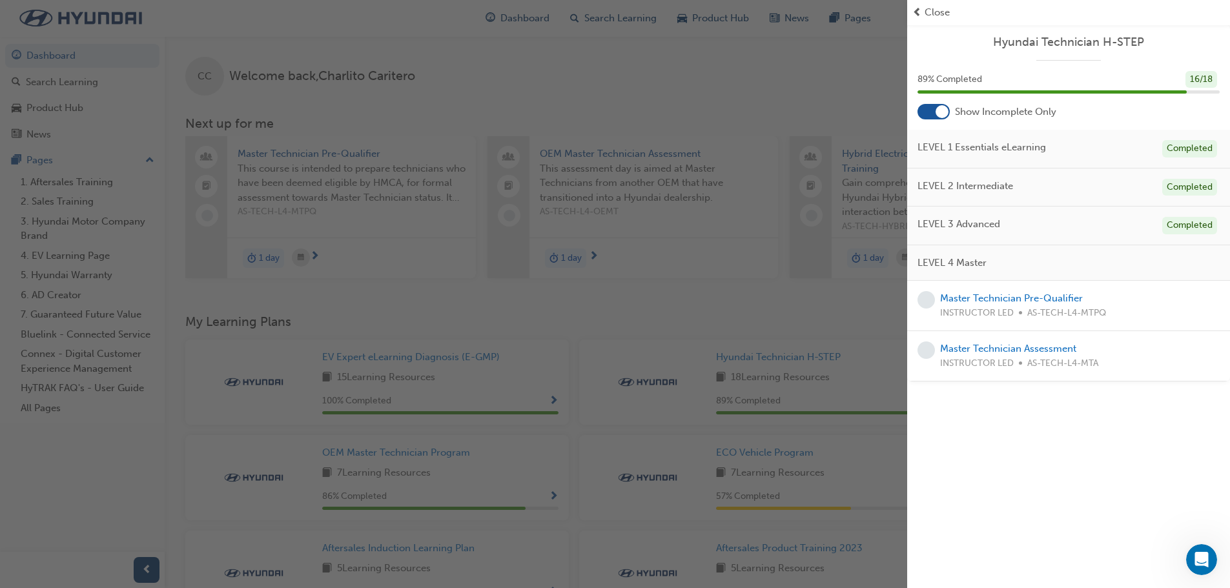
click at [638, 70] on div "button" at bounding box center [453, 294] width 907 height 588
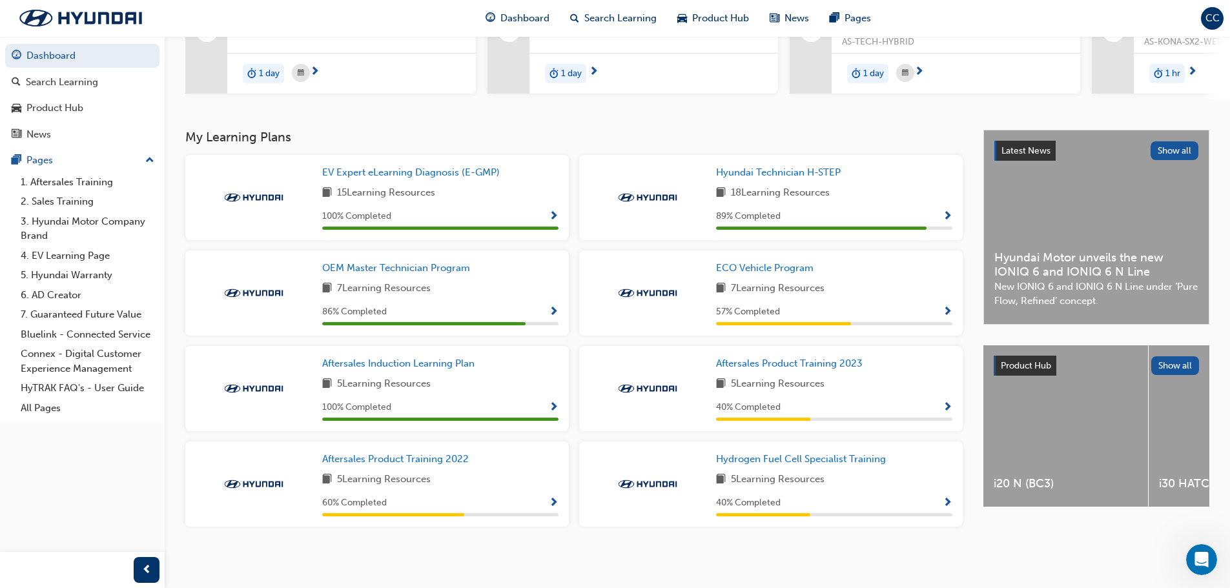
scroll to position [192, 0]
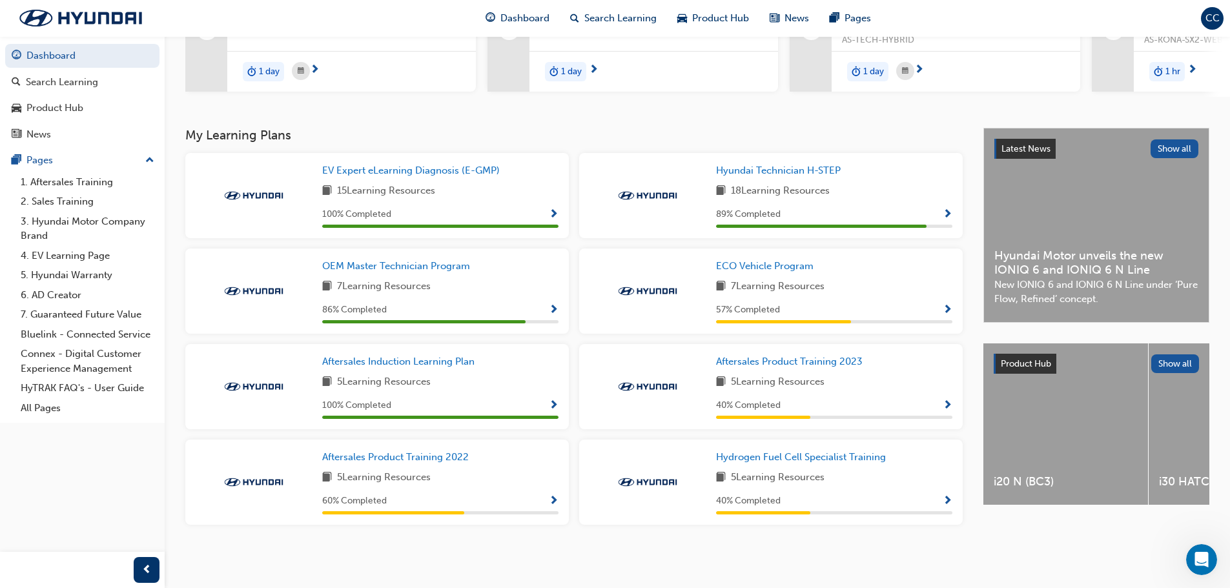
click at [944, 400] on span "Show Progress" at bounding box center [948, 406] width 10 height 12
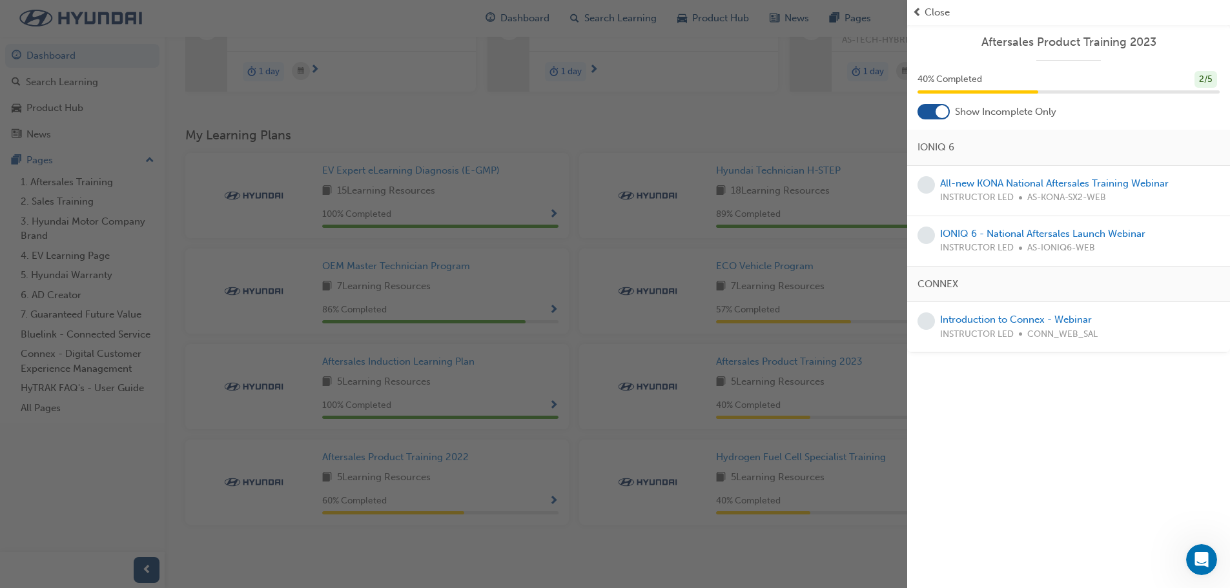
click at [572, 78] on div "button" at bounding box center [453, 294] width 907 height 588
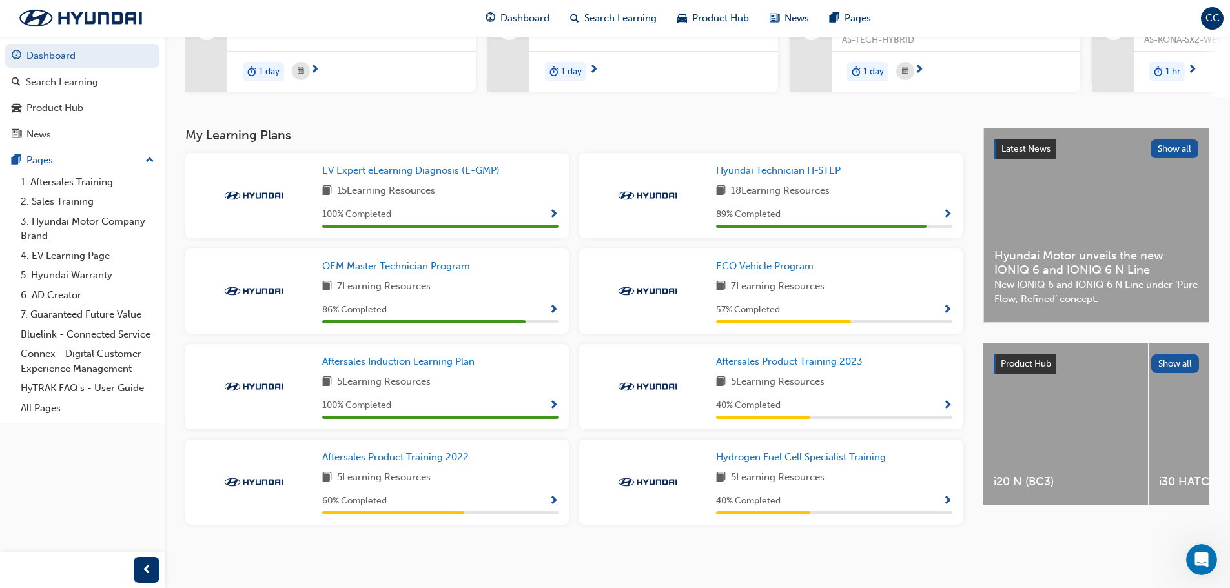
click at [553, 500] on span "Show Progress" at bounding box center [554, 502] width 10 height 12
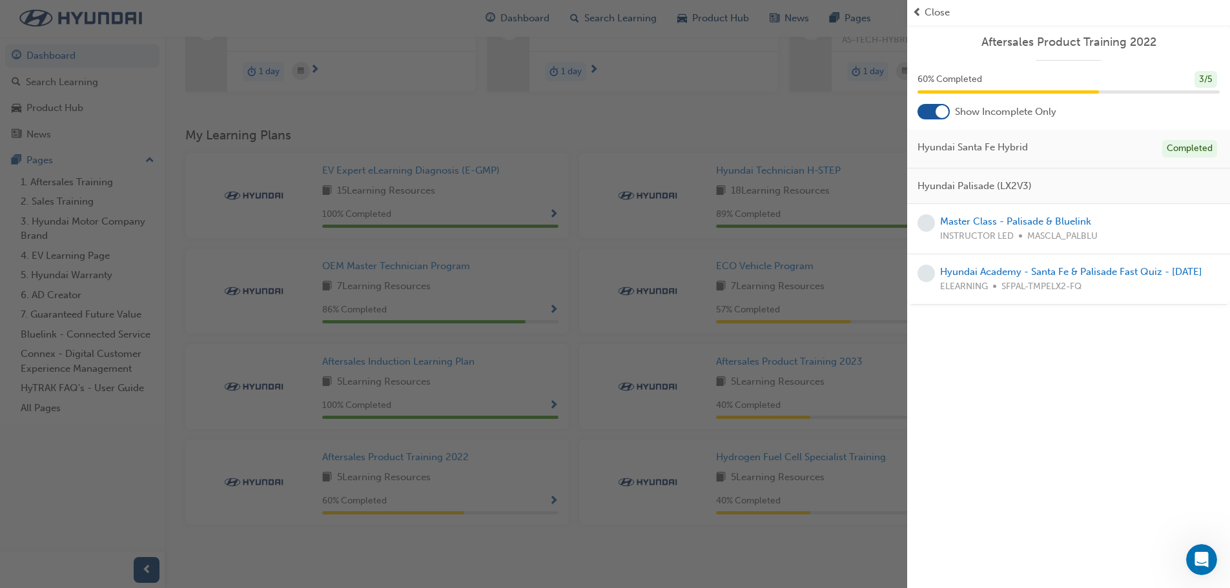
click at [91, 470] on div "button" at bounding box center [453, 294] width 907 height 588
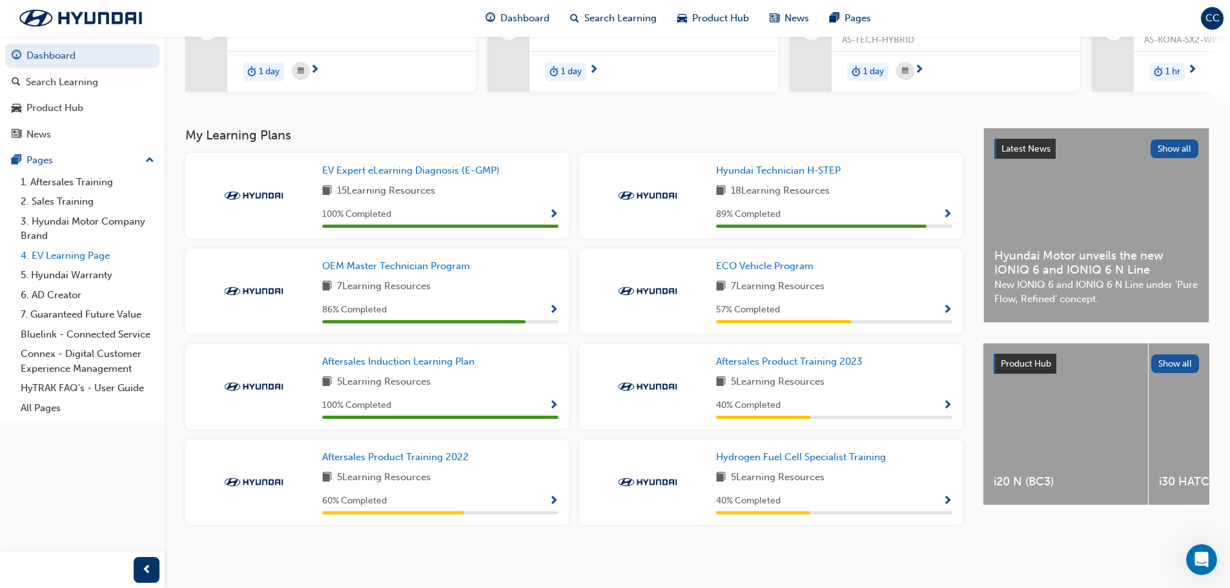
click at [89, 254] on link "4. EV Learning Page" at bounding box center [87, 256] width 144 height 20
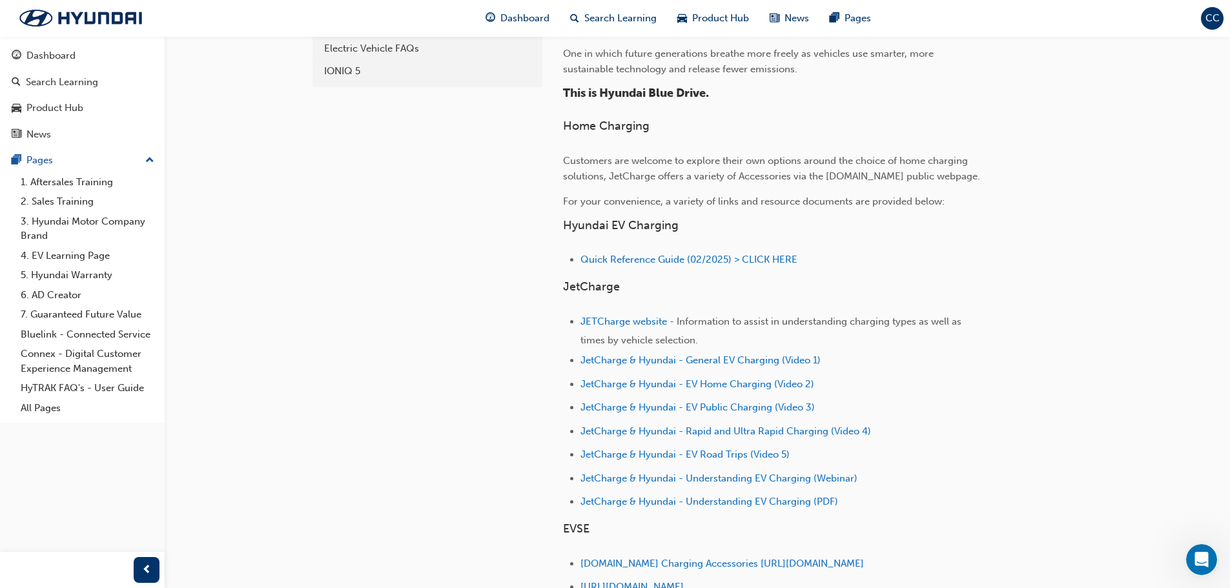
scroll to position [362, 0]
click at [649, 360] on span "JetCharge & Hyundai - General EV Charging (Video 1)" at bounding box center [700, 358] width 240 height 12
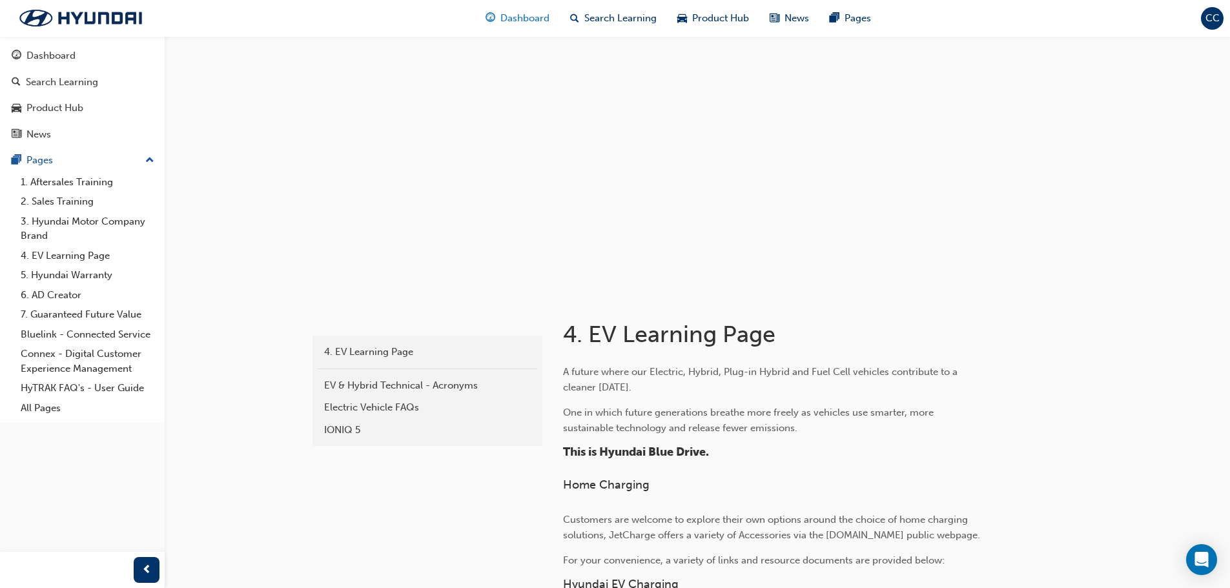
click at [520, 26] on div "Dashboard" at bounding box center [517, 18] width 85 height 26
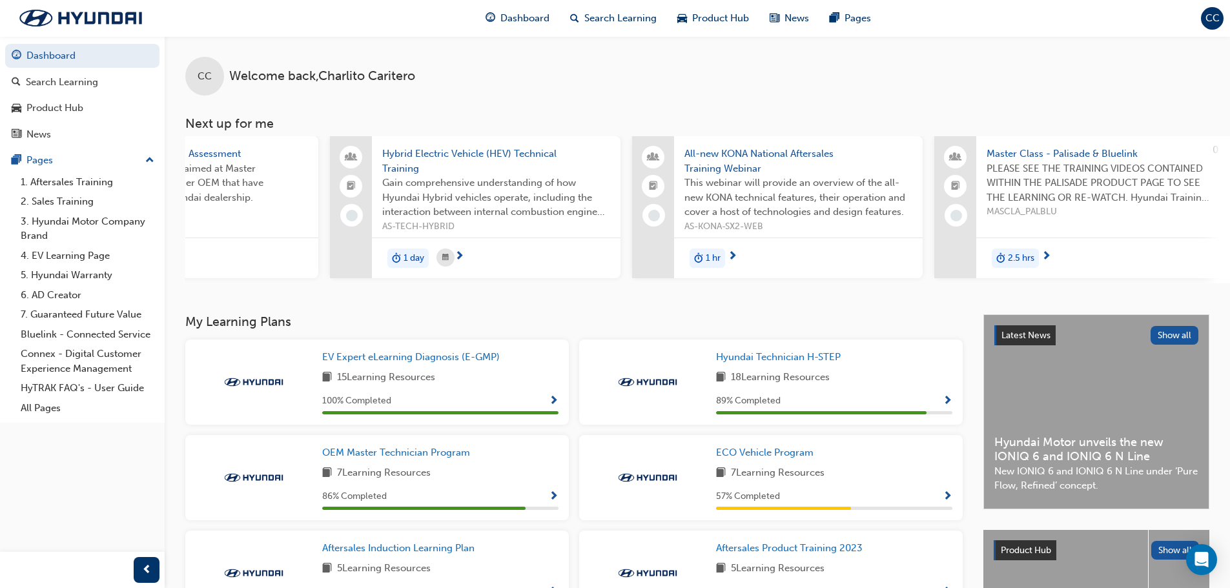
scroll to position [0, 472]
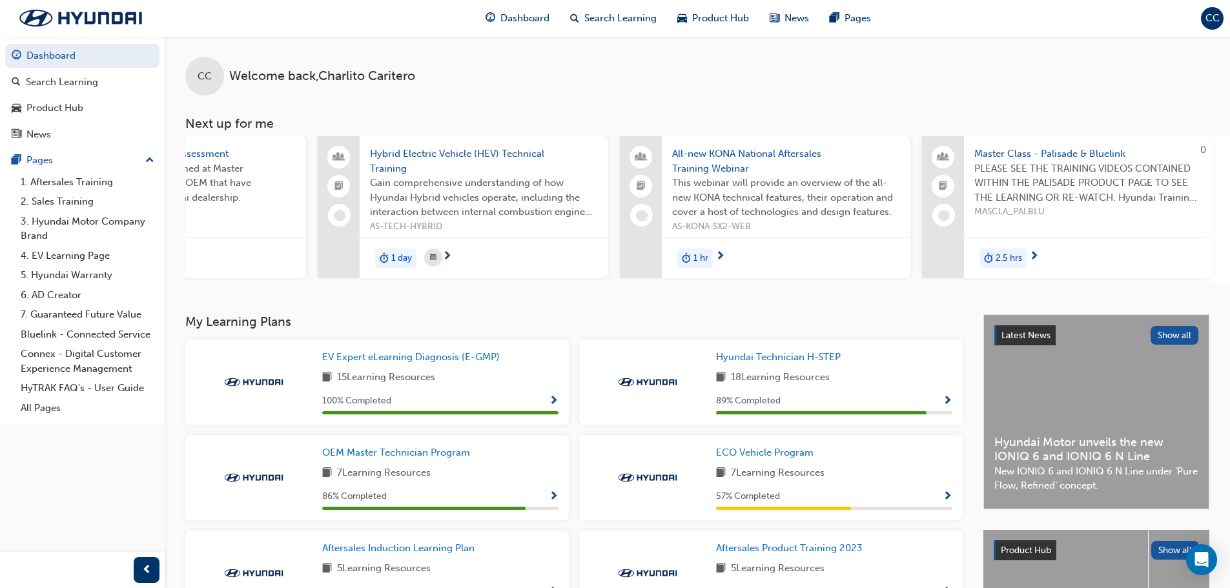
click at [717, 252] on span "next-icon" at bounding box center [720, 257] width 10 height 12
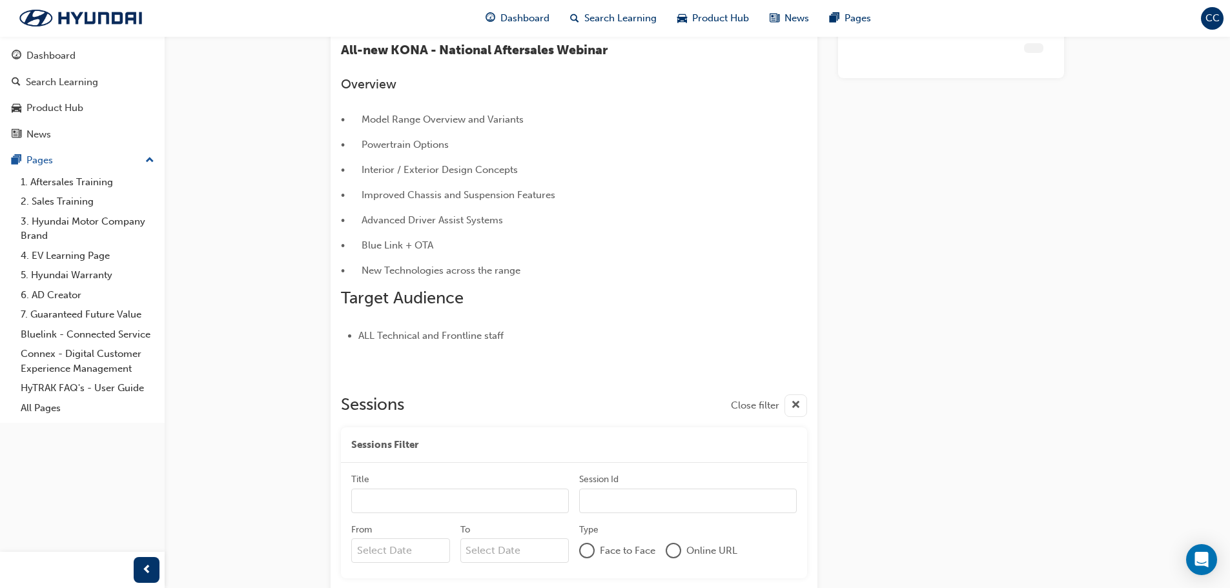
scroll to position [199, 0]
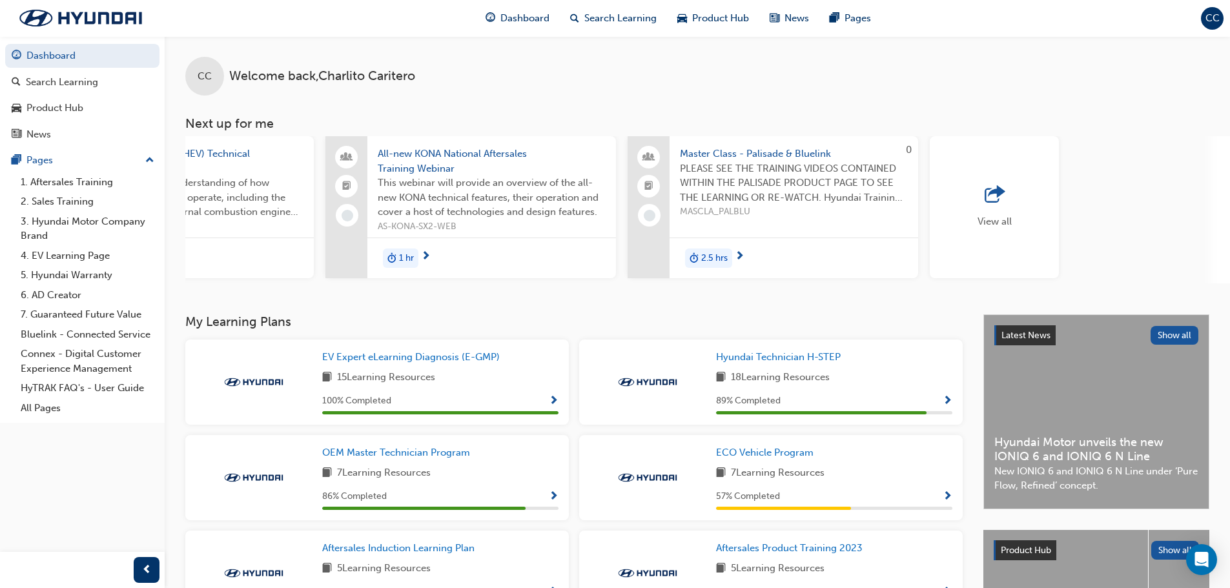
scroll to position [0, 678]
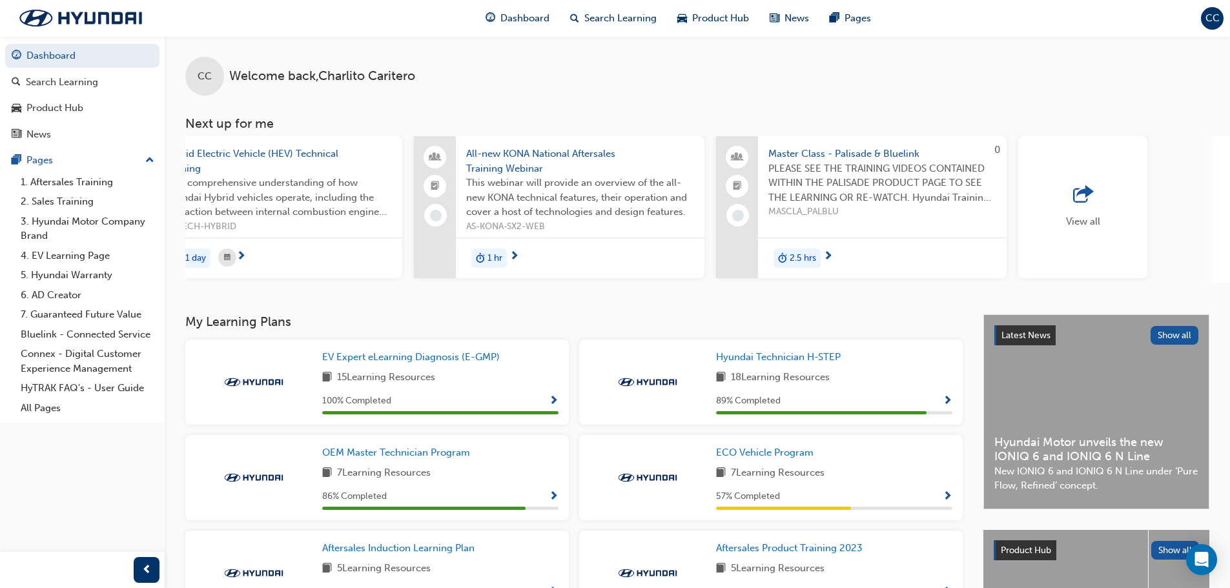
click at [1077, 197] on span "outbound-icon" at bounding box center [1082, 195] width 19 height 18
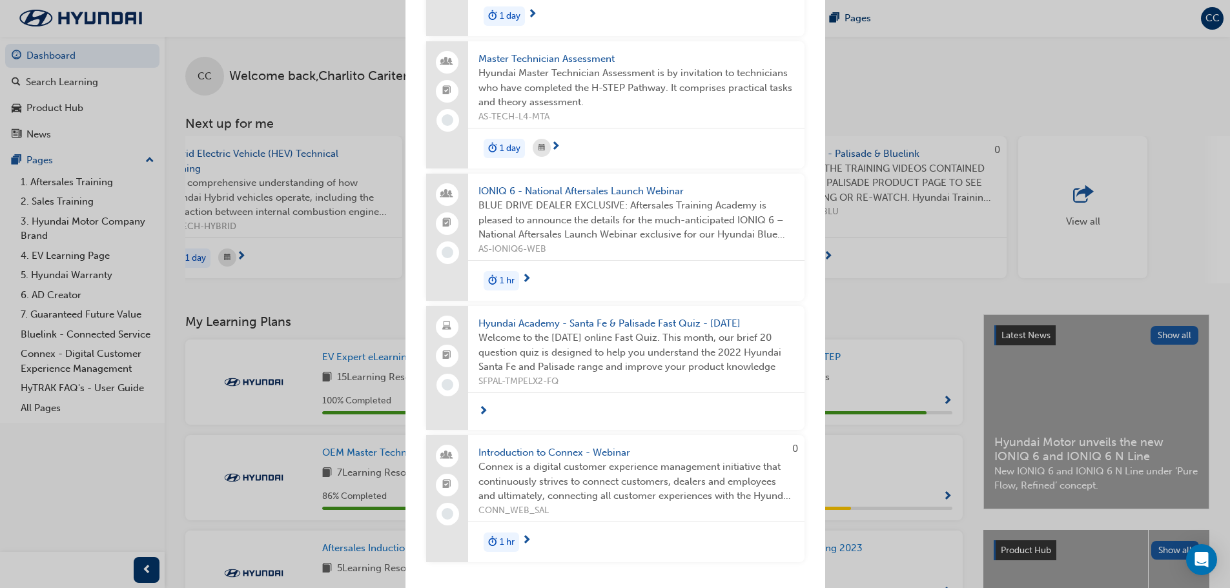
scroll to position [0, 0]
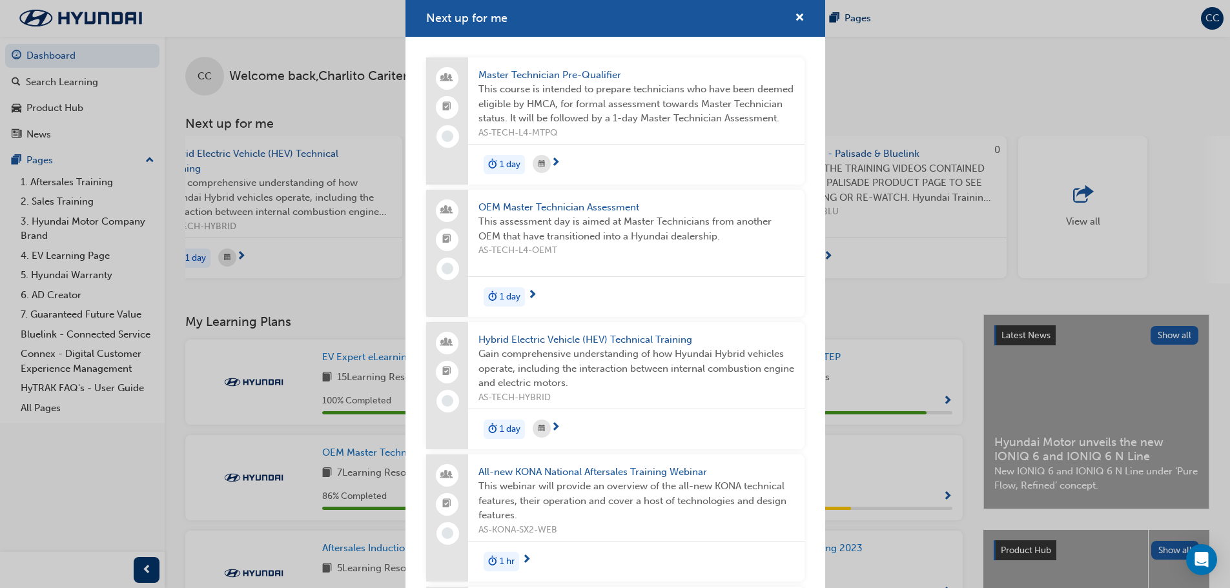
click at [1006, 96] on div "Next up for me Master Technician Pre-Qualifier This course is intended to prepa…" at bounding box center [615, 294] width 1230 height 588
click at [795, 17] on span "cross-icon" at bounding box center [800, 19] width 10 height 12
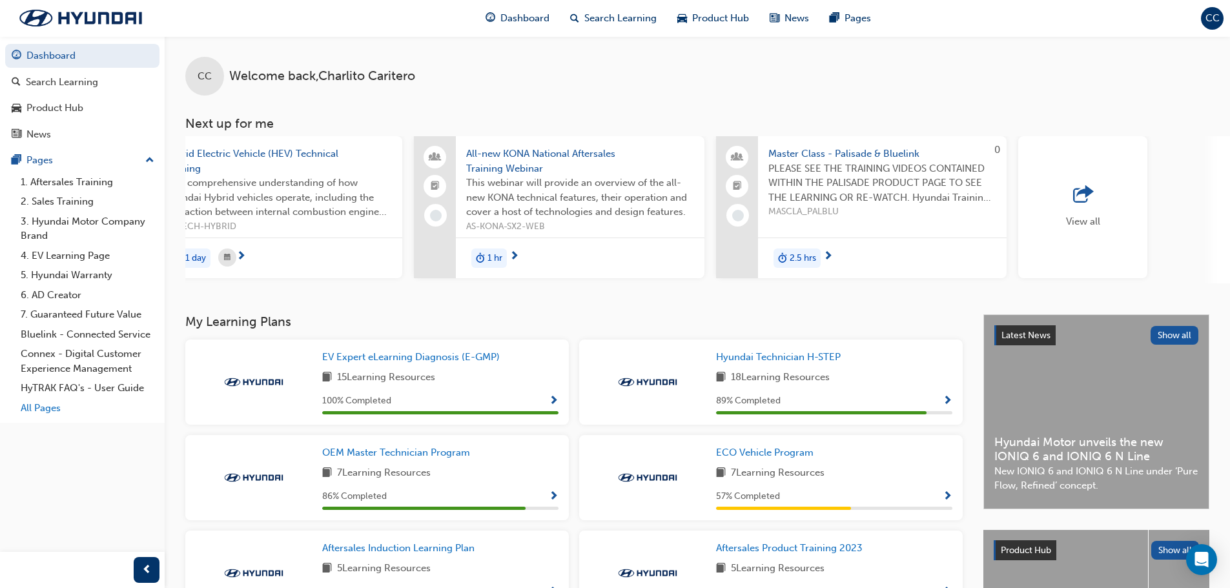
click at [26, 413] on link "All Pages" at bounding box center [87, 408] width 144 height 20
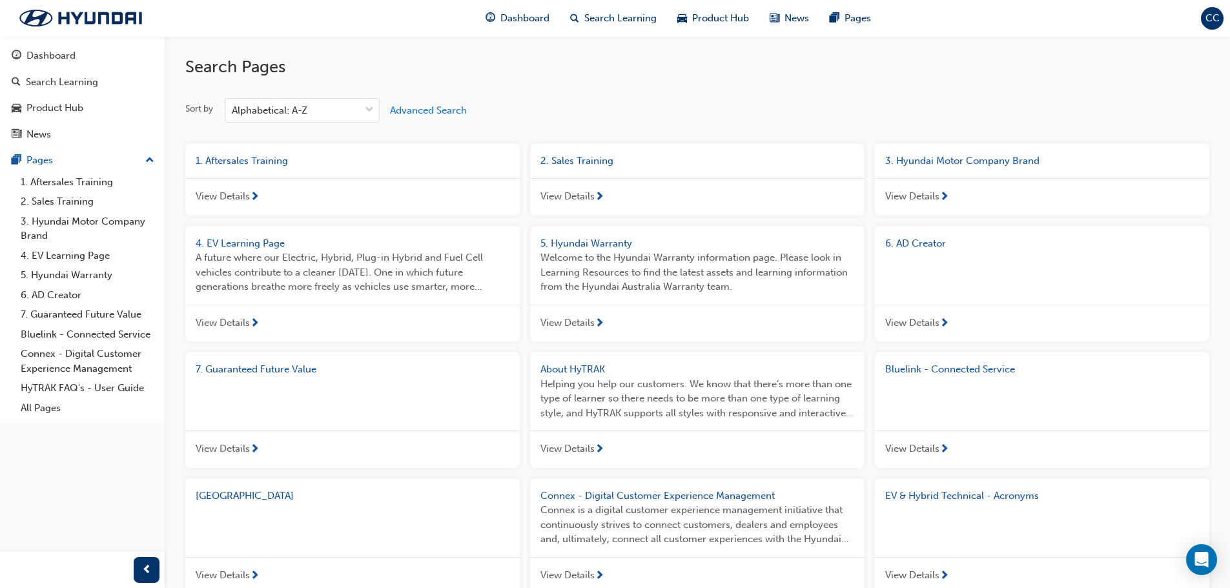
click at [256, 197] on span "next-icon" at bounding box center [255, 198] width 10 height 12
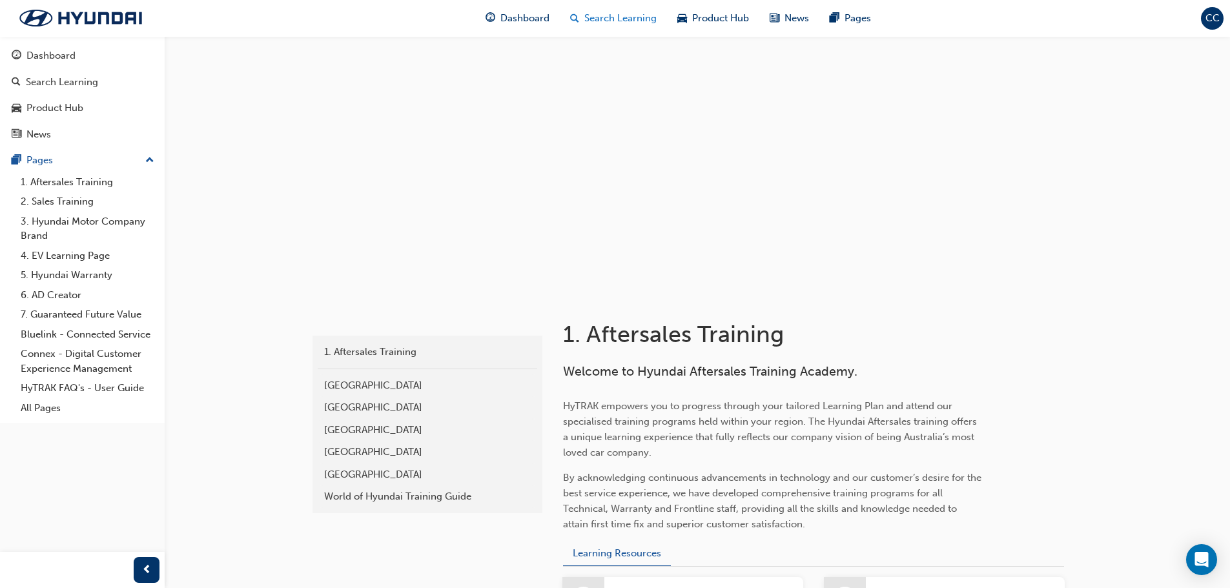
click at [630, 19] on span "Search Learning" at bounding box center [620, 18] width 72 height 15
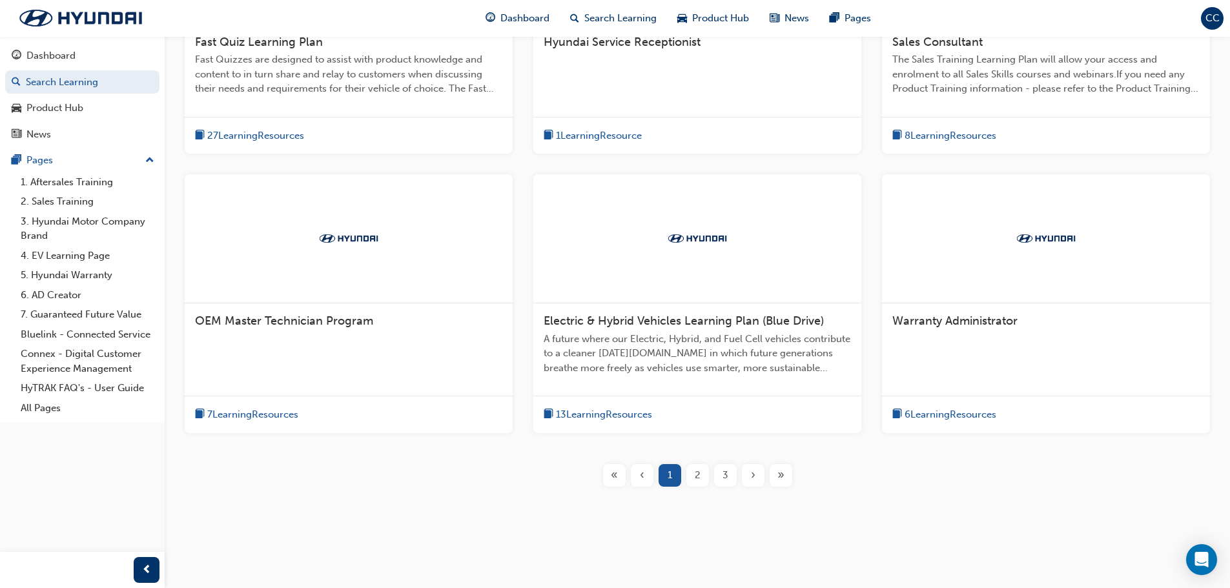
scroll to position [407, 0]
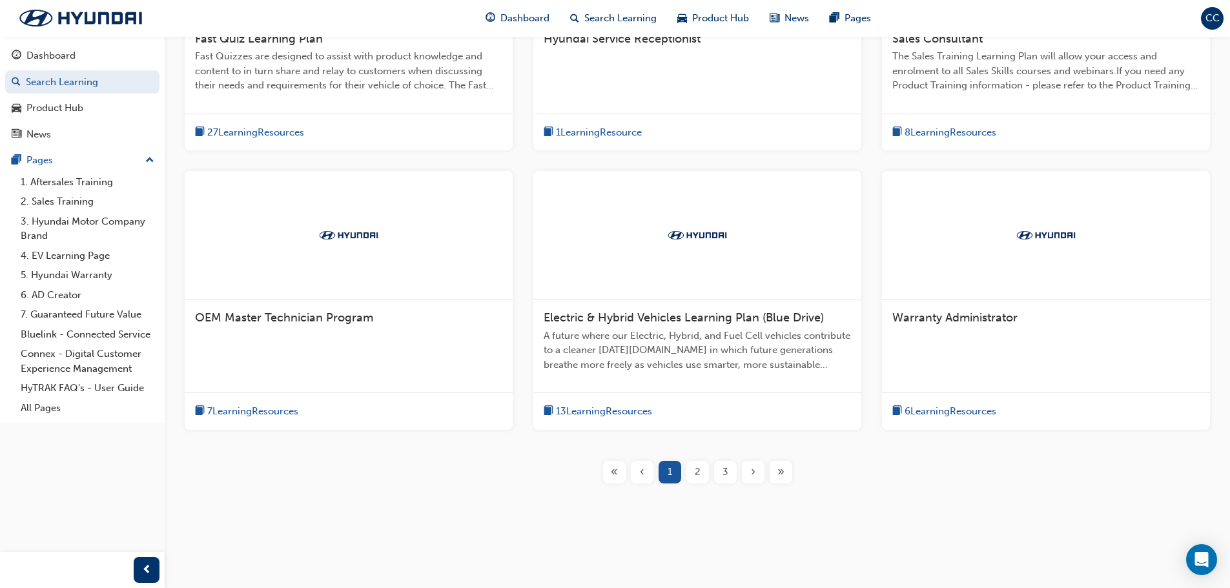
click at [626, 412] on span "13 Learning Resources" at bounding box center [604, 411] width 96 height 15
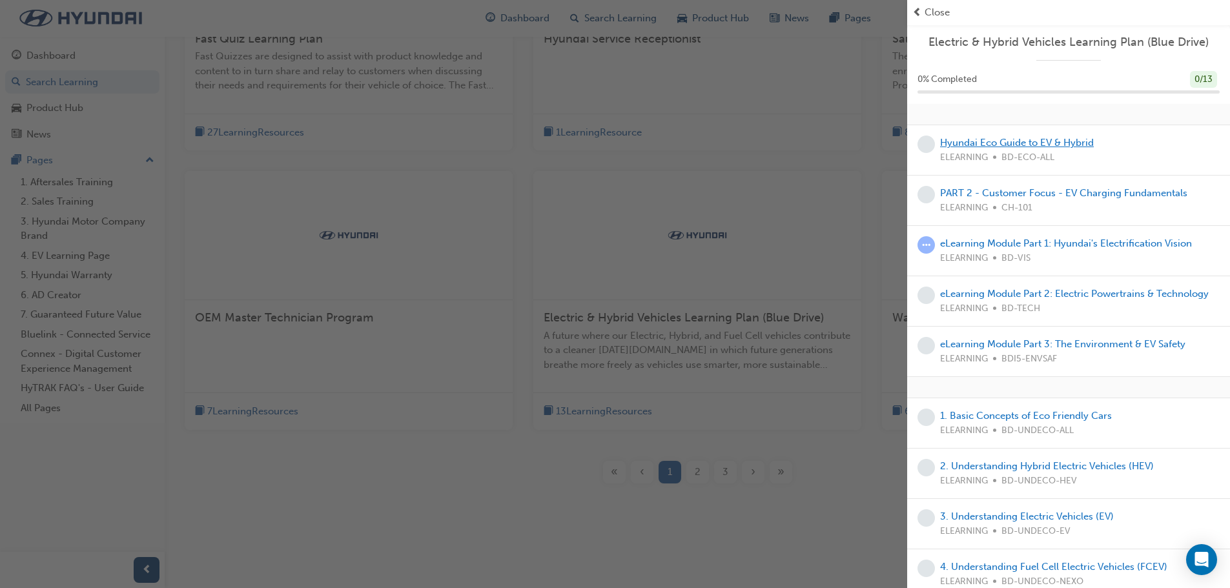
click at [1021, 143] on link "Hyundai Eco Guide to EV & Hybrid" at bounding box center [1017, 143] width 154 height 12
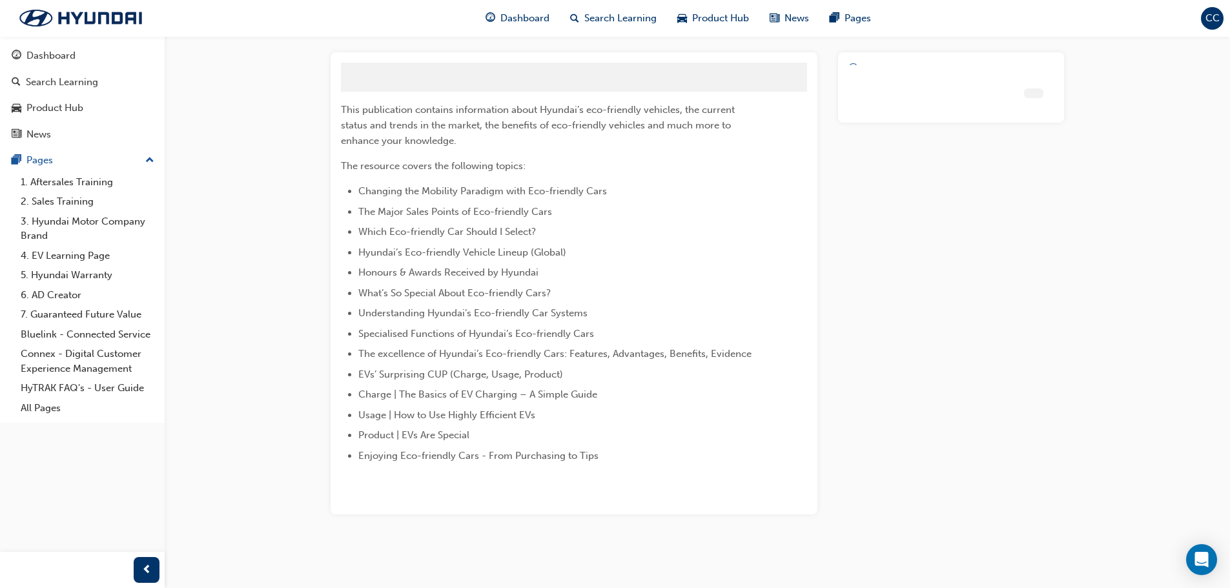
scroll to position [35, 0]
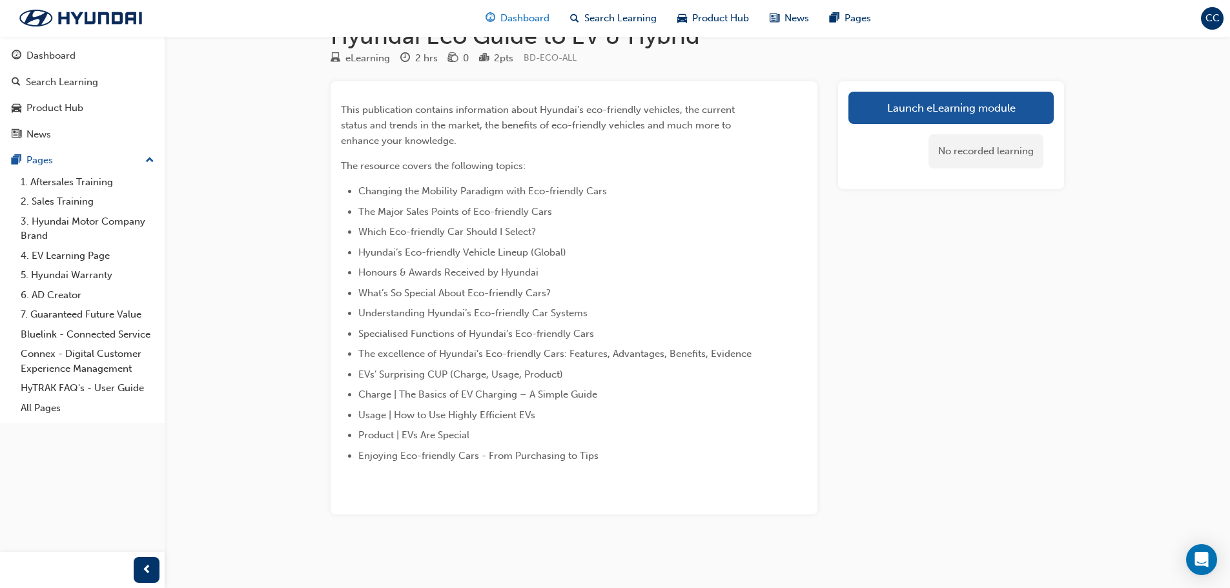
click at [518, 11] on span "Dashboard" at bounding box center [524, 18] width 49 height 15
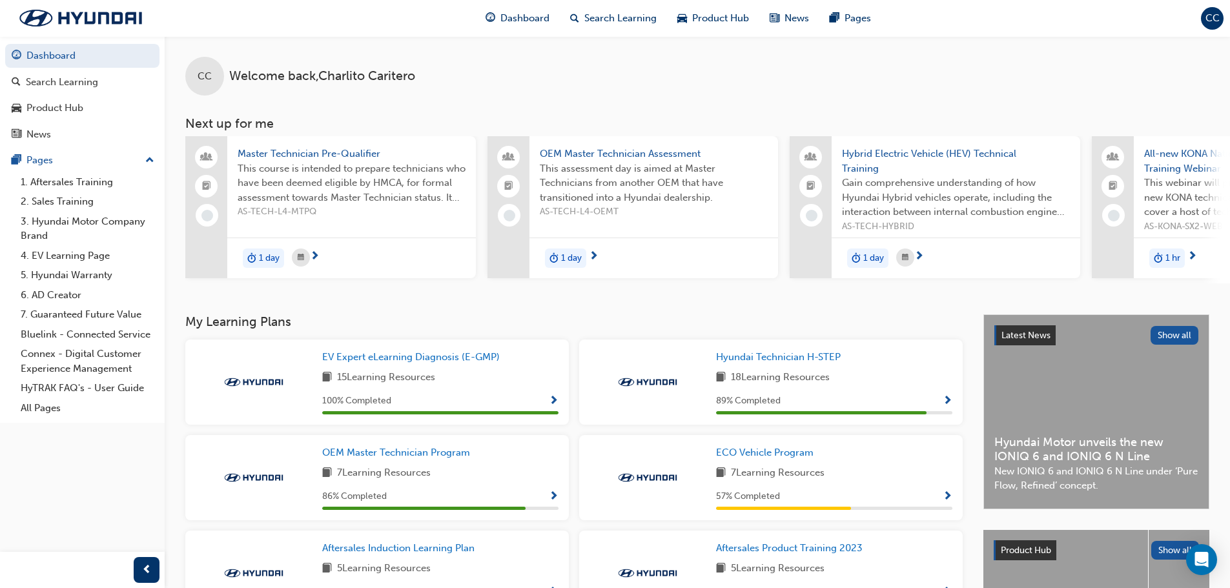
click at [1214, 21] on span "CC" at bounding box center [1212, 18] width 14 height 15
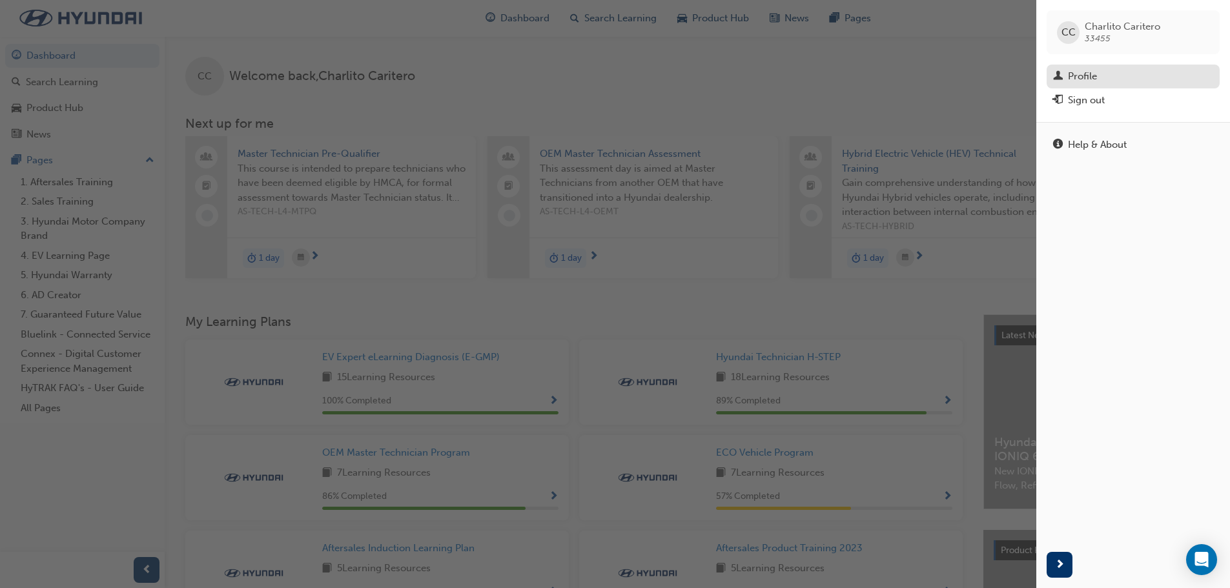
click at [1104, 76] on div "Profile" at bounding box center [1133, 76] width 160 height 16
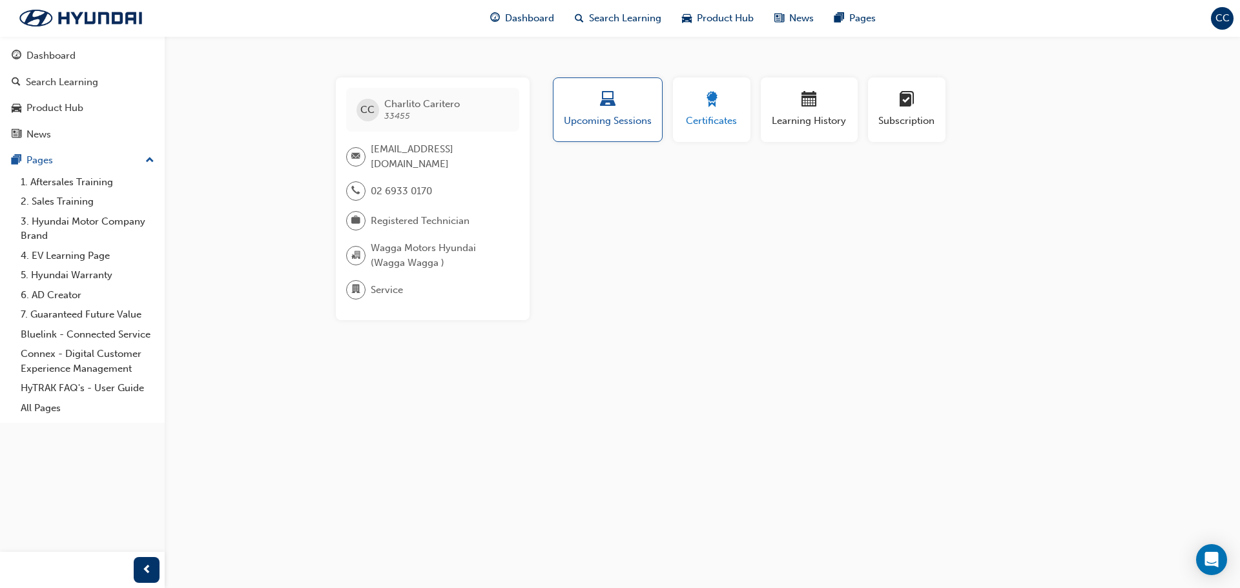
click at [714, 104] on span "award-icon" at bounding box center [711, 100] width 15 height 17
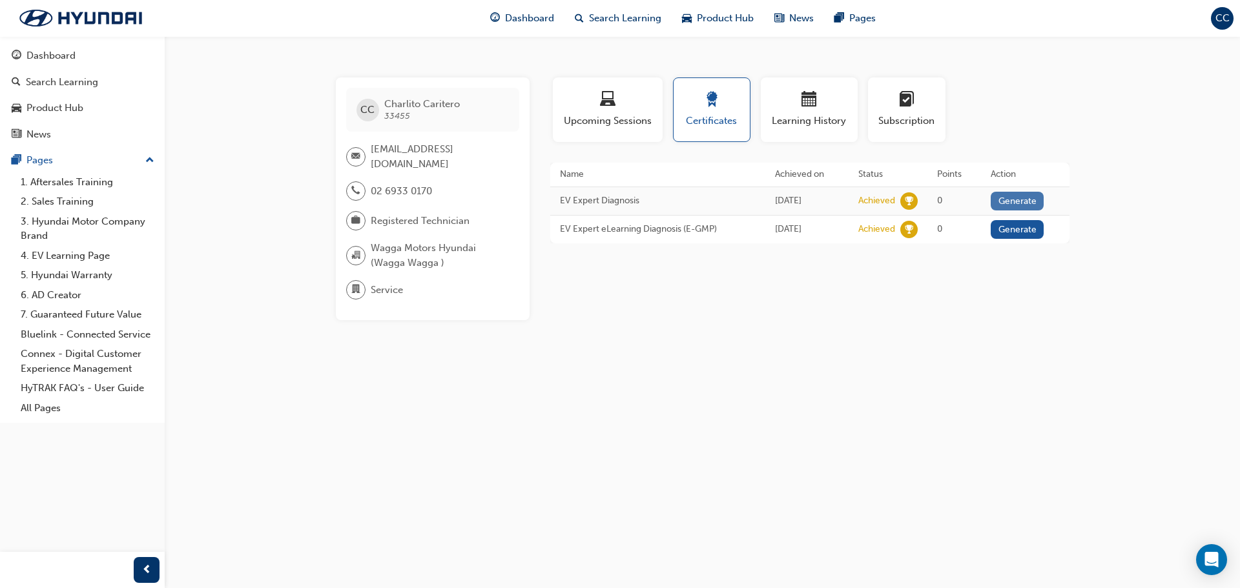
click at [1017, 198] on button "Generate" at bounding box center [1016, 201] width 53 height 19
click at [1215, 15] on span "CC" at bounding box center [1222, 18] width 14 height 15
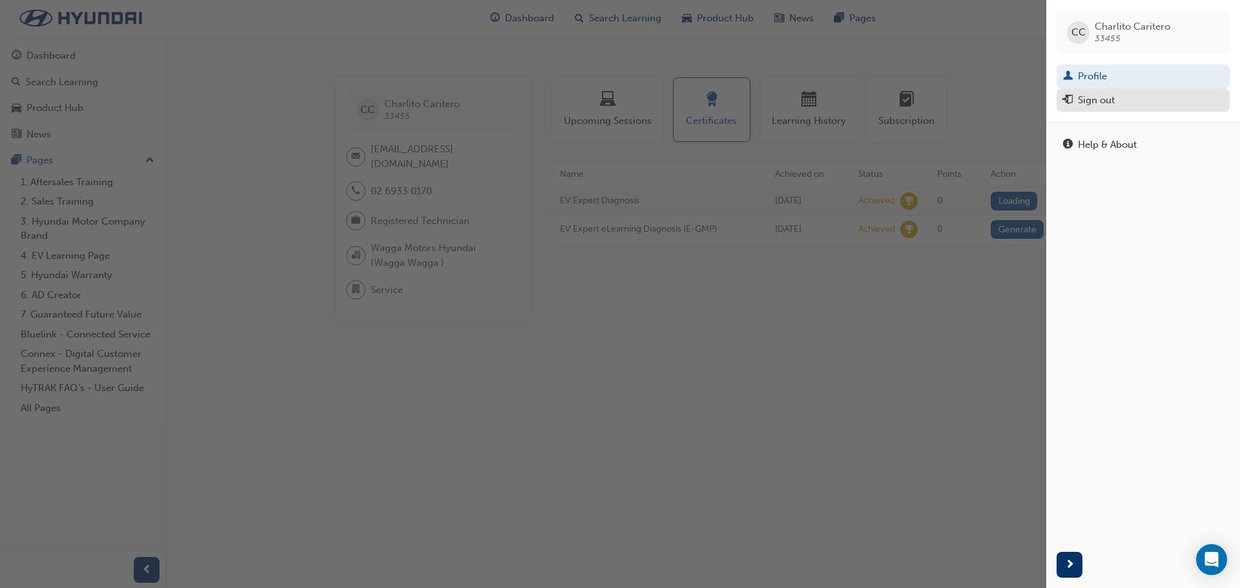
click at [1113, 97] on div "Sign out" at bounding box center [1095, 100] width 37 height 15
